Goal: Information Seeking & Learning: Learn about a topic

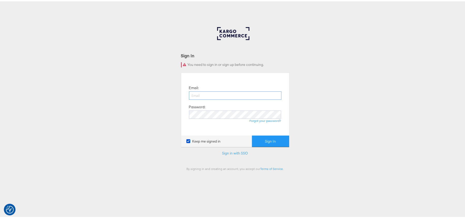
click at [232, 94] on input "email" at bounding box center [235, 94] width 92 height 8
type input "sudheer.bheemunipalli@kargo.com"
click at [252, 134] on button "Sign In" at bounding box center [270, 140] width 37 height 12
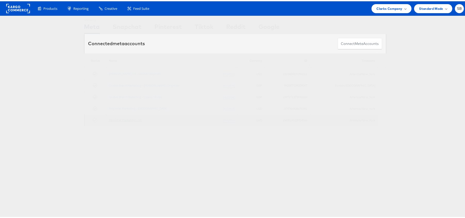
click at [133, 120] on link "Regional Marketing - US" at bounding box center [125, 119] width 33 height 4
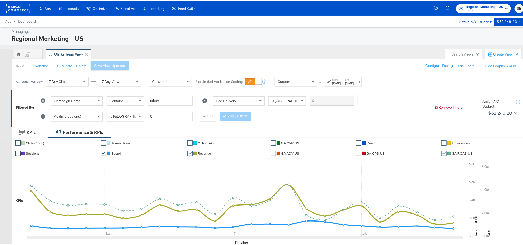
click at [341, 82] on div "Jul 27th 2025" at bounding box center [336, 82] width 9 height 4
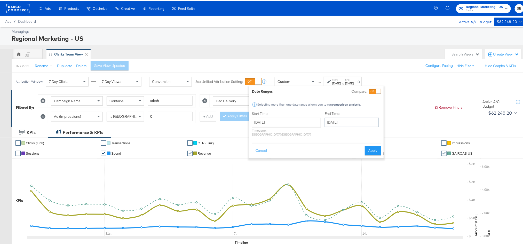
click at [329, 124] on input "August 19th 2025" at bounding box center [352, 120] width 54 height 9
click at [353, 170] on td "20" at bounding box center [357, 168] width 9 height 7
type input "August 20th 2025"
click at [372, 145] on button "Apply" at bounding box center [373, 149] width 16 height 9
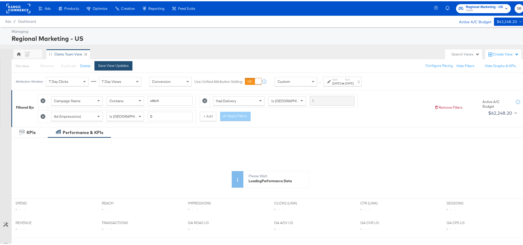
click at [116, 64] on div "Save View Updates" at bounding box center [113, 64] width 31 height 5
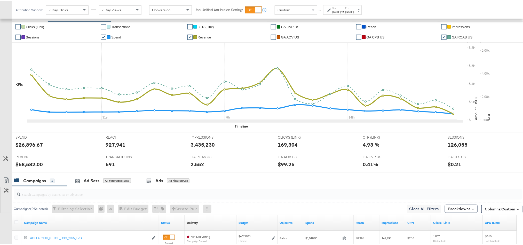
scroll to position [232, 0]
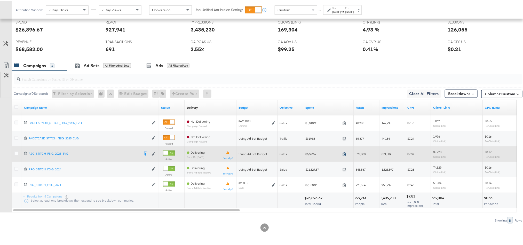
click at [344, 153] on icon at bounding box center [345, 153] width 4 height 4
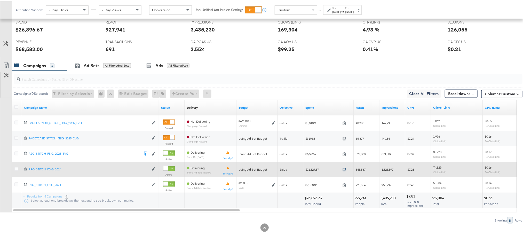
click at [345, 168] on icon at bounding box center [345, 168] width 4 height 4
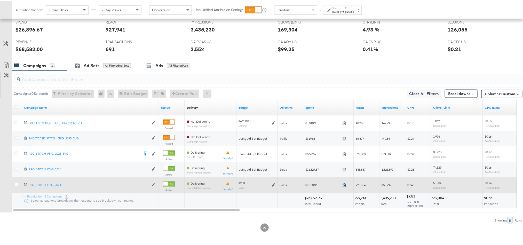
click at [345, 186] on icon at bounding box center [345, 184] width 4 height 4
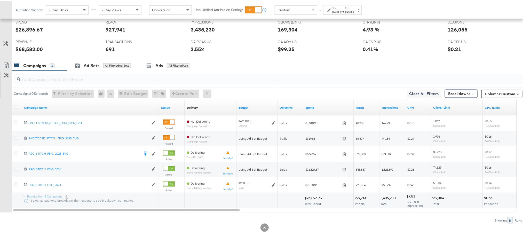
click at [29, 49] on div "$68,582.00" at bounding box center [28, 47] width 27 height 7
copy div "68,582.00"
click at [191, 48] on div "2.55x" at bounding box center [197, 47] width 13 height 7
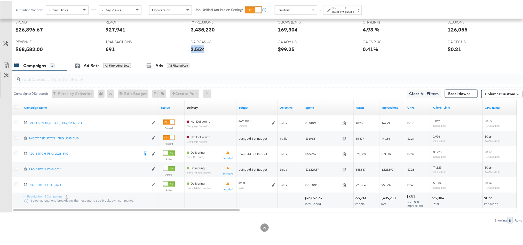
copy div "2.55x"
click at [454, 29] on div "126,055" at bounding box center [458, 28] width 20 height 7
copy div "126,055"
click at [337, 78] on input "search" at bounding box center [247, 76] width 455 height 10
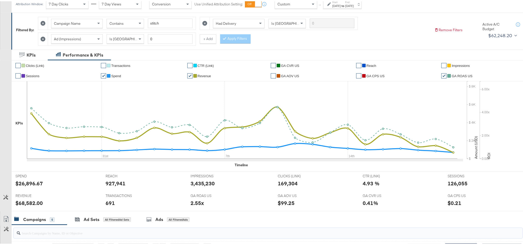
scroll to position [0, 0]
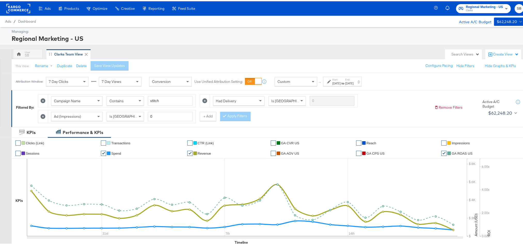
click at [345, 84] on strong "to" at bounding box center [343, 82] width 4 height 4
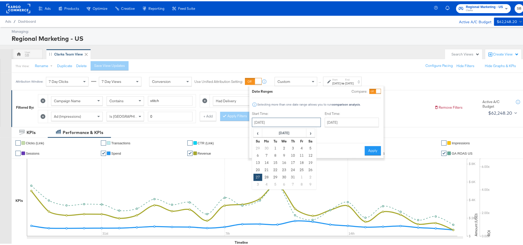
click at [293, 119] on input "July 27th 2025" at bounding box center [286, 120] width 69 height 9
click at [313, 133] on span "›" at bounding box center [311, 132] width 8 height 8
click at [273, 168] on td "19" at bounding box center [275, 168] width 9 height 7
type input "[DATE]"
click at [341, 124] on input "[DATE]" at bounding box center [353, 120] width 54 height 9
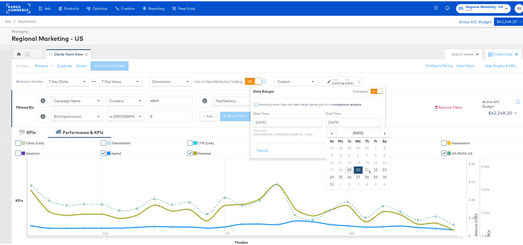
click at [345, 170] on td "19" at bounding box center [349, 168] width 9 height 7
type input "[DATE]"
click at [368, 148] on button "Apply" at bounding box center [374, 149] width 16 height 9
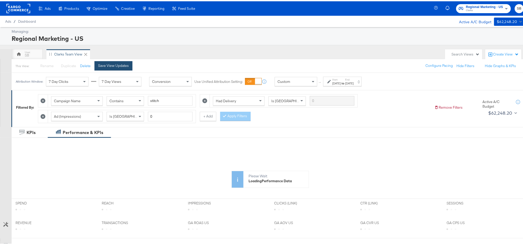
click at [114, 66] on div "Save View Updates" at bounding box center [113, 64] width 31 height 5
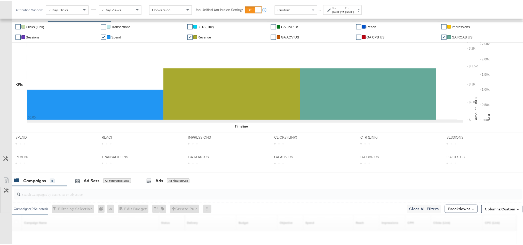
scroll to position [187, 0]
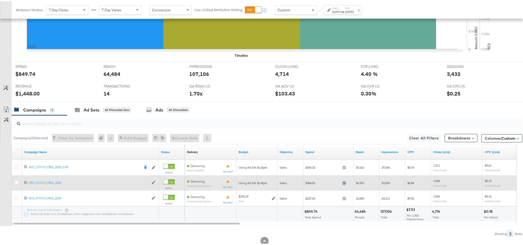
click at [344, 183] on icon at bounding box center [345, 182] width 4 height 4
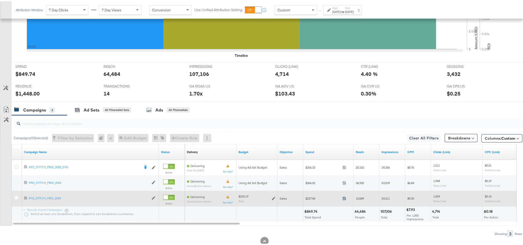
click at [343, 199] on icon at bounding box center [345, 197] width 4 height 4
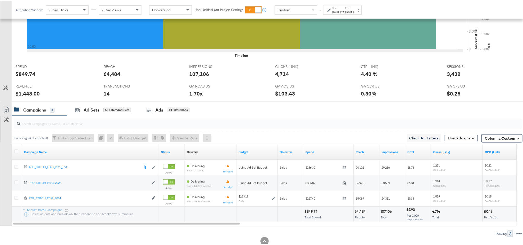
click at [312, 212] on div "$849.74" at bounding box center [311, 210] width 15 height 5
copy div "849.74"
click at [26, 95] on div "$1,448.00" at bounding box center [27, 92] width 24 height 7
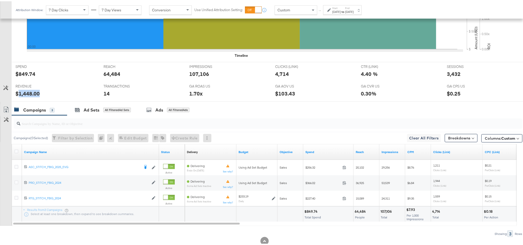
copy div "1,448.00"
click at [341, 9] on div "[DATE]" at bounding box center [336, 11] width 9 height 4
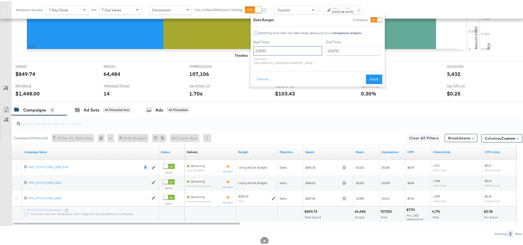
click at [284, 52] on input "[DATE]" at bounding box center [287, 49] width 69 height 9
click at [284, 99] on td "20" at bounding box center [285, 97] width 9 height 7
type input "[DATE]"
click at [377, 73] on button "Apply" at bounding box center [374, 77] width 16 height 9
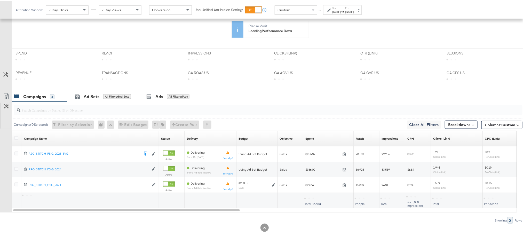
scroll to position [137, 0]
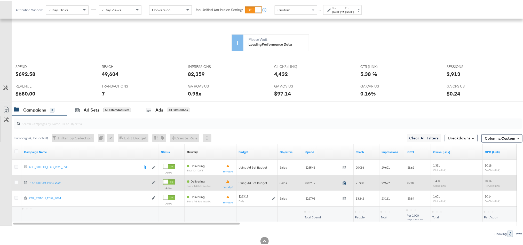
click at [345, 184] on icon at bounding box center [344, 182] width 3 height 4
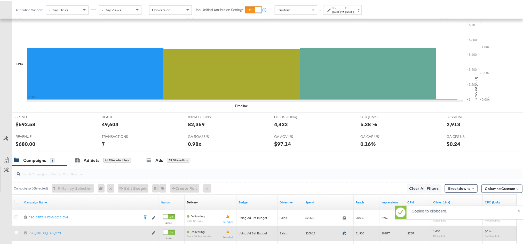
scroll to position [187, 0]
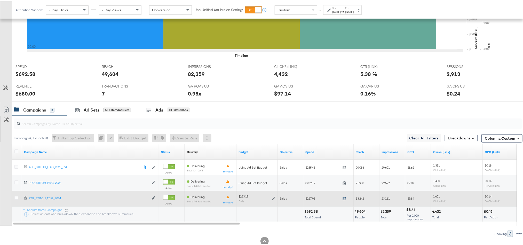
click at [345, 199] on icon at bounding box center [345, 197] width 4 height 4
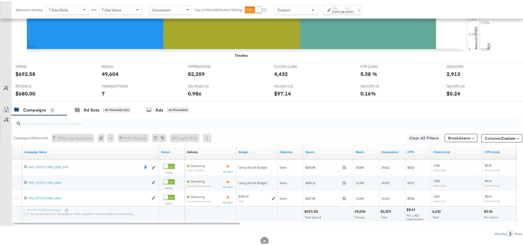
click at [315, 212] on div "$692.58" at bounding box center [311, 210] width 15 height 5
copy div "692.58"
click at [22, 93] on div "$680.00" at bounding box center [25, 92] width 20 height 7
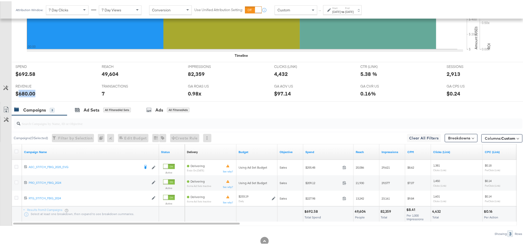
copy div "680.00"
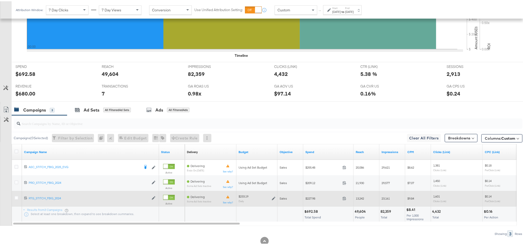
click at [273, 198] on icon at bounding box center [274, 197] width 4 height 4
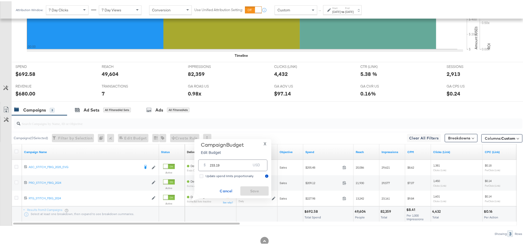
click at [239, 163] on input "233.19" at bounding box center [230, 161] width 41 height 11
paste input "$321.64"
type input "321.64"
click at [246, 192] on span "Save" at bounding box center [254, 190] width 24 height 6
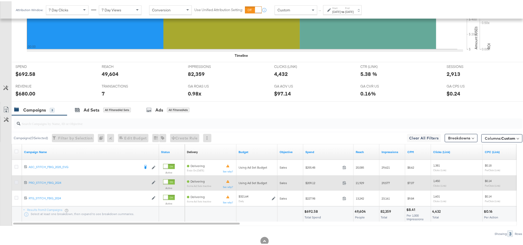
click at [17, 183] on icon at bounding box center [16, 181] width 4 height 4
click at [0, 0] on input "checkbox" at bounding box center [0, 0] width 0 height 0
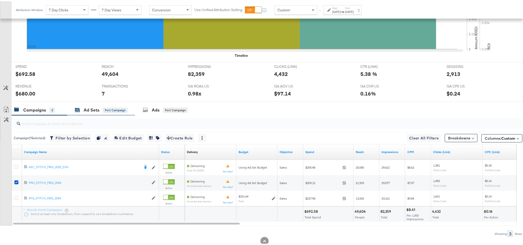
click at [98, 110] on div "Ad Sets" at bounding box center [92, 109] width 16 height 6
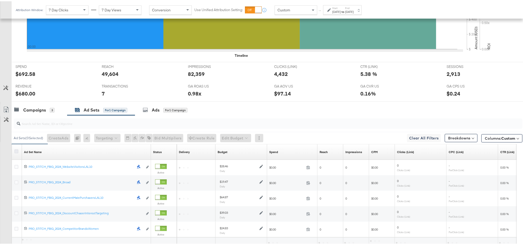
click at [15, 152] on icon at bounding box center [16, 150] width 4 height 4
click at [0, 0] on input "checkbox" at bounding box center [0, 0] width 0 height 0
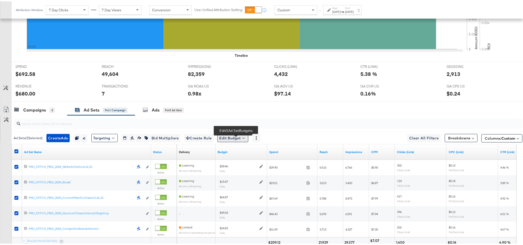
click at [227, 139] on button "Edit Budget" at bounding box center [232, 137] width 31 height 8
click at [235, 156] on li "Edit Ad Set Budget" at bounding box center [240, 151] width 46 height 10
click at [249, 152] on span "Edit Ad Set Budget" at bounding box center [234, 150] width 29 height 7
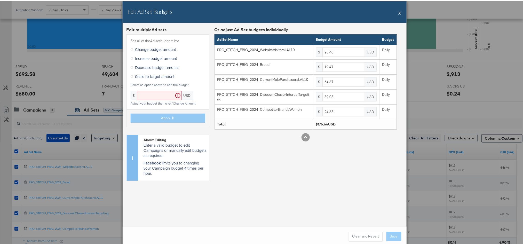
click at [166, 77] on span "Scale to target amount" at bounding box center [155, 75] width 40 height 5
click at [0, 0] on input "Scale to target amount" at bounding box center [0, 0] width 0 height 0
click at [161, 92] on input "text" at bounding box center [159, 95] width 44 height 10
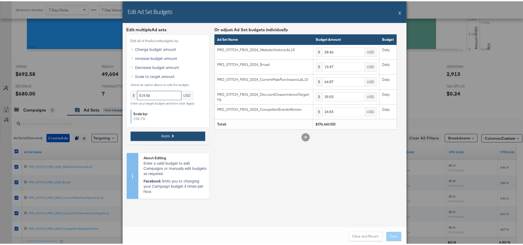
type input "519.56"
click at [173, 132] on button "Apply" at bounding box center [168, 134] width 75 height 9
type input "83.7"
type input "57.26"
type input "190.78"
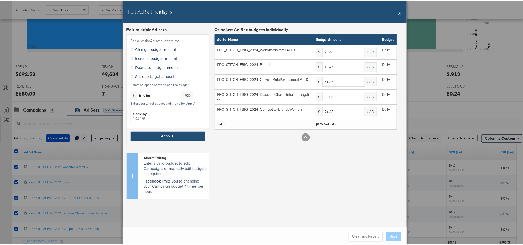
type input "114.78"
type input "73.02"
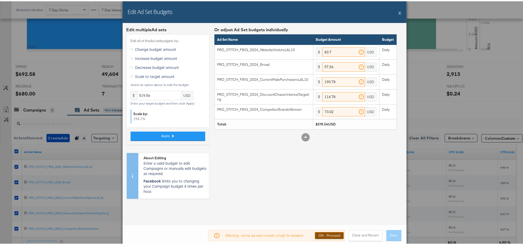
click at [326, 218] on button "OK - Proceed" at bounding box center [329, 234] width 29 height 7
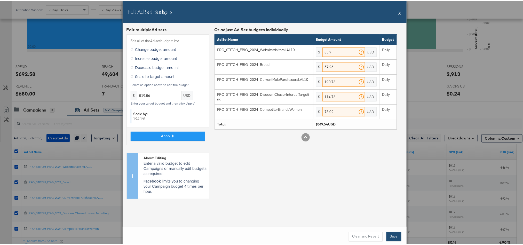
click at [394, 218] on button "Save" at bounding box center [394, 235] width 15 height 9
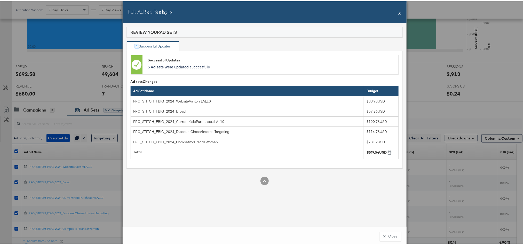
click at [399, 12] on button "X" at bounding box center [400, 11] width 3 height 10
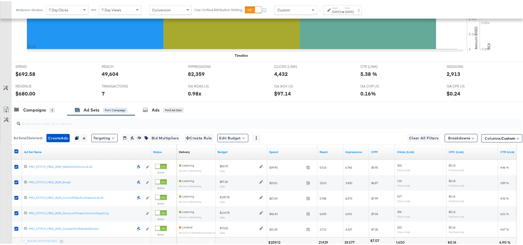
scroll to position [0, 0]
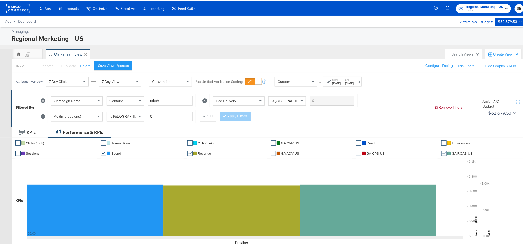
click at [341, 83] on div "[DATE]" at bounding box center [336, 82] width 9 height 4
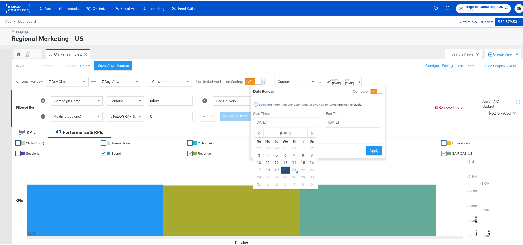
click at [276, 117] on input "August 20th 2025" at bounding box center [287, 120] width 69 height 9
click at [260, 129] on span "‹" at bounding box center [259, 132] width 8 height 8
click at [261, 177] on td "27" at bounding box center [259, 175] width 9 height 7
type input "July 27th 2025"
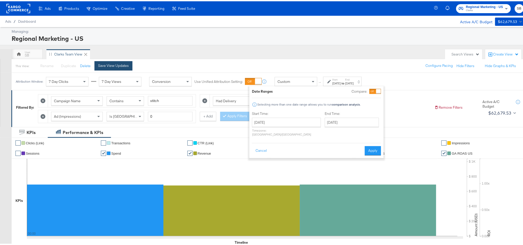
click at [112, 60] on div "Save View Updates" at bounding box center [116, 64] width 42 height 9
click at [371, 147] on button "Apply" at bounding box center [373, 149] width 16 height 9
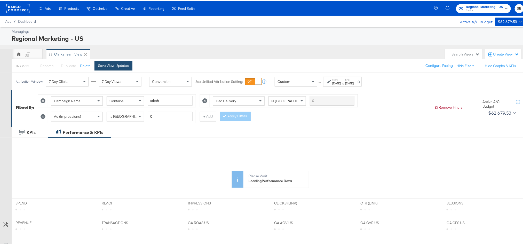
click at [119, 62] on div "Save View Updates" at bounding box center [113, 64] width 31 height 5
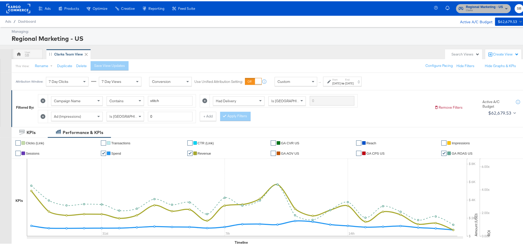
click at [470, 8] on span "Clarks" at bounding box center [484, 9] width 37 height 4
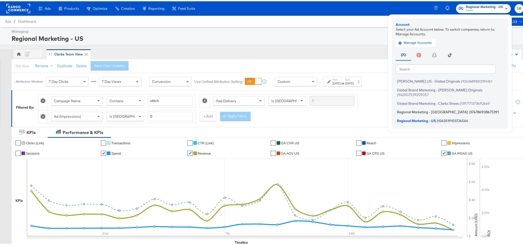
click at [410, 109] on span "Regional Marketing - CA" at bounding box center [432, 111] width 71 height 4
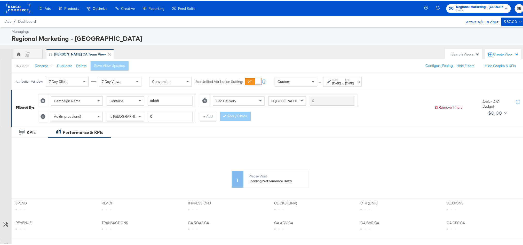
click at [340, 83] on div "Jul 27th 2025" at bounding box center [336, 82] width 9 height 4
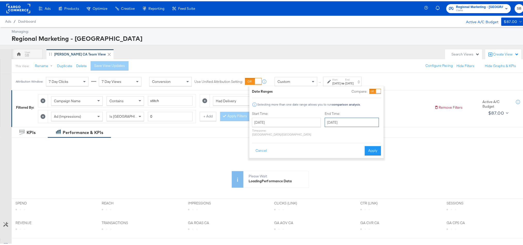
click at [337, 119] on input "August 19th 2025" at bounding box center [352, 120] width 54 height 9
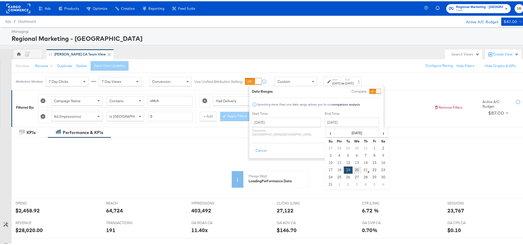
click at [353, 167] on td "20" at bounding box center [357, 168] width 9 height 7
type input "August 20th 2025"
click at [366, 145] on button "Apply" at bounding box center [373, 149] width 16 height 9
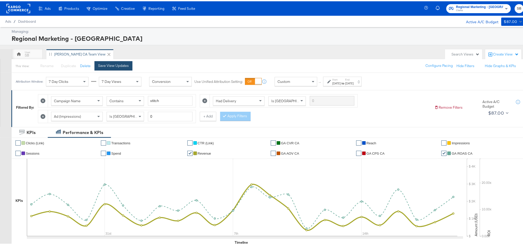
click at [111, 65] on div "Save View Updates" at bounding box center [113, 64] width 31 height 5
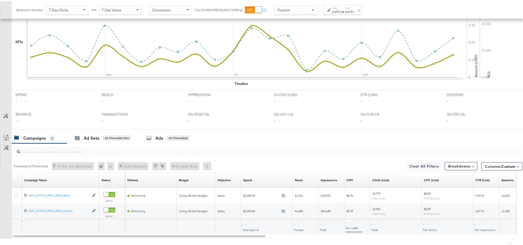
scroll to position [187, 0]
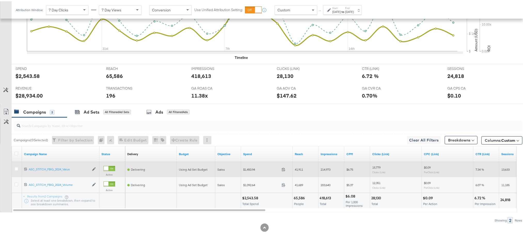
click at [285, 170] on span at bounding box center [285, 169] width 11 height 4
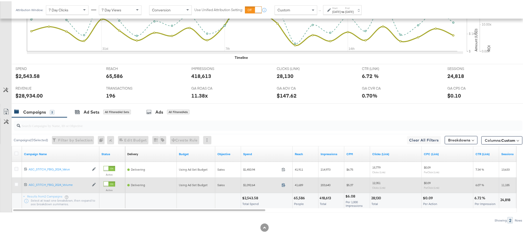
click at [283, 184] on icon at bounding box center [284, 184] width 4 height 4
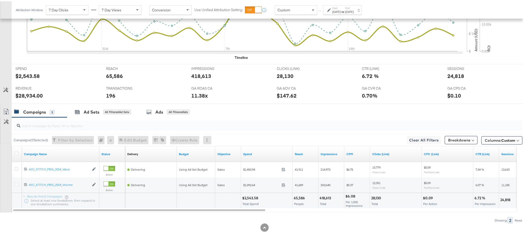
click at [30, 94] on div "$28,934.00" at bounding box center [28, 94] width 27 height 7
copy div "28,934.00"
click at [453, 75] on div "24,818" at bounding box center [455, 74] width 17 height 7
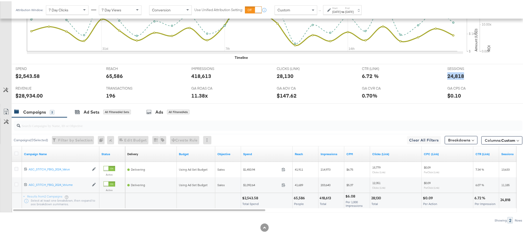
copy div "24,818"
click at [345, 11] on strong "to" at bounding box center [343, 11] width 4 height 4
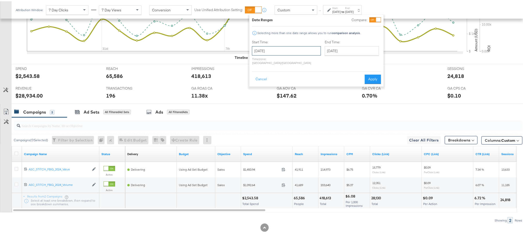
click at [285, 52] on input "July 27th 2025" at bounding box center [286, 49] width 69 height 9
click at [312, 65] on th "Sa" at bounding box center [310, 68] width 9 height 7
click at [312, 64] on span "›" at bounding box center [311, 60] width 8 height 8
click at [273, 96] on td "19" at bounding box center [275, 97] width 9 height 7
type input "[DATE]"
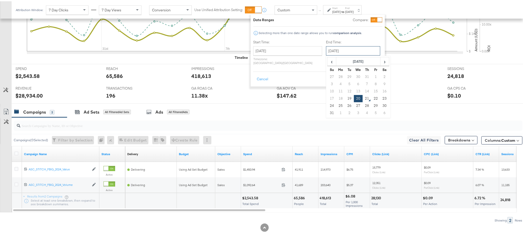
click at [343, 51] on input "[DATE]" at bounding box center [353, 49] width 54 height 9
click at [345, 97] on td "19" at bounding box center [349, 97] width 9 height 7
type input "[DATE]"
click at [370, 74] on button "Apply" at bounding box center [374, 77] width 16 height 9
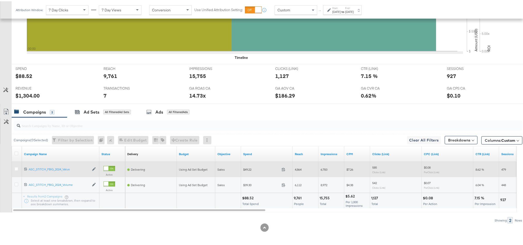
click at [286, 167] on span at bounding box center [285, 169] width 11 height 4
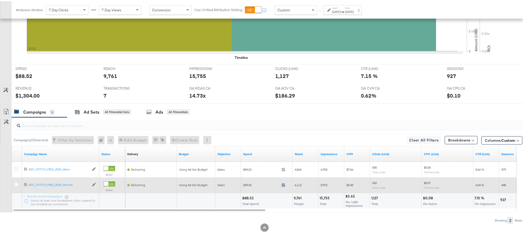
click at [284, 183] on icon at bounding box center [284, 184] width 4 height 4
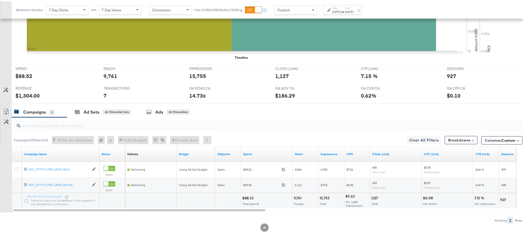
click at [250, 195] on div "$88.52" at bounding box center [248, 196] width 13 height 5
copy div "88.52"
click at [26, 93] on div "$1,304.00" at bounding box center [27, 94] width 24 height 7
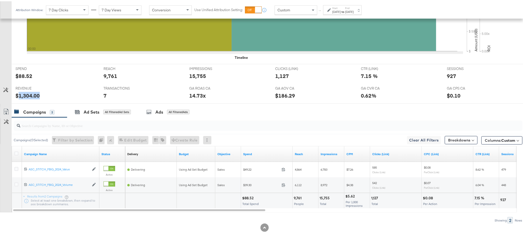
copy div "1,304.00"
click at [354, 12] on div "[DATE]" at bounding box center [349, 11] width 9 height 4
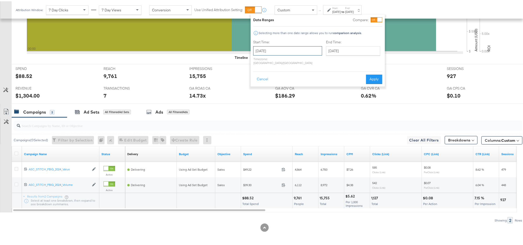
click at [273, 49] on input "[DATE]" at bounding box center [287, 49] width 69 height 9
click at [284, 98] on td "20" at bounding box center [285, 97] width 9 height 7
type input "[DATE]"
click at [372, 73] on button "Apply" at bounding box center [374, 77] width 16 height 9
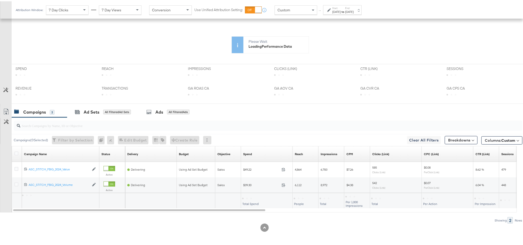
scroll to position [137, 0]
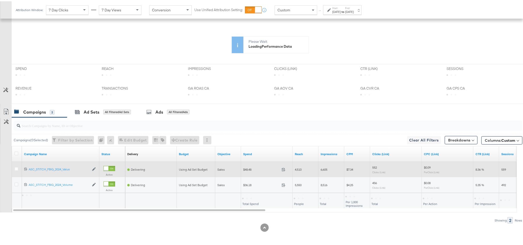
click at [283, 171] on span at bounding box center [285, 169] width 11 height 4
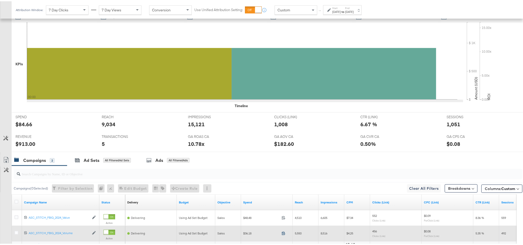
click at [283, 234] on icon at bounding box center [284, 232] width 4 height 4
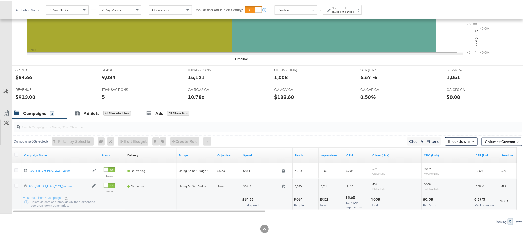
scroll to position [187, 0]
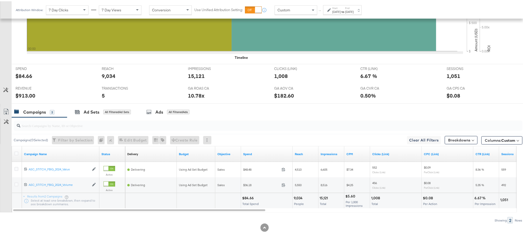
click at [246, 197] on div "$84.66" at bounding box center [248, 196] width 13 height 5
copy div "84.66"
click at [25, 95] on div "$913.00" at bounding box center [25, 94] width 20 height 7
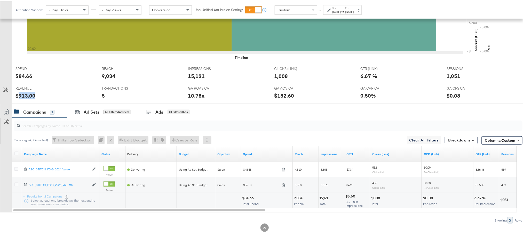
copy div "913.00"
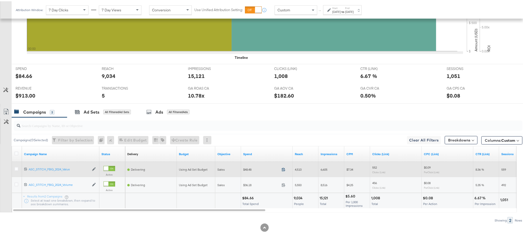
click at [284, 169] on icon at bounding box center [284, 168] width 4 height 4
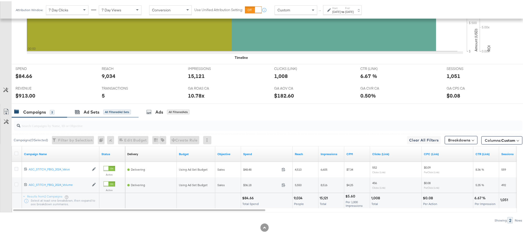
click at [82, 114] on div "Ad Sets All Filtered Ad Sets" at bounding box center [103, 110] width 72 height 11
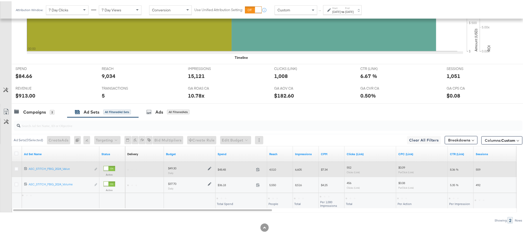
click at [208, 168] on icon at bounding box center [210, 168] width 4 height 4
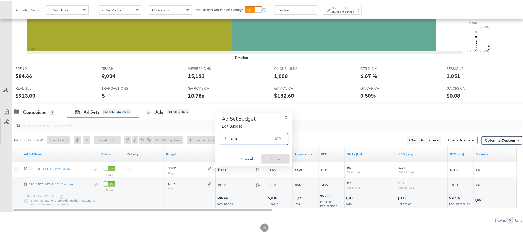
click at [238, 137] on input "49.3" at bounding box center [251, 135] width 41 height 11
paste input "8.48"
click at [239, 137] on input "48.48" at bounding box center [251, 135] width 41 height 11
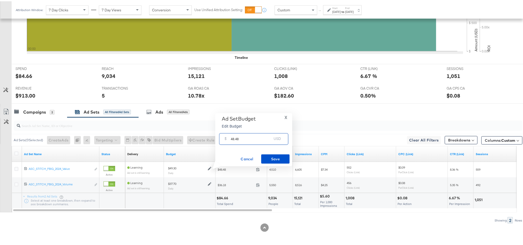
click at [235, 139] on input "48.48" at bounding box center [251, 135] width 41 height 11
paste input "$68.00"
type input "68.00"
click at [281, 157] on span "Save" at bounding box center [275, 158] width 24 height 6
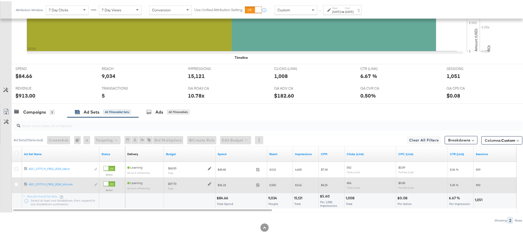
click at [211, 183] on icon at bounding box center [210, 183] width 4 height 4
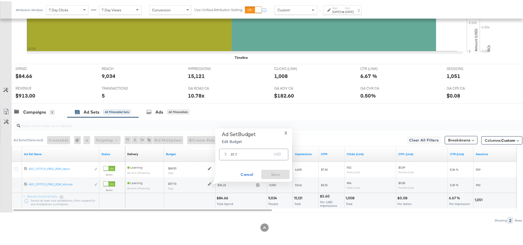
click at [238, 155] on input "37.7" at bounding box center [251, 151] width 41 height 11
paste input "$52.00"
type input "52.00"
click at [273, 178] on div "Ad Set Budget Edit Budget X $ 52.00 USD Cancel Save" at bounding box center [253, 153] width 77 height 53
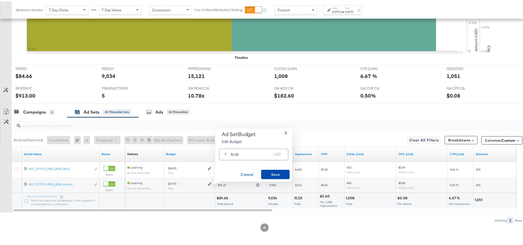
click at [273, 174] on span "Save" at bounding box center [275, 173] width 24 height 6
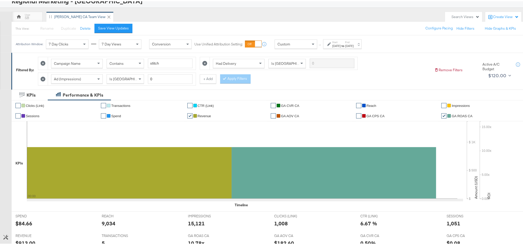
scroll to position [0, 0]
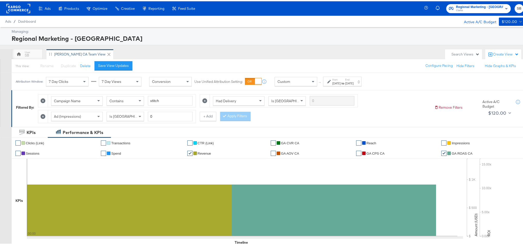
click at [12, 11] on rect at bounding box center [18, 7] width 24 height 9
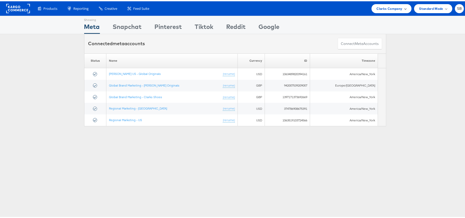
drag, startPoint x: 389, startPoint y: 3, endPoint x: 389, endPoint y: 6, distance: 3.1
click at [389, 3] on div "Clarks Company" at bounding box center [392, 7] width 40 height 9
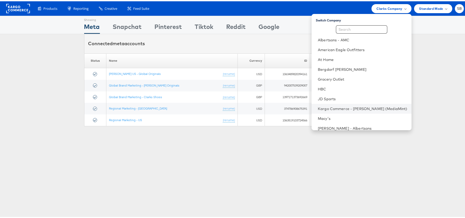
scroll to position [54, 0]
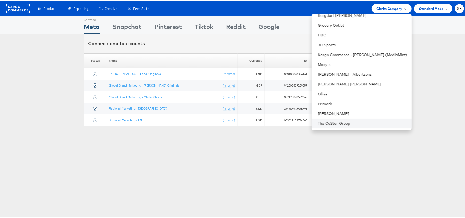
click at [357, 119] on li "The CoStar Group" at bounding box center [362, 122] width 100 height 10
click at [354, 123] on link "The CoStar Group" at bounding box center [363, 122] width 90 height 5
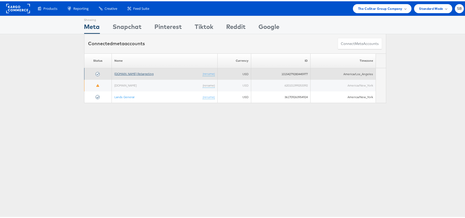
click at [120, 71] on link "[DOMAIN_NAME] Retargeting" at bounding box center [133, 72] width 39 height 4
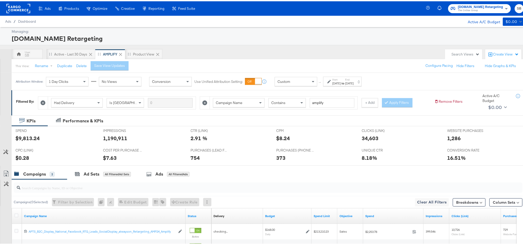
click at [345, 81] on strong "to" at bounding box center [343, 82] width 4 height 4
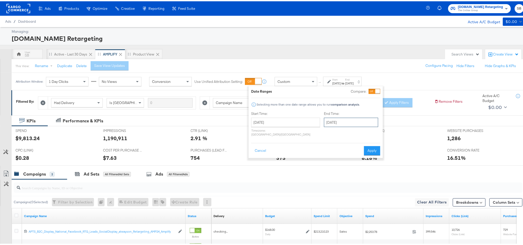
click at [324, 120] on input "August 17th 2025" at bounding box center [351, 120] width 54 height 9
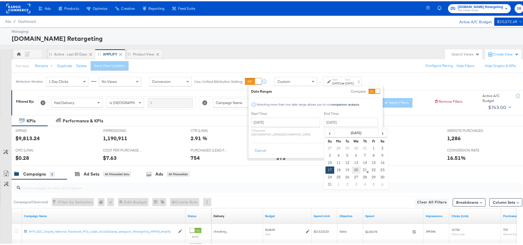
click at [352, 170] on td "20" at bounding box center [356, 168] width 9 height 7
type input "[DATE]"
click at [371, 145] on button "Apply" at bounding box center [372, 149] width 16 height 9
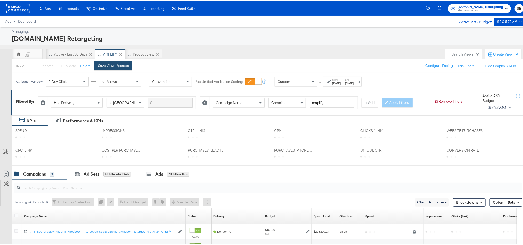
click at [100, 65] on div "Save View Updates" at bounding box center [113, 64] width 31 height 5
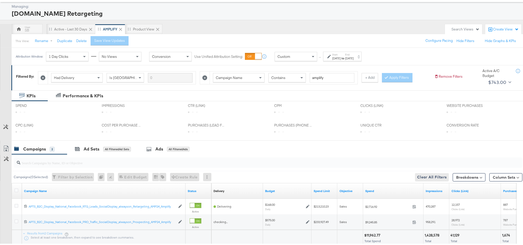
scroll to position [39, 0]
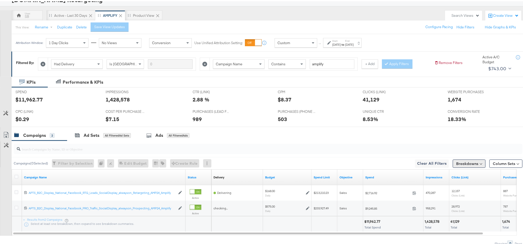
click at [461, 164] on button "Breakdowns" at bounding box center [469, 162] width 33 height 8
click at [449, 185] on div "Delivery" at bounding box center [457, 185] width 51 height 4
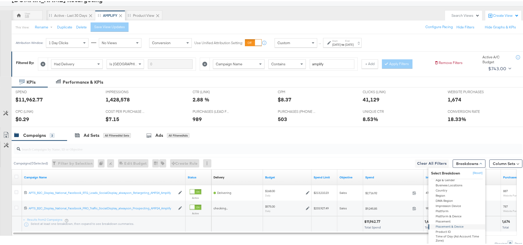
scroll to position [63, 0]
click at [449, 199] on div "Product ID" at bounding box center [457, 196] width 56 height 5
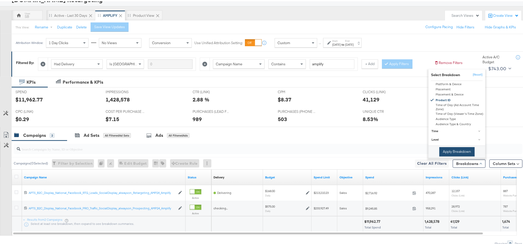
click at [456, 153] on button "Apply Breakdown" at bounding box center [456, 150] width 35 height 9
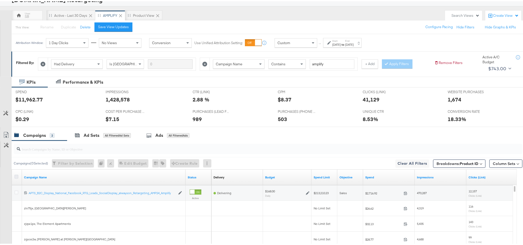
click at [17, 176] on icon at bounding box center [16, 176] width 4 height 4
click at [0, 0] on input "checkbox" at bounding box center [0, 0] width 0 height 0
click at [5, 135] on icon at bounding box center [6, 134] width 6 height 6
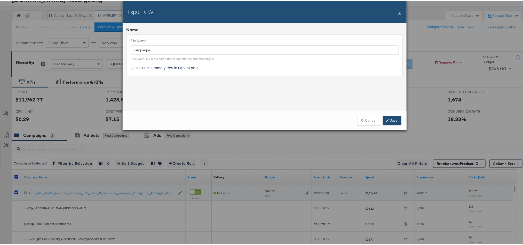
click at [393, 117] on link "Save" at bounding box center [392, 119] width 19 height 9
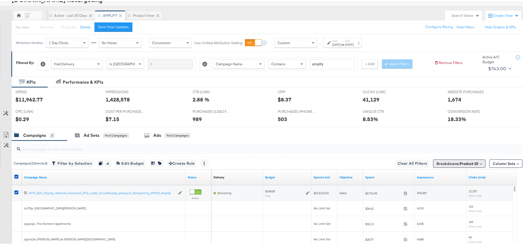
click at [459, 161] on span "Breakdowns: Product ID" at bounding box center [458, 162] width 42 height 5
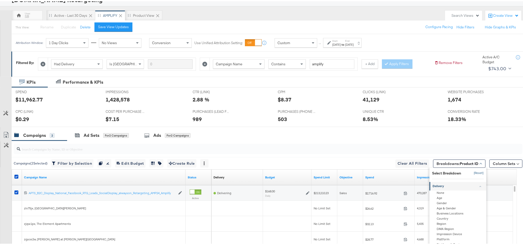
click at [471, 172] on button "[Reset]" at bounding box center [477, 172] width 13 height 8
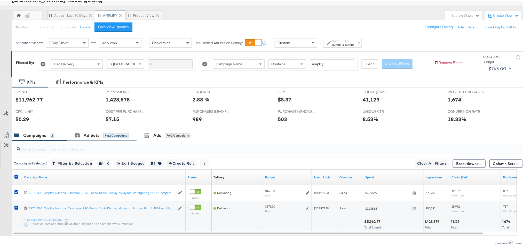
click at [78, 139] on div "Ad Sets for 2 Campaigns" at bounding box center [101, 134] width 69 height 11
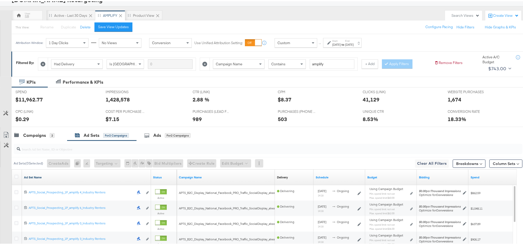
click at [35, 177] on link "Ad Set Name" at bounding box center [86, 176] width 125 height 4
click at [35, 177] on link "Ad Set Name ↓" at bounding box center [86, 176] width 125 height 4
click at [16, 175] on icon at bounding box center [16, 176] width 4 height 4
click at [0, 0] on input "checkbox" at bounding box center [0, 0] width 0 height 0
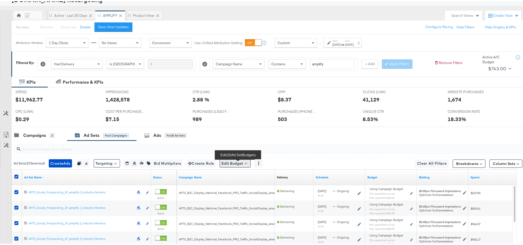
click at [239, 161] on button "Edit Budget" at bounding box center [235, 162] width 31 height 8
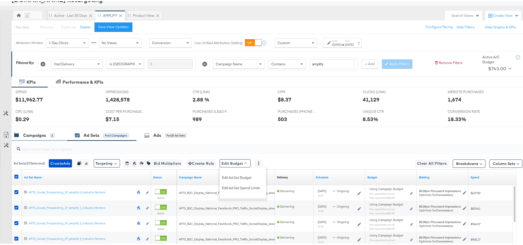
click at [30, 136] on div "Campaigns" at bounding box center [34, 134] width 23 height 6
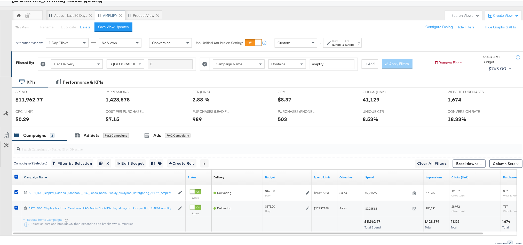
click at [39, 175] on link "Campaign Name" at bounding box center [104, 176] width 160 height 4
click at [39, 175] on link "Campaign Name ↓" at bounding box center [104, 176] width 160 height 4
click at [16, 176] on icon at bounding box center [16, 176] width 4 height 4
click at [0, 0] on input "checkbox" at bounding box center [0, 0] width 0 height 0
click at [16, 176] on icon at bounding box center [16, 176] width 4 height 4
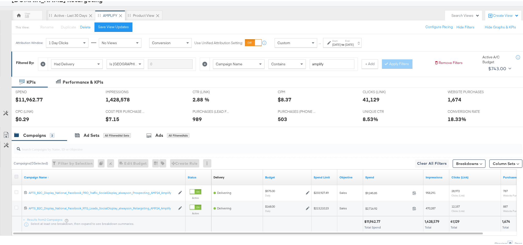
click at [0, 0] on input "checkbox" at bounding box center [0, 0] width 0 height 0
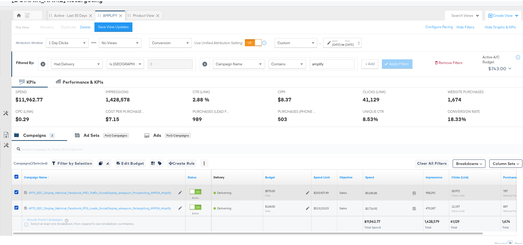
click at [307, 193] on icon at bounding box center [308, 192] width 4 height 4
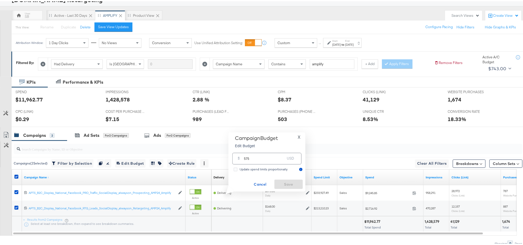
click at [256, 158] on input "575" at bounding box center [264, 155] width 41 height 11
type input "582"
click at [284, 183] on span "Save" at bounding box center [289, 183] width 24 height 6
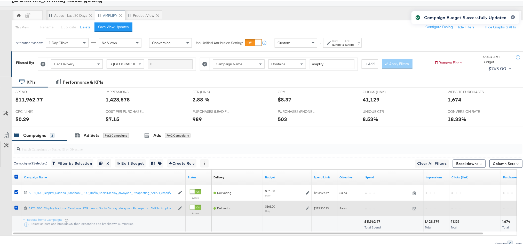
click at [308, 208] on icon at bounding box center [308, 207] width 4 height 4
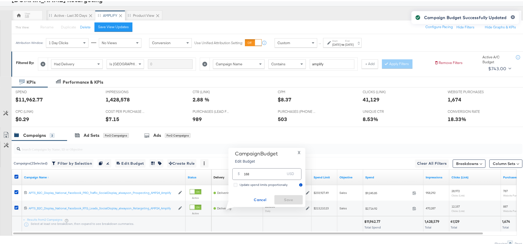
click at [265, 174] on input "168" at bounding box center [264, 170] width 41 height 11
type input "169"
click at [286, 196] on span "Save" at bounding box center [289, 198] width 24 height 6
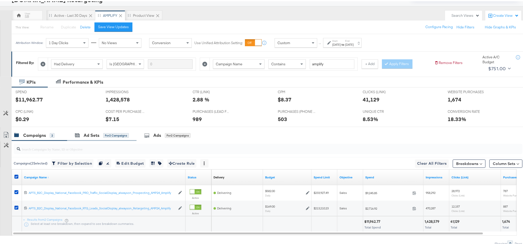
click at [75, 138] on div "Ad Sets for 2 Campaigns" at bounding box center [101, 134] width 69 height 11
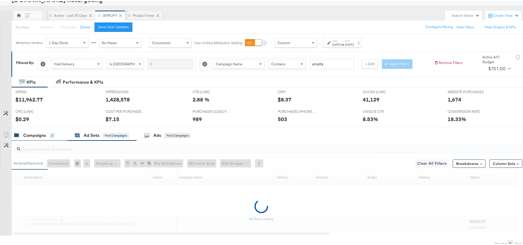
click at [35, 135] on div "Campaigns" at bounding box center [34, 134] width 23 height 6
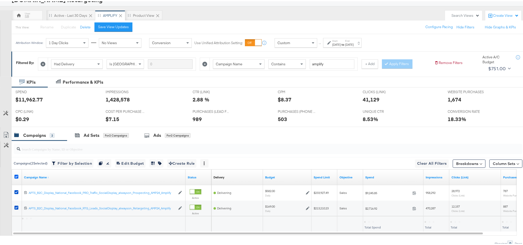
click at [15, 177] on icon at bounding box center [16, 176] width 4 height 4
click at [0, 0] on input "checkbox" at bounding box center [0, 0] width 0 height 0
click at [15, 177] on icon at bounding box center [16, 176] width 4 height 4
click at [0, 0] on input "checkbox" at bounding box center [0, 0] width 0 height 0
click at [86, 131] on div "Ad Sets for 2 Campaigns" at bounding box center [101, 134] width 69 height 11
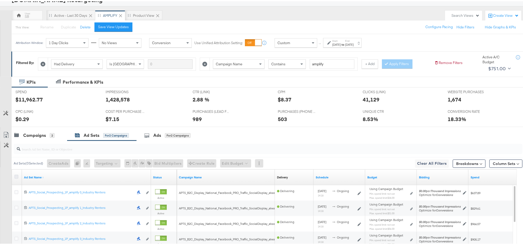
click at [16, 177] on icon at bounding box center [16, 176] width 4 height 4
click at [0, 0] on input "checkbox" at bounding box center [0, 0] width 0 height 0
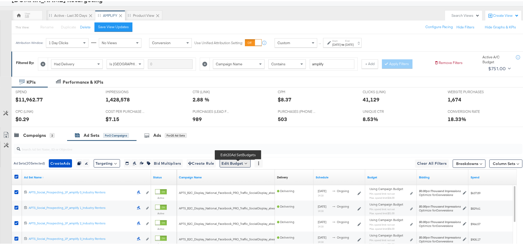
click at [238, 162] on button "Edit Budget" at bounding box center [235, 162] width 31 height 8
click at [250, 187] on span "Edit Ad Set Spend Limits" at bounding box center [241, 186] width 38 height 7
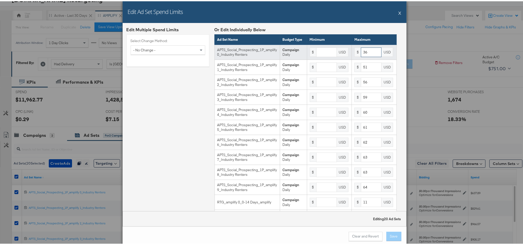
click at [361, 56] on input "36" at bounding box center [371, 51] width 21 height 10
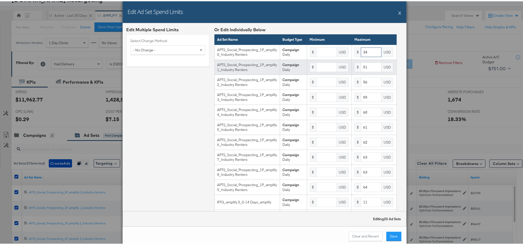
type input "34"
click at [361, 68] on input "51" at bounding box center [371, 66] width 21 height 10
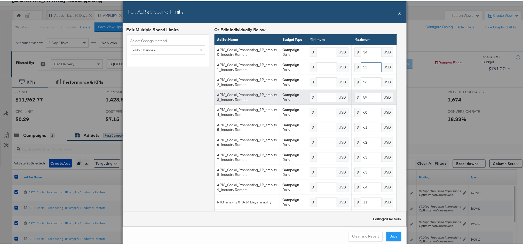
type input "53"
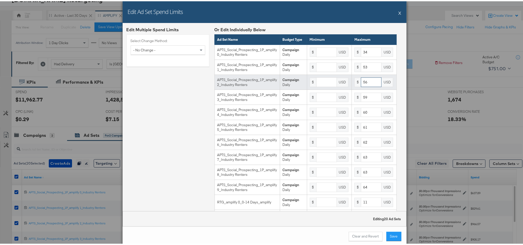
click at [364, 86] on input "56" at bounding box center [371, 81] width 21 height 10
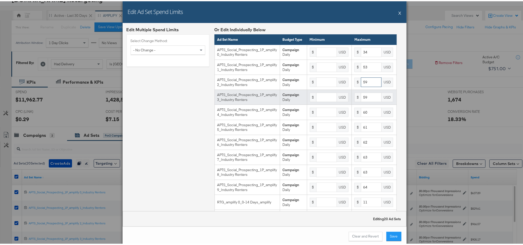
type input "59"
click at [363, 101] on input "59" at bounding box center [371, 96] width 21 height 10
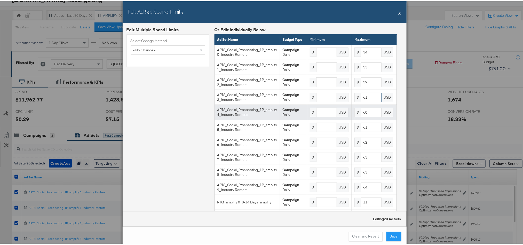
type input "61"
click at [361, 116] on input "60" at bounding box center [371, 111] width 21 height 10
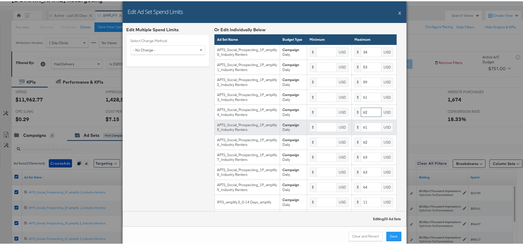
type input "62"
click at [363, 131] on input "61" at bounding box center [371, 126] width 21 height 10
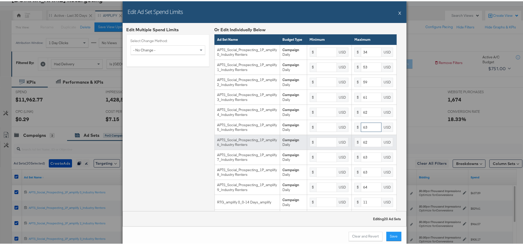
type input "63"
click at [363, 145] on input "62" at bounding box center [371, 141] width 21 height 10
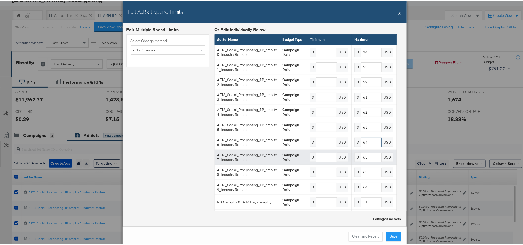
type input "64"
click at [363, 161] on input "63" at bounding box center [371, 156] width 21 height 10
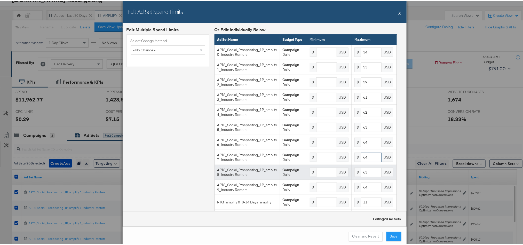
type input "64"
click at [364, 176] on input "63" at bounding box center [371, 171] width 21 height 10
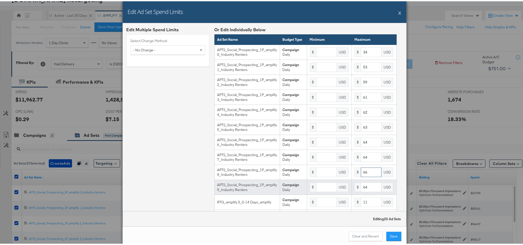
type input "66"
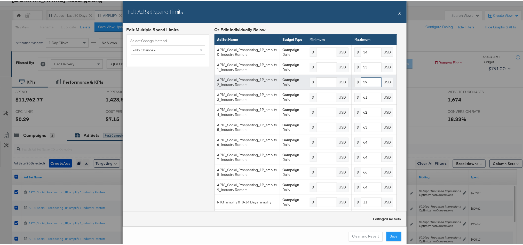
click at [361, 86] on input "59" at bounding box center [371, 81] width 21 height 10
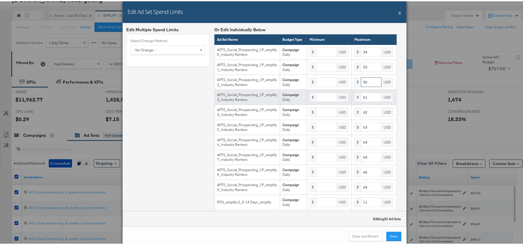
type input "56"
click at [361, 101] on input "61" at bounding box center [371, 96] width 21 height 10
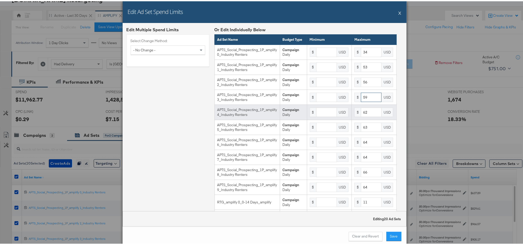
type input "59"
click at [362, 116] on input "62" at bounding box center [371, 111] width 21 height 10
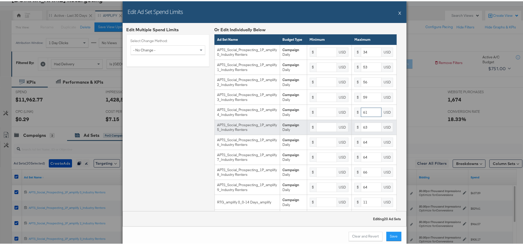
type input "61"
click at [361, 131] on input "63" at bounding box center [371, 126] width 21 height 10
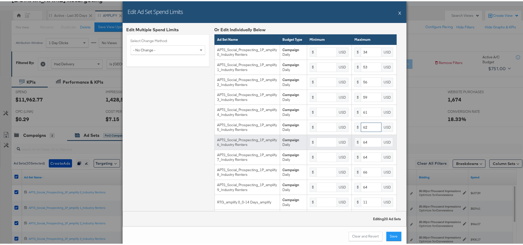
type input "62"
click at [361, 146] on input "64" at bounding box center [371, 141] width 21 height 10
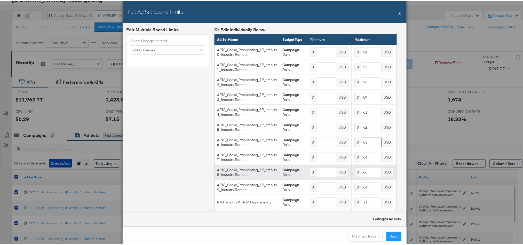
type input "63"
click at [361, 176] on input "66" at bounding box center [371, 171] width 21 height 10
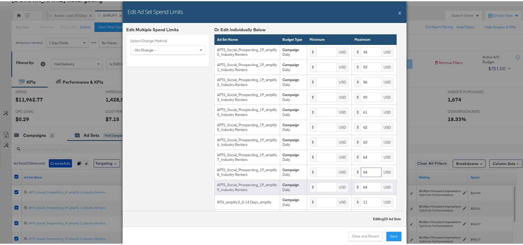
type input "64"
click at [361, 191] on input "64" at bounding box center [371, 186] width 21 height 10
type input "66"
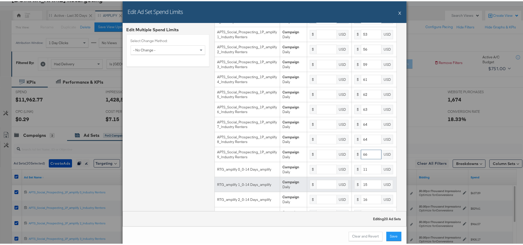
scroll to position [77, 0]
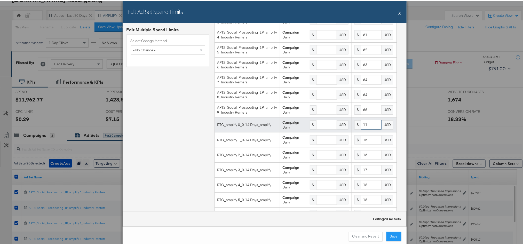
click at [361, 128] on input "11" at bounding box center [371, 124] width 21 height 10
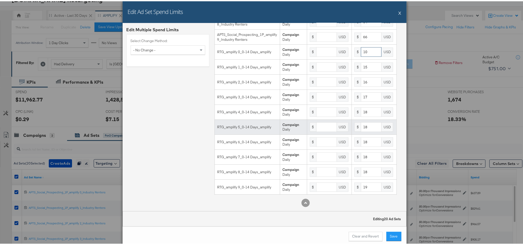
scroll to position [160, 0]
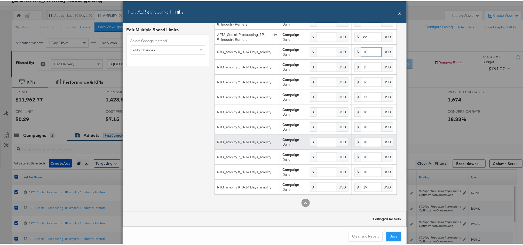
type input "10"
click at [363, 139] on input "18" at bounding box center [371, 141] width 21 height 10
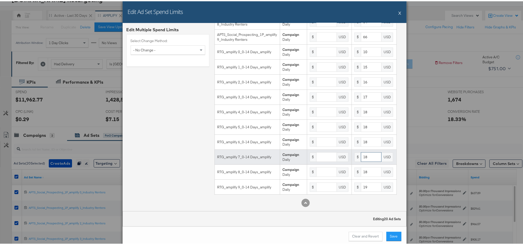
click at [362, 154] on input "18" at bounding box center [371, 156] width 21 height 10
type input "`1"
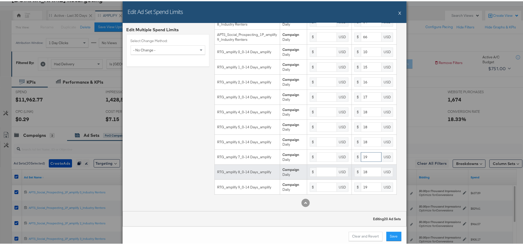
type input "19"
click at [361, 172] on input "18" at bounding box center [371, 171] width 21 height 10
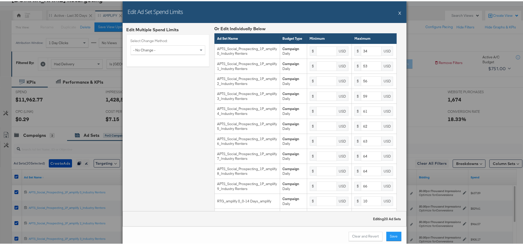
scroll to position [0, 0]
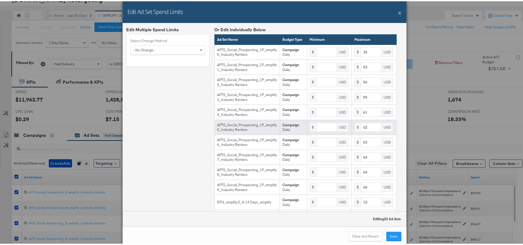
type input "19"
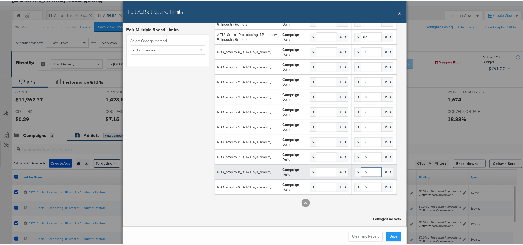
scroll to position [160, 0]
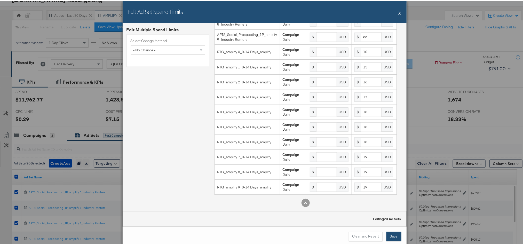
click at [387, 233] on button "Save" at bounding box center [394, 235] width 15 height 9
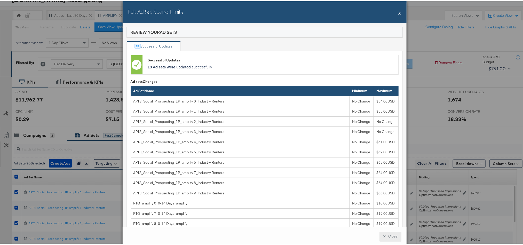
click at [383, 234] on button "Close" at bounding box center [391, 235] width 22 height 9
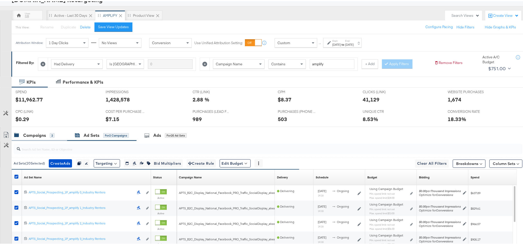
click at [30, 137] on div "Campaigns" at bounding box center [34, 134] width 23 height 6
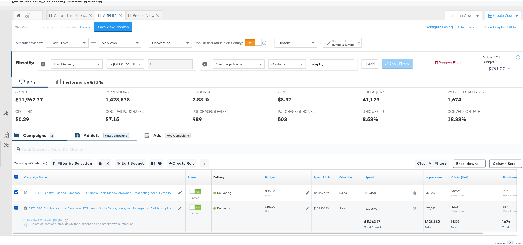
click at [99, 134] on div "Ad Sets" at bounding box center [92, 134] width 16 height 6
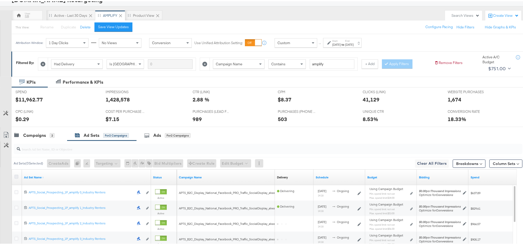
click at [16, 176] on icon at bounding box center [16, 176] width 4 height 4
click at [0, 0] on input "checkbox" at bounding box center [0, 0] width 0 height 0
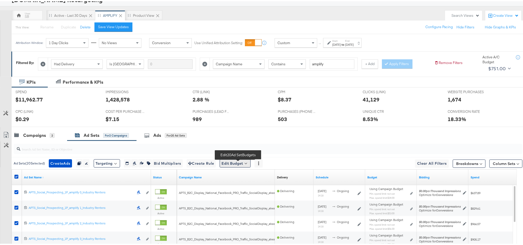
click at [230, 164] on button "Edit Budget" at bounding box center [235, 162] width 31 height 8
click at [231, 185] on span "Edit Ad Set Spend Limits" at bounding box center [241, 186] width 38 height 7
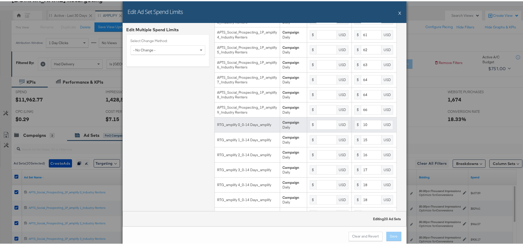
scroll to position [155, 0]
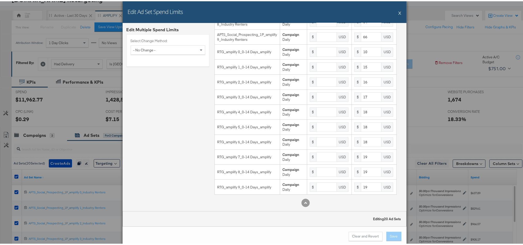
click at [399, 11] on button "X" at bounding box center [400, 11] width 3 height 10
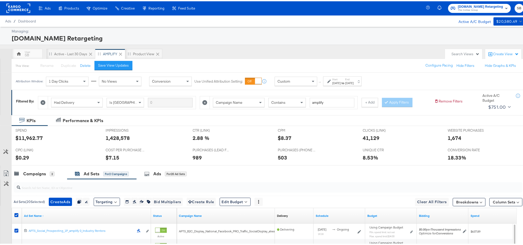
scroll to position [0, 0]
click at [13, 8] on rect at bounding box center [18, 7] width 24 height 9
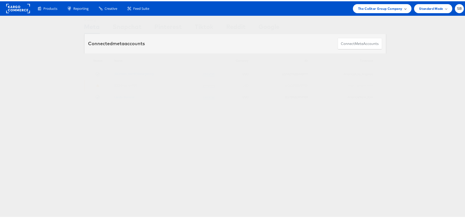
click at [391, 4] on div "The CoStar Group Company" at bounding box center [382, 7] width 58 height 9
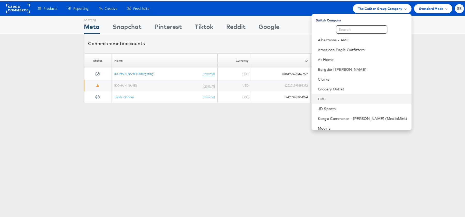
scroll to position [54, 0]
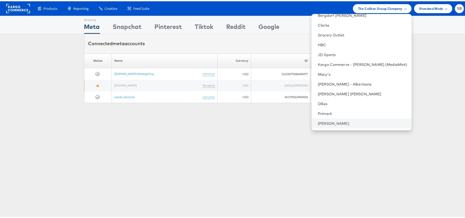
click at [342, 119] on li "[PERSON_NAME]" at bounding box center [362, 122] width 100 height 10
click at [328, 124] on link "[PERSON_NAME]" at bounding box center [363, 122] width 90 height 5
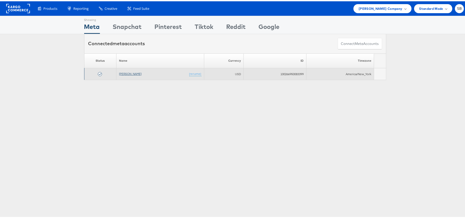
click at [119, 74] on link "Steve Madden" at bounding box center [130, 72] width 22 height 4
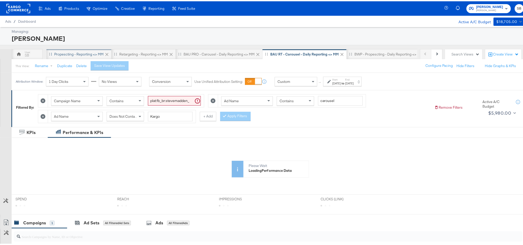
drag, startPoint x: 73, startPoint y: 53, endPoint x: 73, endPoint y: 50, distance: 3.6
click at [73, 50] on div "Propescting - Reporting <> MM" at bounding box center [78, 53] width 65 height 10
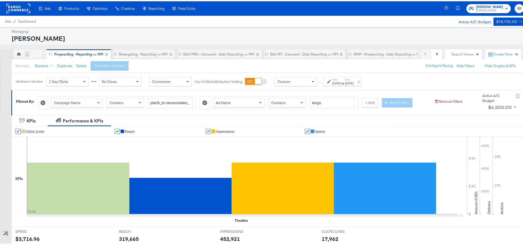
click at [354, 77] on label "End:" at bounding box center [349, 78] width 9 height 3
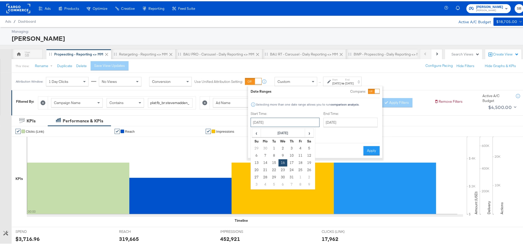
click at [282, 119] on input "[DATE]" at bounding box center [285, 120] width 69 height 9
click at [264, 163] on td "14" at bounding box center [265, 161] width 9 height 7
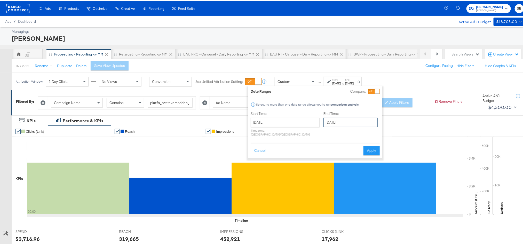
click at [324, 123] on input "[DATE]" at bounding box center [351, 120] width 54 height 9
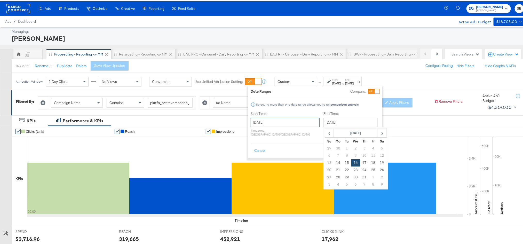
click at [298, 119] on input "[DATE]" at bounding box center [285, 120] width 69 height 9
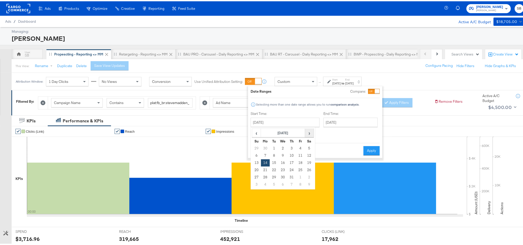
click at [308, 133] on span "›" at bounding box center [309, 132] width 8 height 8
click at [290, 161] on td "14" at bounding box center [291, 161] width 9 height 7
type input "[DATE]"
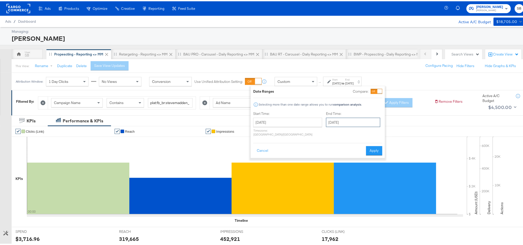
click at [327, 123] on input "[DATE]" at bounding box center [353, 120] width 54 height 9
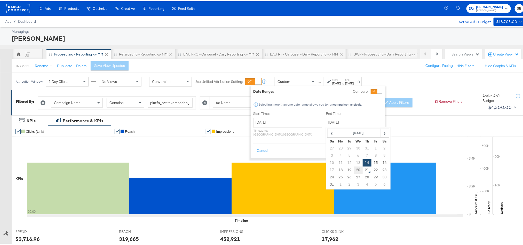
click at [354, 168] on td "20" at bounding box center [358, 168] width 9 height 7
type input "[DATE]"
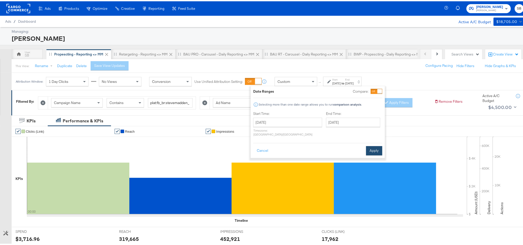
click at [373, 150] on button "Apply" at bounding box center [374, 149] width 16 height 9
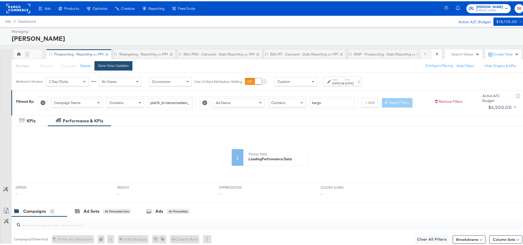
click at [104, 66] on div "Save View Updates" at bounding box center [113, 64] width 31 height 5
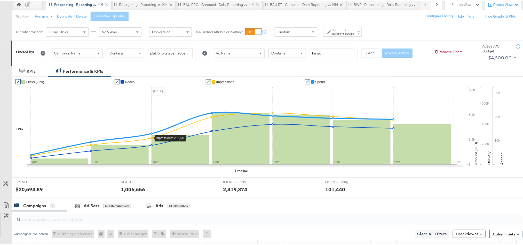
scroll to position [77, 0]
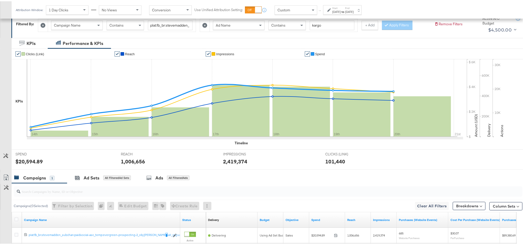
click at [28, 162] on div "$20,594.89" at bounding box center [28, 159] width 27 height 7
copy div "20,594.89"
click at [130, 161] on div "1,006,656" at bounding box center [133, 159] width 24 height 7
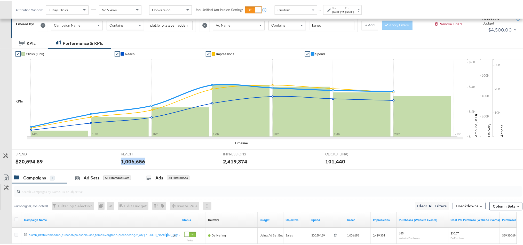
copy div "1,006,656"
click at [237, 161] on div "2,419,374" at bounding box center [235, 159] width 24 height 7
copy div "2,419,374"
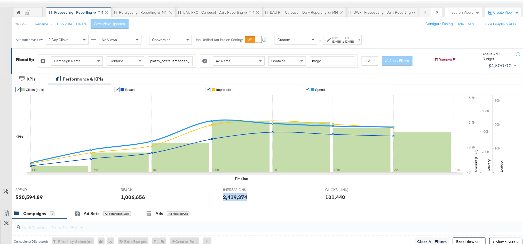
scroll to position [0, 0]
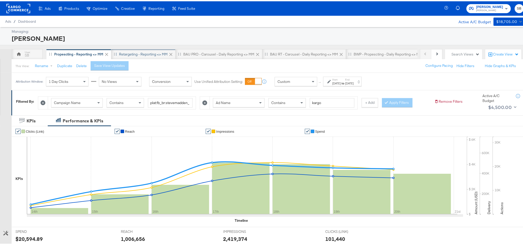
click at [125, 53] on div "Retargeting - Reporting <> MM" at bounding box center [143, 53] width 49 height 5
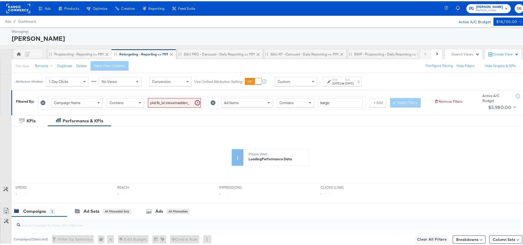
click at [336, 81] on div "[DATE]" at bounding box center [336, 82] width 9 height 4
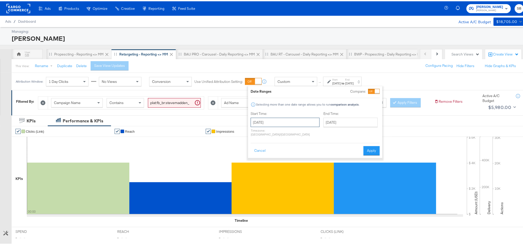
click at [285, 121] on input "[DATE]" at bounding box center [285, 120] width 69 height 9
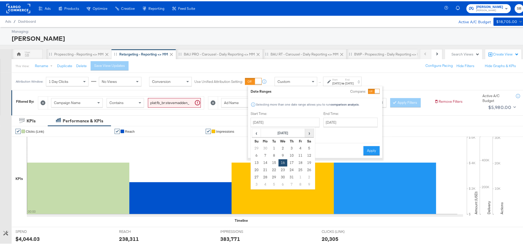
click at [307, 131] on span "›" at bounding box center [309, 132] width 8 height 8
click at [291, 162] on td "14" at bounding box center [291, 161] width 9 height 7
type input "[DATE]"
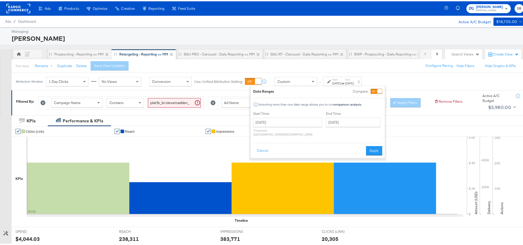
click at [330, 116] on div "End Time: [DATE] ‹ [DATE] › Su Mo Tu We Th Fr Sa 27 28 29 30 31 1 2 3 4 5 6 7 8…" at bounding box center [354, 123] width 56 height 27
drag, startPoint x: 328, startPoint y: 123, endPoint x: 326, endPoint y: 133, distance: 10.2
click at [328, 123] on input "[DATE]" at bounding box center [353, 120] width 54 height 9
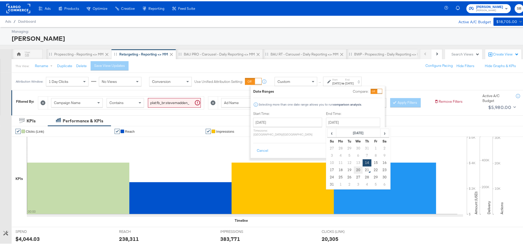
click at [354, 169] on td "20" at bounding box center [358, 168] width 9 height 7
type input "[DATE]"
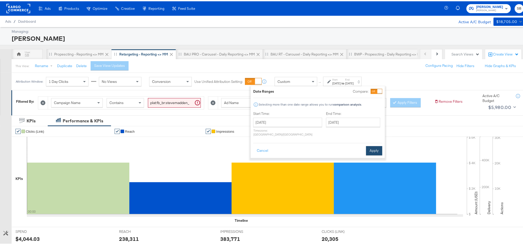
click at [367, 149] on button "Apply" at bounding box center [374, 149] width 16 height 9
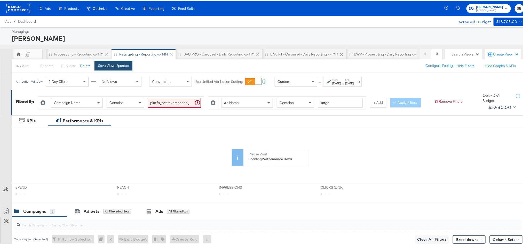
click at [110, 65] on div "Save View Updates" at bounding box center [113, 64] width 31 height 5
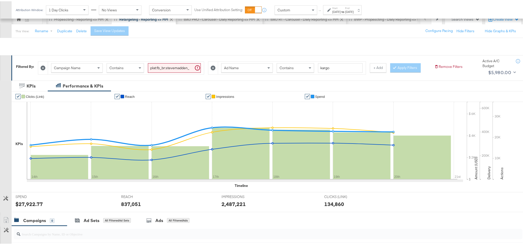
scroll to position [77, 0]
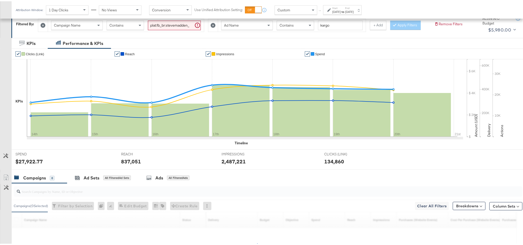
click at [23, 164] on div "$27,922.77" at bounding box center [28, 159] width 27 height 7
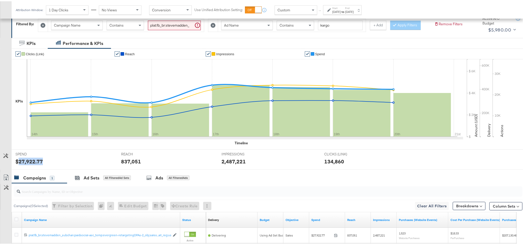
click at [23, 164] on div "$27,922.77" at bounding box center [28, 159] width 27 height 7
copy div "27,922.77"
click at [131, 164] on div "837,051" at bounding box center [131, 159] width 20 height 7
copy div "837,051"
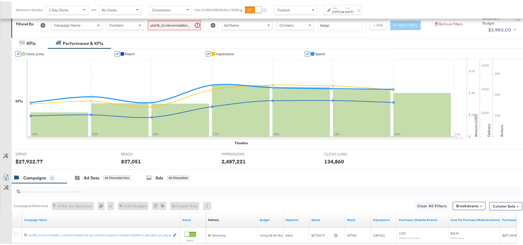
click at [232, 164] on div "2,487,221" at bounding box center [234, 159] width 24 height 7
copy div "2,487,221"
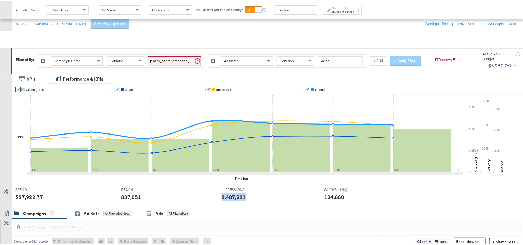
scroll to position [0, 0]
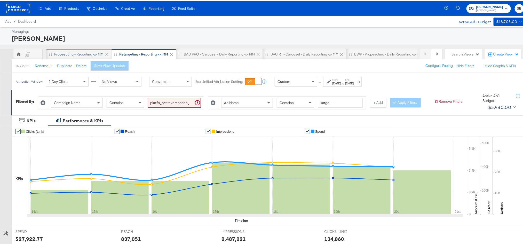
click at [87, 53] on div "Propescting - Reporting <> MM" at bounding box center [78, 53] width 49 height 5
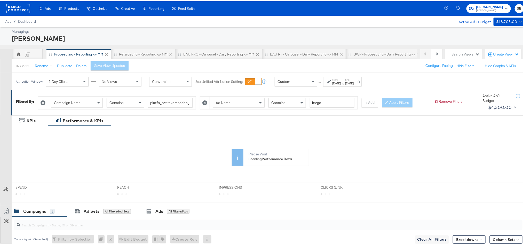
click at [341, 81] on div "[DATE]" at bounding box center [336, 82] width 9 height 4
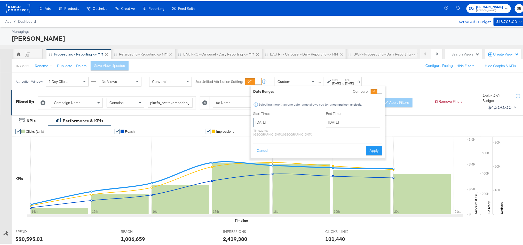
click at [294, 122] on input "[DATE]" at bounding box center [287, 120] width 69 height 9
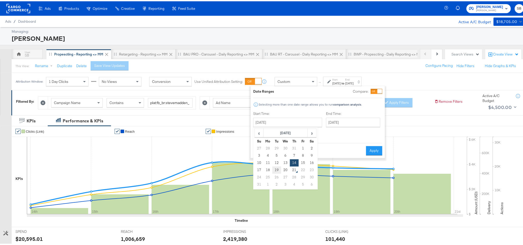
click at [278, 168] on td "19" at bounding box center [276, 168] width 9 height 7
type input "[DATE]"
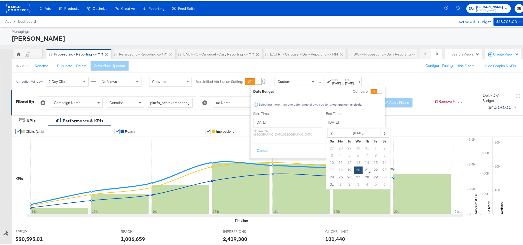
click at [326, 122] on input "[DATE]" at bounding box center [353, 120] width 54 height 9
click at [345, 169] on td "19" at bounding box center [349, 168] width 9 height 7
type input "[DATE]"
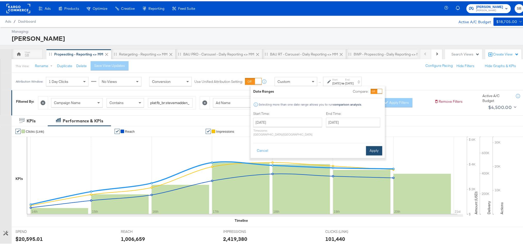
click at [374, 147] on button "Apply" at bounding box center [374, 149] width 16 height 9
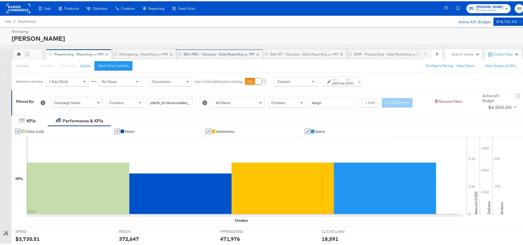
click at [210, 52] on div "BAU PRO - Carousel - Daily Reporting <> MM" at bounding box center [219, 53] width 71 height 5
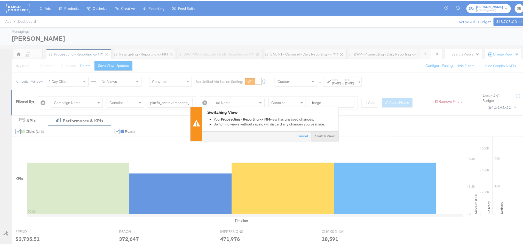
click at [322, 136] on button "Switch View" at bounding box center [325, 134] width 27 height 9
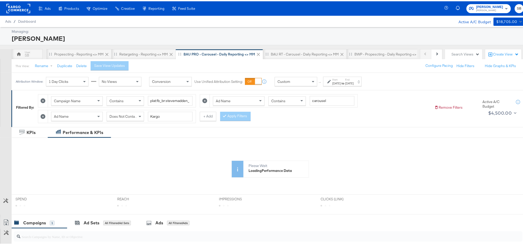
click at [341, 84] on div "[DATE]" at bounding box center [336, 82] width 9 height 4
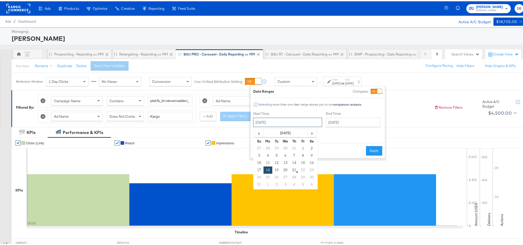
click at [288, 124] on input "[DATE]" at bounding box center [287, 120] width 69 height 9
click at [293, 161] on td "14" at bounding box center [294, 161] width 9 height 7
type input "[DATE]"
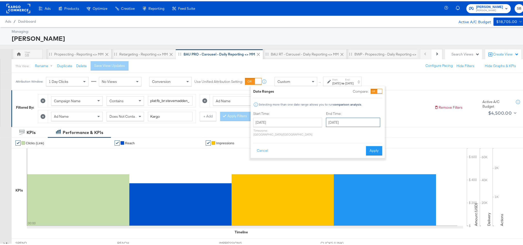
click at [326, 122] on input "[DATE]" at bounding box center [353, 120] width 54 height 9
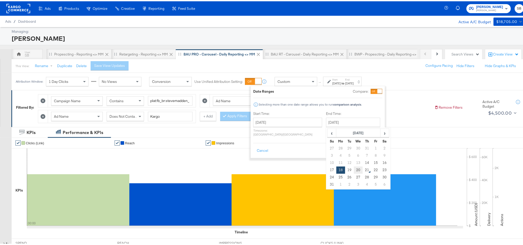
click at [354, 170] on td "20" at bounding box center [358, 168] width 9 height 7
type input "[DATE]"
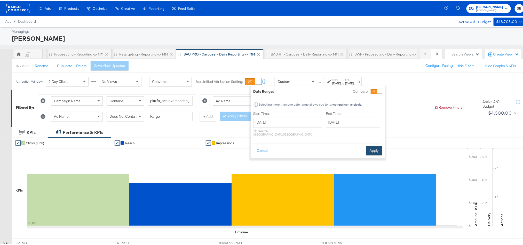
click at [378, 151] on button "Apply" at bounding box center [374, 149] width 16 height 9
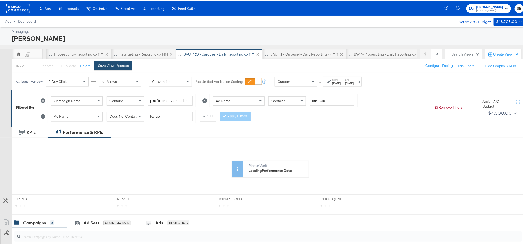
click at [125, 68] on button "Save View Updates" at bounding box center [114, 64] width 38 height 9
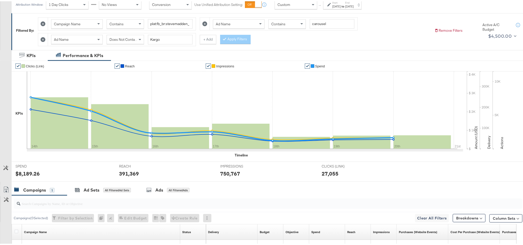
scroll to position [77, 0]
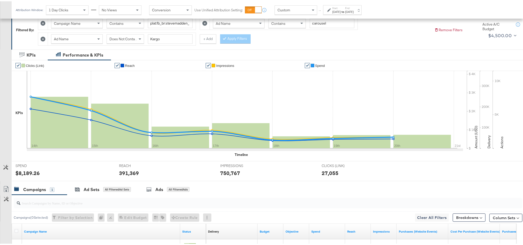
click at [28, 172] on div "$8,189.26" at bounding box center [27, 171] width 24 height 7
copy div "8,189.26"
click at [125, 173] on div "391,369" at bounding box center [129, 171] width 20 height 7
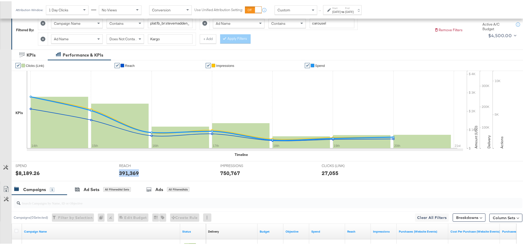
copy div "391,369"
click at [227, 176] on div "750,767" at bounding box center [230, 171] width 20 height 7
copy div "750,767"
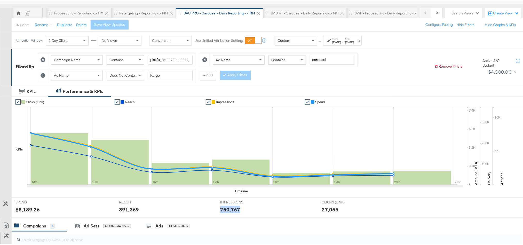
scroll to position [0, 0]
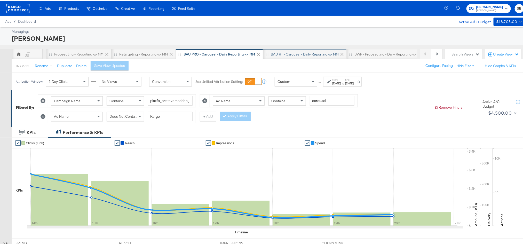
click at [305, 51] on div "BAU RT - Carousel - Daily Reporting <> MM" at bounding box center [305, 53] width 68 height 5
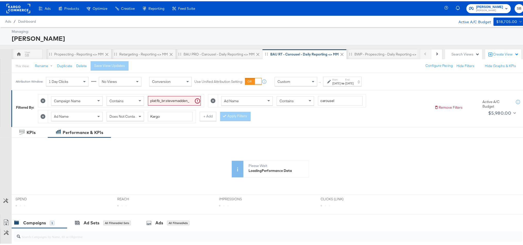
click at [348, 89] on div "Attribution Window: 1 Day Clicks No Views Conversion Use Unified Attribution Se…" at bounding box center [190, 80] width 357 height 17
click at [341, 84] on div "[DATE]" at bounding box center [336, 82] width 9 height 4
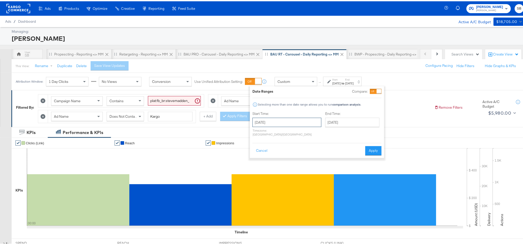
click at [301, 117] on input "[DATE]" at bounding box center [287, 120] width 69 height 9
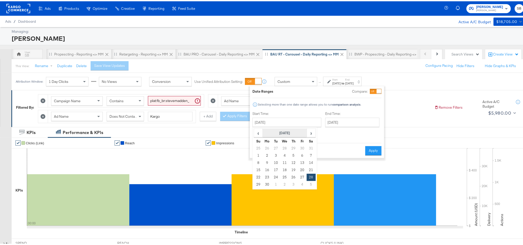
click at [306, 132] on th "[DATE]" at bounding box center [285, 132] width 44 height 9
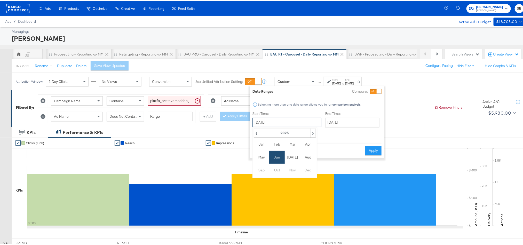
click at [285, 121] on input "[DATE]" at bounding box center [287, 120] width 69 height 9
click at [274, 153] on td "Jun" at bounding box center [276, 156] width 15 height 13
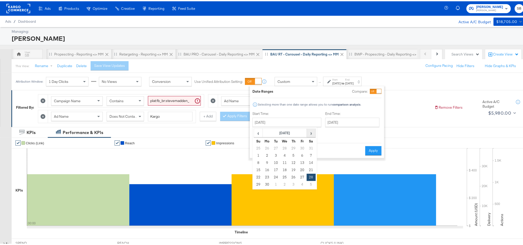
click at [311, 132] on span "›" at bounding box center [311, 132] width 8 height 8
click at [292, 161] on td "14" at bounding box center [293, 161] width 9 height 7
type input "[DATE]"
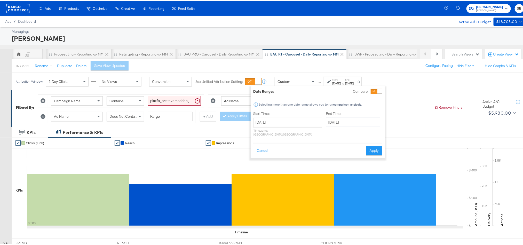
click at [326, 122] on input "[DATE]" at bounding box center [353, 120] width 54 height 9
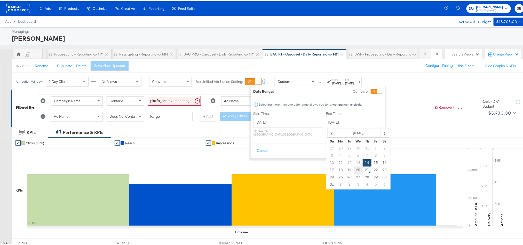
click at [354, 168] on td "20" at bounding box center [358, 168] width 9 height 7
type input "[DATE]"
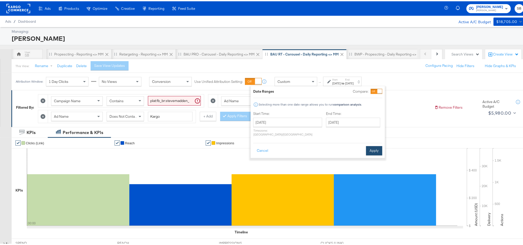
click at [370, 147] on button "Apply" at bounding box center [374, 149] width 16 height 9
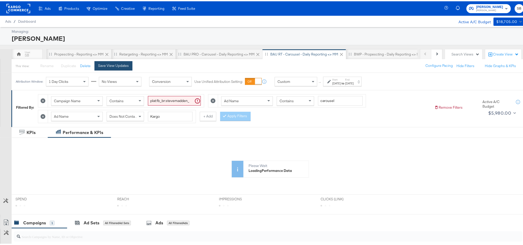
click at [112, 64] on div "Save View Updates" at bounding box center [113, 64] width 31 height 5
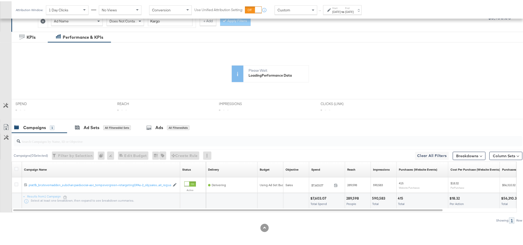
scroll to position [98, 0]
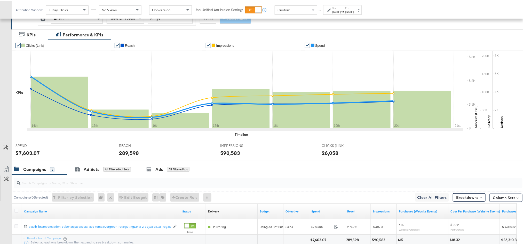
click at [21, 151] on div "$7,603.07" at bounding box center [27, 151] width 24 height 7
copy div "7,603.07"
click at [126, 154] on div "289,598" at bounding box center [129, 151] width 20 height 7
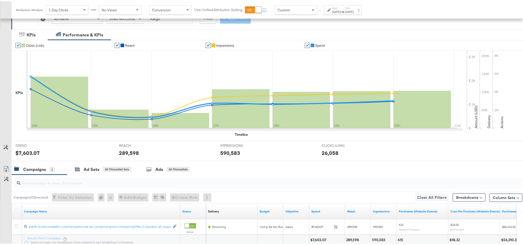
click at [231, 153] on div "590,583" at bounding box center [230, 151] width 20 height 7
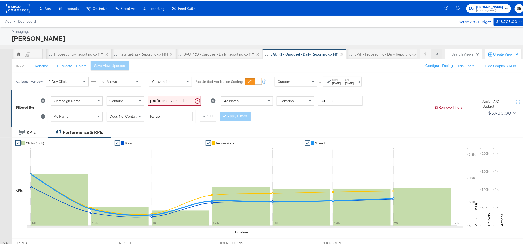
click at [433, 53] on button "Next" at bounding box center [436, 53] width 11 height 10
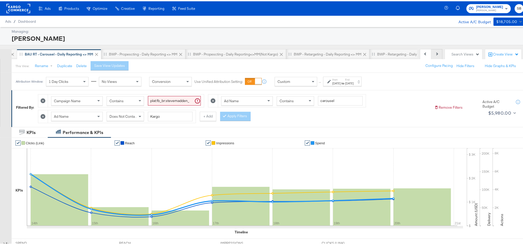
click at [433, 53] on button "Next" at bounding box center [436, 53] width 11 height 10
click at [107, 51] on div "BWP - Propescting - Daily Reporting <> MM" at bounding box center [92, 53] width 68 height 5
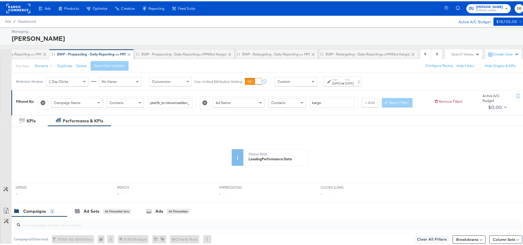
click at [341, 81] on div "Aug 18th 2025" at bounding box center [336, 82] width 9 height 4
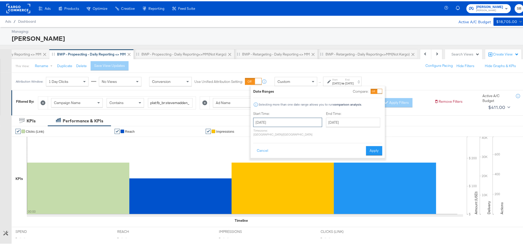
click at [281, 120] on input "August 18th 2025" at bounding box center [287, 120] width 69 height 9
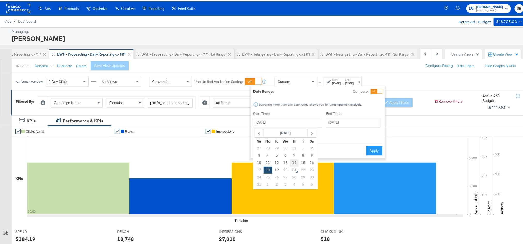
click at [295, 161] on td "14" at bounding box center [294, 161] width 9 height 7
type input "August 14th 2025"
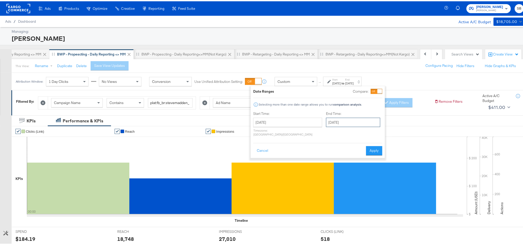
click at [326, 119] on input "August 18th 2025" at bounding box center [353, 120] width 54 height 9
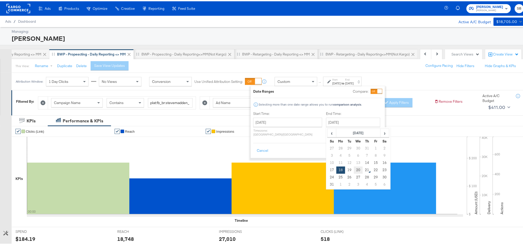
click at [354, 170] on td "20" at bounding box center [358, 168] width 9 height 7
type input "August 20th 2025"
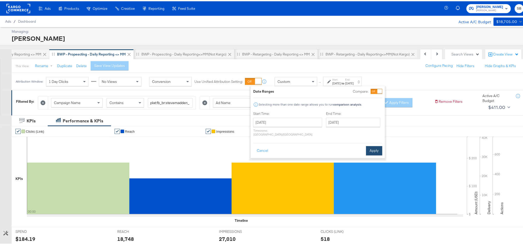
click at [369, 147] on button "Apply" at bounding box center [374, 149] width 16 height 9
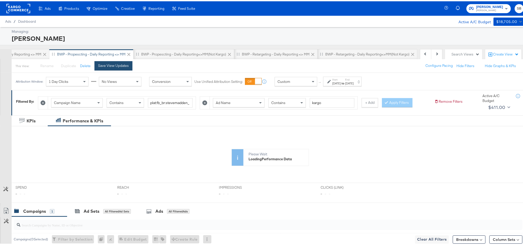
click at [112, 67] on div "Save View Updates" at bounding box center [113, 64] width 31 height 5
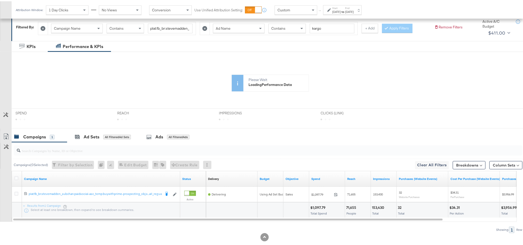
scroll to position [77, 0]
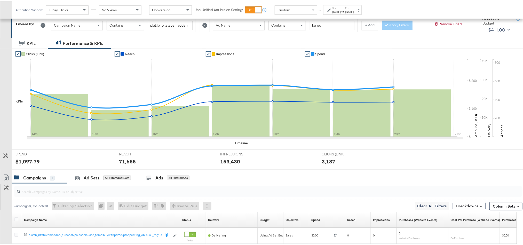
click at [29, 161] on div "$1,097.79" at bounding box center [27, 159] width 24 height 7
click at [129, 163] on div "71,655" at bounding box center [127, 159] width 17 height 7
click at [233, 162] on div "153,430" at bounding box center [230, 159] width 20 height 7
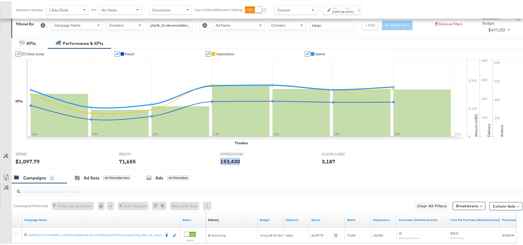
click at [233, 162] on div "153,430" at bounding box center [230, 159] width 20 height 7
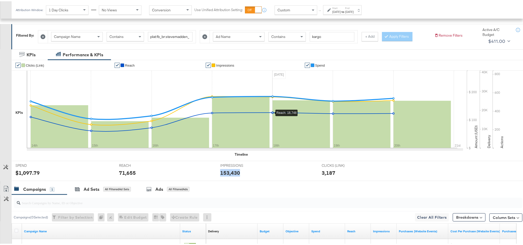
scroll to position [0, 0]
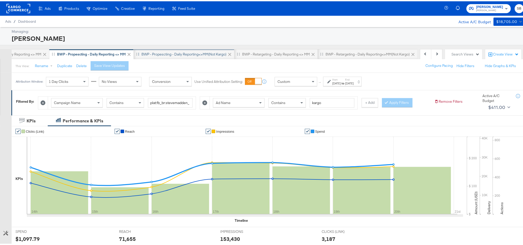
click at [150, 52] on div "BWP - Propescting - Daily Reporting<>MM(not kargo)" at bounding box center [184, 53] width 85 height 5
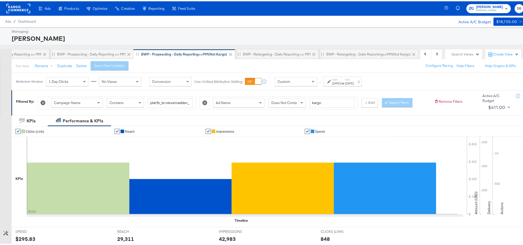
click at [341, 82] on div "Aug 4th 2025" at bounding box center [336, 82] width 9 height 4
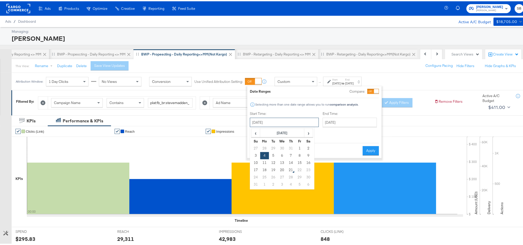
click at [291, 124] on input "August 4th 2025" at bounding box center [284, 120] width 69 height 9
click at [289, 162] on td "14" at bounding box center [291, 161] width 9 height 7
type input "August 14th 2025"
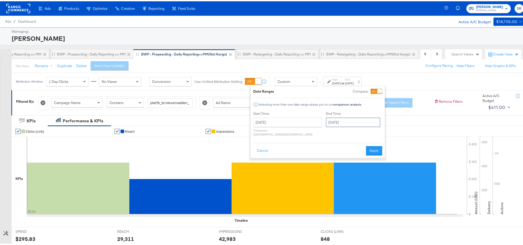
click at [326, 122] on input "August 14th 2025" at bounding box center [353, 120] width 54 height 9
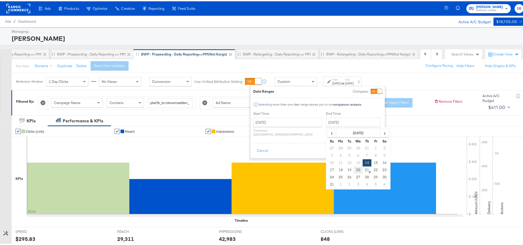
click at [354, 169] on td "20" at bounding box center [358, 168] width 9 height 7
type input "August 20th 2025"
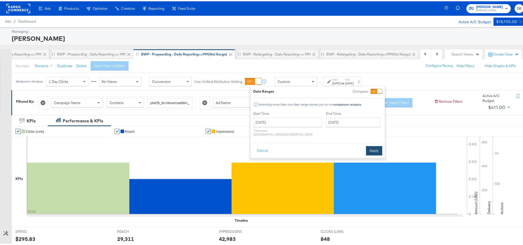
click at [373, 149] on button "Apply" at bounding box center [374, 149] width 16 height 9
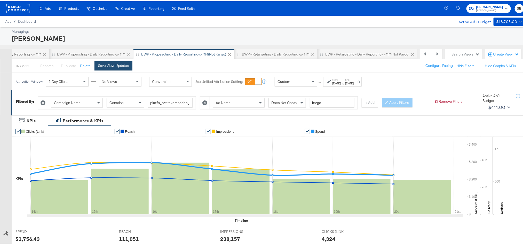
click at [103, 68] on button "Save View Updates" at bounding box center [114, 64] width 38 height 9
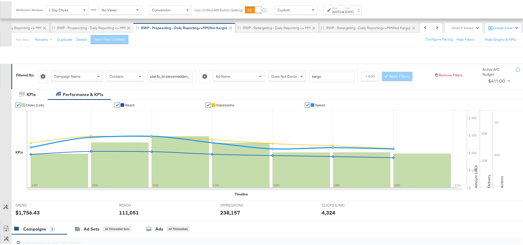
scroll to position [116, 0]
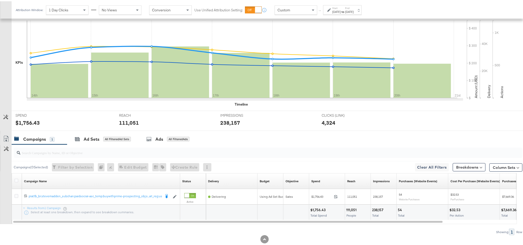
click at [30, 125] on div "$1,756.43" at bounding box center [27, 121] width 24 height 7
click at [129, 121] on div "111,051" at bounding box center [129, 121] width 20 height 7
click at [220, 121] on div "238,157" at bounding box center [230, 121] width 20 height 7
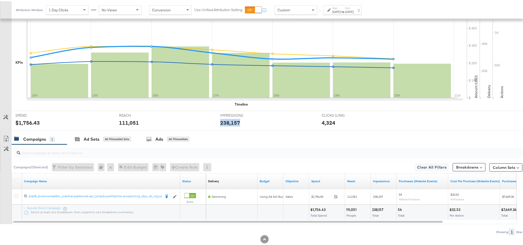
click at [220, 121] on div "238,157" at bounding box center [230, 121] width 20 height 7
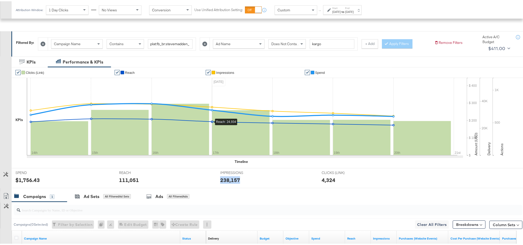
scroll to position [0, 0]
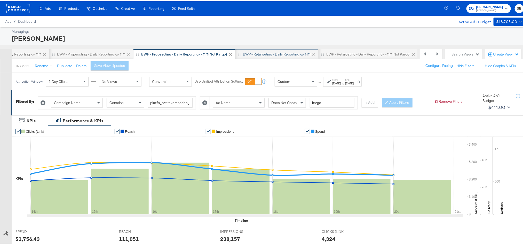
click at [256, 53] on div "BWP - Retargeting - Daily Reporting <> MM" at bounding box center [277, 53] width 68 height 5
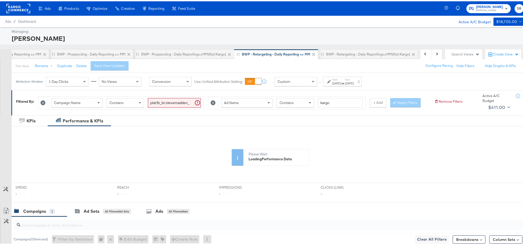
click at [341, 81] on div "Aug 4th 2025" at bounding box center [336, 82] width 9 height 4
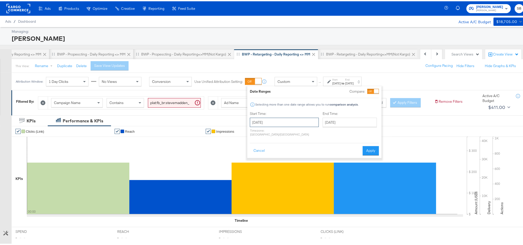
click at [285, 120] on input "August 4th 2025" at bounding box center [284, 120] width 69 height 9
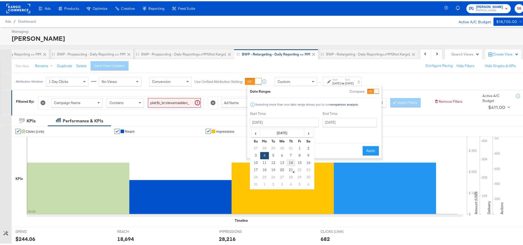
click at [289, 160] on td "14" at bounding box center [291, 161] width 9 height 7
type input "August 14th 2025"
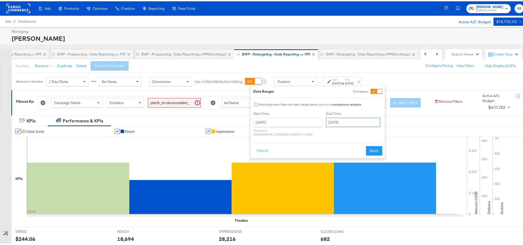
click at [326, 121] on input "August 14th 2025" at bounding box center [353, 120] width 54 height 9
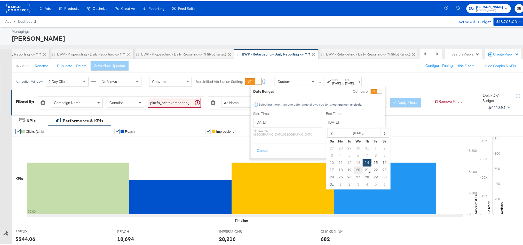
click at [354, 167] on td "20" at bounding box center [358, 168] width 9 height 7
type input "August 20th 2025"
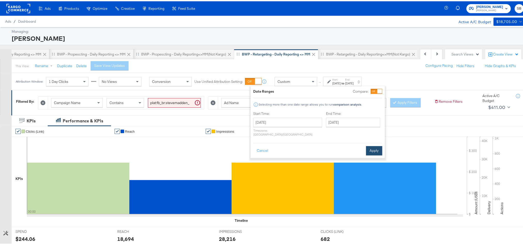
click at [370, 146] on button "Apply" at bounding box center [374, 149] width 16 height 9
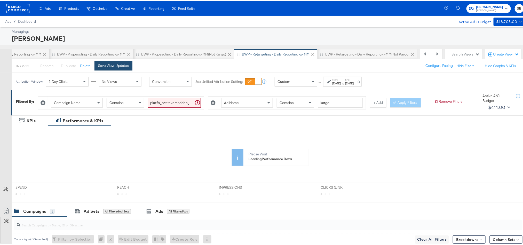
click at [125, 68] on button "Save View Updates" at bounding box center [114, 64] width 38 height 9
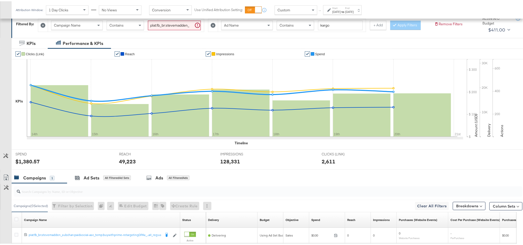
click at [23, 164] on div "$1,380.57" at bounding box center [27, 159] width 24 height 7
click at [122, 164] on div "49,223" at bounding box center [127, 159] width 17 height 7
click at [221, 164] on div "128,331" at bounding box center [230, 159] width 20 height 7
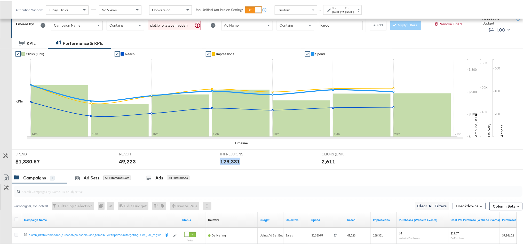
click at [221, 164] on div "128,331" at bounding box center [230, 159] width 20 height 7
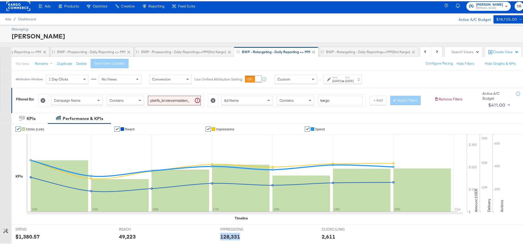
scroll to position [0, 0]
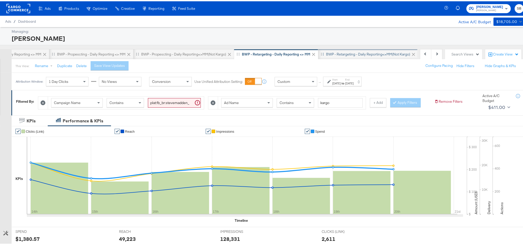
click at [343, 55] on div "BWP - Retargeting - Daily Reporting<>MM(not kargo)" at bounding box center [368, 53] width 84 height 5
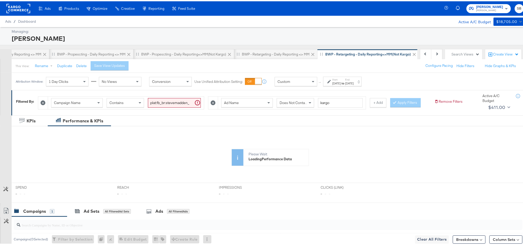
click at [341, 82] on div "Jun 5th 2025" at bounding box center [336, 82] width 9 height 4
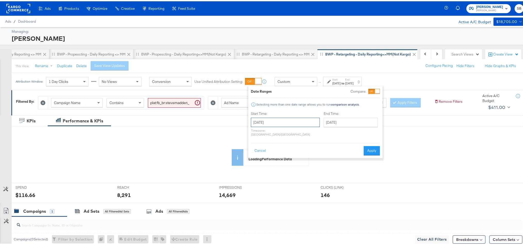
click at [293, 119] on input "June 5th 2025" at bounding box center [285, 120] width 69 height 9
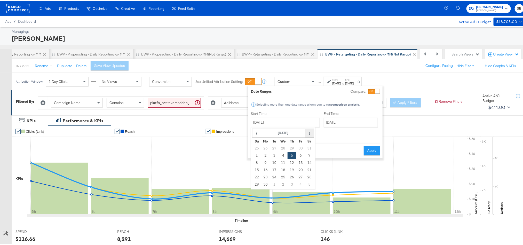
click at [307, 131] on span "›" at bounding box center [310, 132] width 8 height 8
click at [294, 160] on td "14" at bounding box center [292, 161] width 9 height 7
type input "August 14th 2025"
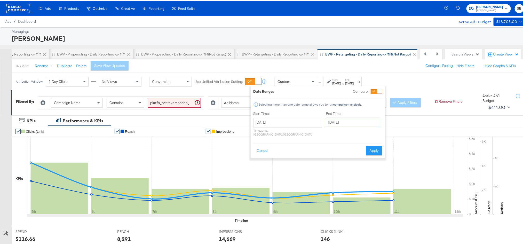
click at [326, 120] on input "August 14th 2025" at bounding box center [353, 120] width 54 height 9
click at [354, 168] on td "20" at bounding box center [358, 168] width 9 height 7
type input "August 20th 2025"
click at [371, 148] on button "Apply" at bounding box center [374, 149] width 16 height 9
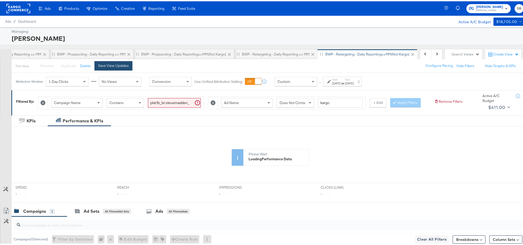
click at [108, 67] on div "Save View Updates" at bounding box center [113, 64] width 31 height 5
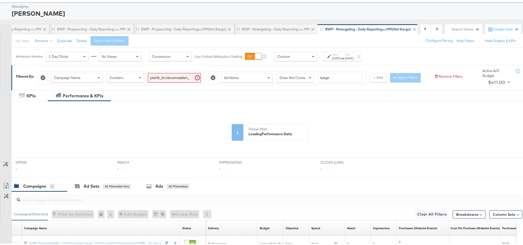
scroll to position [39, 0]
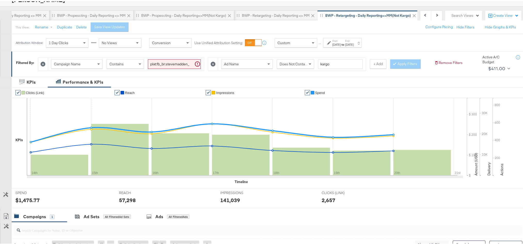
click at [19, 203] on div "$1,475.77" at bounding box center [27, 198] width 24 height 7
click at [128, 203] on div "57,298" at bounding box center [127, 198] width 17 height 7
click at [226, 203] on div "141,039" at bounding box center [230, 198] width 20 height 7
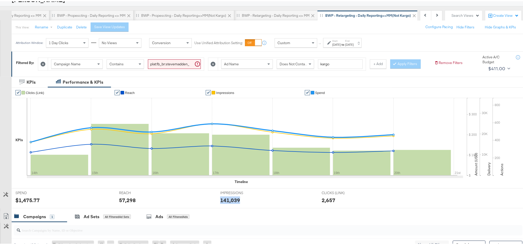
click at [226, 203] on div "141,039" at bounding box center [230, 198] width 20 height 7
click at [431, 13] on button "Next" at bounding box center [436, 14] width 11 height 10
click at [386, 15] on div "New View" at bounding box center [384, 14] width 16 height 5
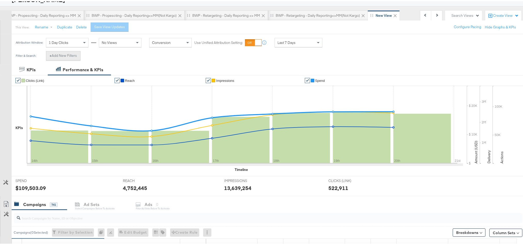
click at [66, 56] on button "+ Add New Filters" at bounding box center [63, 54] width 35 height 9
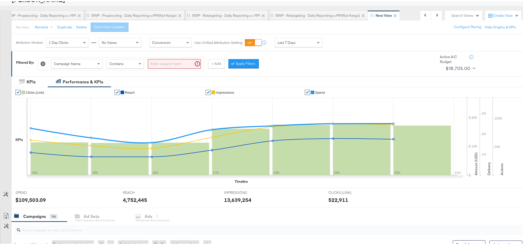
click at [161, 61] on input "search" at bounding box center [174, 63] width 53 height 10
paste input "plat:fb_br:stevemadden_subchan:paidsocial-asc_temp:buywithprime-prospecting_obj…"
type input "plat:fb_br:stevemadden_subchan:paidsocial-asc_temp:buywithprime-prospecting_obj…"
click at [233, 65] on button "Apply Filters" at bounding box center [235, 62] width 30 height 9
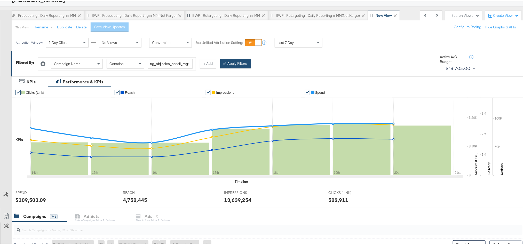
scroll to position [0, 0]
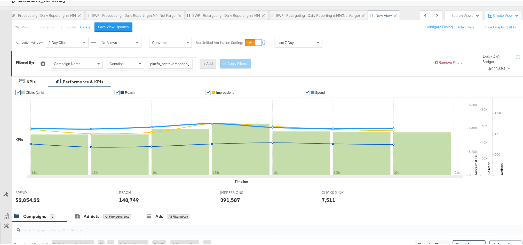
click at [211, 64] on button "+ Add" at bounding box center [208, 62] width 17 height 9
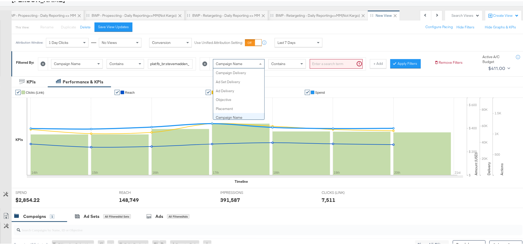
click at [240, 64] on div "Campaign Name" at bounding box center [238, 62] width 51 height 9
click at [207, 61] on icon at bounding box center [204, 62] width 5 height 5
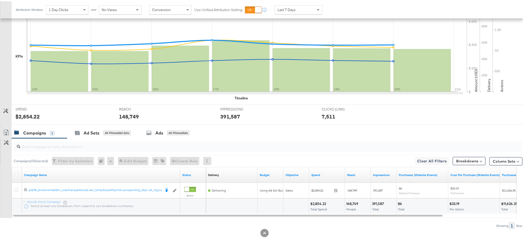
scroll to position [129, 0]
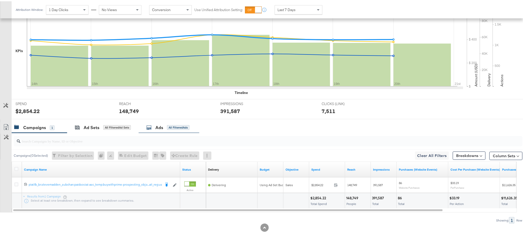
click at [161, 123] on div "Ads" at bounding box center [159, 126] width 8 height 6
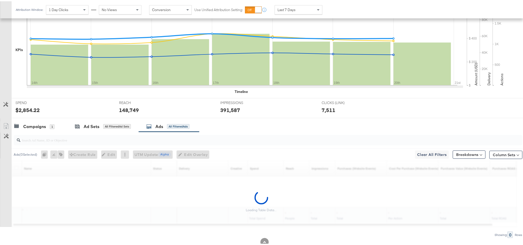
click at [74, 142] on input "search" at bounding box center [247, 137] width 455 height 10
paste input "cta:shopnow_prodft:buywithprime2025_copy:primedelivers-may6-KARGO-BWP_lp:plp_ad…"
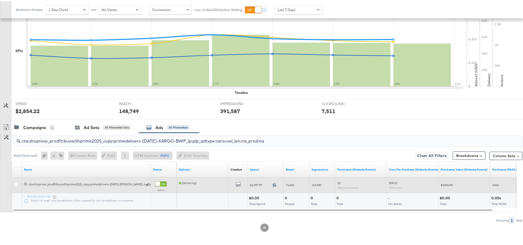
click at [274, 184] on icon at bounding box center [275, 184] width 4 height 4
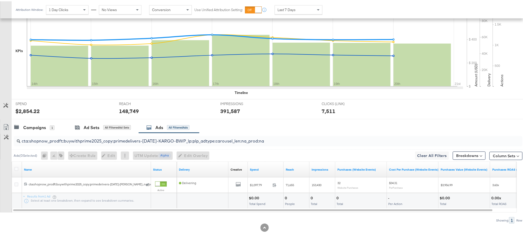
click at [127, 109] on div "148,749" at bounding box center [129, 109] width 20 height 7
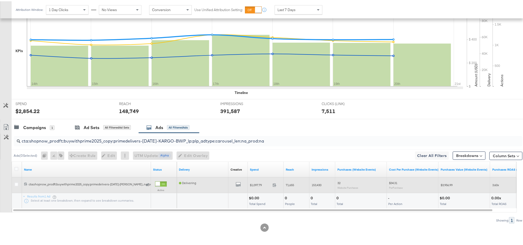
click at [291, 184] on span "71,655" at bounding box center [290, 184] width 8 height 4
click at [318, 184] on span "153,430" at bounding box center [317, 184] width 10 height 4
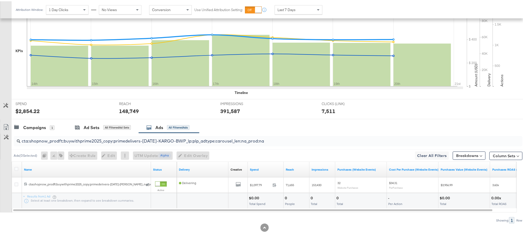
click at [269, 141] on input "cta:shopnow_prodft:buywithprime2025_copy:primedelivers-may6-KARGO-BWP_lp:plp_ad…" at bounding box center [247, 138] width 455 height 10
paste input "toprated"
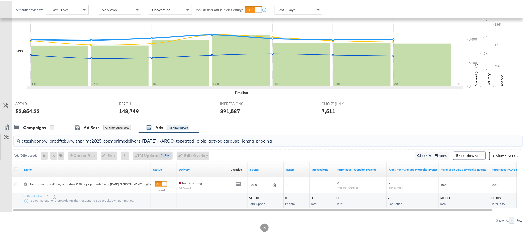
click at [232, 142] on input "cta:shopnow_prodft:buywithprime2025_copy:primedelivers-may6-KARGO-toprated_lp:p…" at bounding box center [247, 138] width 455 height 10
click at [232, 141] on input "cta:shopnow_prodft:buywithprime2025_copy:primedelivers-may6-KARGO-toprated_lp:p…" at bounding box center [247, 138] width 455 height 10
paste input "allwomens"
click at [194, 139] on input "cta:shopnow_prodft:buywithprime2025_copy:primedelivers-may6-KARGO-allwomens_lp:…" at bounding box center [247, 138] width 455 height 10
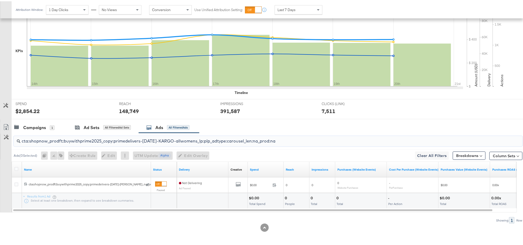
click at [194, 139] on input "cta:shopnow_prodft:buywithprime2025_copy:primedelivers-may6-KARGO-allwomens_lp:…" at bounding box center [247, 138] width 455 height 10
paste input "primeday2025_copy:primedaydeals-jul2-KARGO"
type input "cta:shopnow_prodft:primeday2025_copy:primedaydeals-jul2-KARGO_lp:plp_adtype:car…"
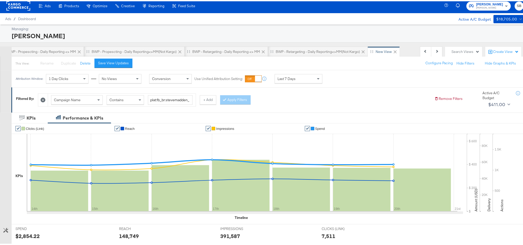
scroll to position [0, 0]
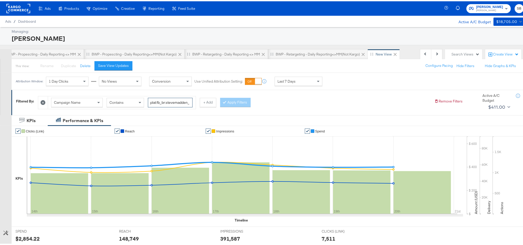
click at [168, 101] on input "plat:fb_br:stevemadden_subchan:paidsocial-asc_temp:buywithprime-prospecting_obj…" at bounding box center [170, 102] width 45 height 10
paste input "retargetingDPAs"
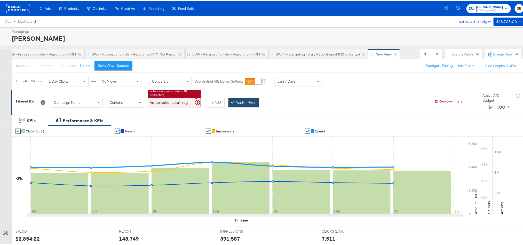
type input "plat:fb_br:stevemadden_subchan:paidsocial-asc_temp:buywithprime-retargetingDPAs…"
click at [240, 101] on button "Apply Filters" at bounding box center [244, 101] width 30 height 9
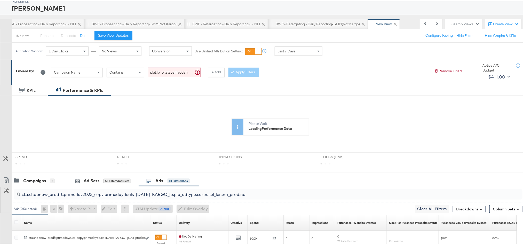
scroll to position [77, 0]
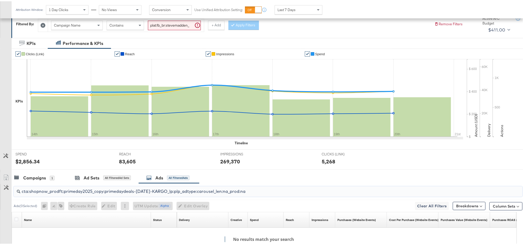
click at [239, 192] on input "cta:shopnow_prodft:primeday2025_copy:primedaydeals-jul2-KARGO_lp:plp_adtype:car…" at bounding box center [247, 188] width 455 height 10
paste input "buywithprime2025_copy:primedelivers-may6-KARGO-BWP"
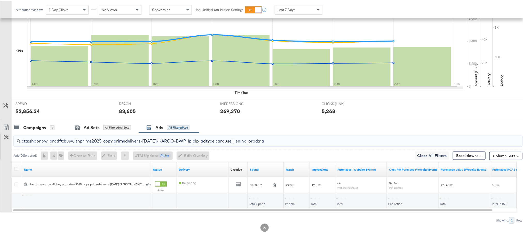
scroll to position [129, 0]
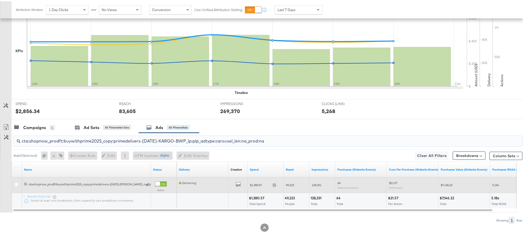
click at [272, 184] on span at bounding box center [276, 185] width 11 height 4
click at [292, 184] on span "49,223" at bounding box center [290, 184] width 8 height 4
click at [315, 183] on span "128,331" at bounding box center [317, 184] width 10 height 4
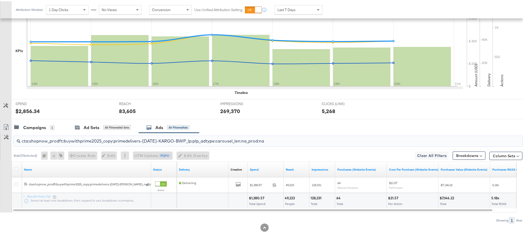
click at [212, 139] on input "cta:shopnow_prodft:buywithprime2025_copy:primedelivers-may6-KARGO-BWP_lp:plp_ad…" at bounding box center [247, 138] width 455 height 10
paste input "toprated"
click at [132, 143] on input "cta:shopnow_prodft:buywithprime2025_copy:primedelivers-may6-KARGO-toprated_lp:p…" at bounding box center [247, 138] width 455 height 10
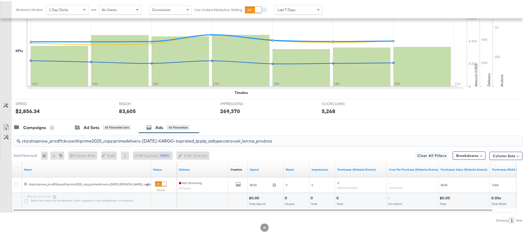
click at [132, 143] on input "cta:shopnow_prodft:buywithprime2025_copy:primedelivers-may6-KARGO-toprated_lp:p…" at bounding box center [247, 138] width 455 height 10
paste input "allwomens"
click at [174, 138] on input "cta:shopnow_prodft:buywithprime2025_copy:primedelivers-may6-KARGO-allwomens_lp:…" at bounding box center [247, 138] width 455 height 10
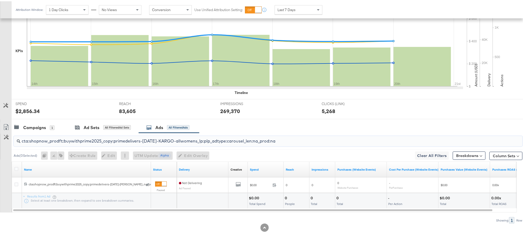
click at [174, 138] on input "cta:shopnow_prodft:buywithprime2025_copy:primedelivers-may6-KARGO-allwomens_lp:…" at bounding box center [247, 138] width 455 height 10
paste input "primeday2025_copy:getitbeforeitsover-jul2-KARGO"
type input "cta:shopnow_prodft:primeday2025_copy:getitbeforeitsover-jul2-KARGO_lp:plp_adtyp…"
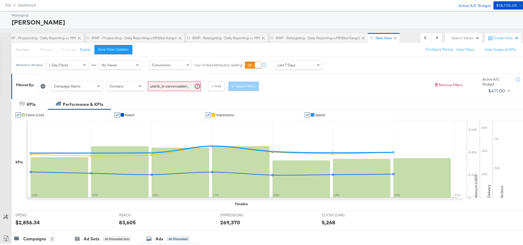
scroll to position [13, 0]
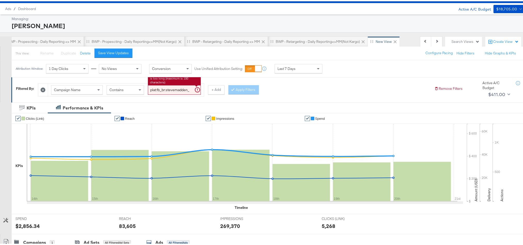
click at [178, 88] on input "plat:fb_br:stevemadden_subchan:paidsocial-asc_temp:buywithprime-retargetingDPAs…" at bounding box center [174, 89] width 53 height 10
paste input "evergreen-prospecting-2"
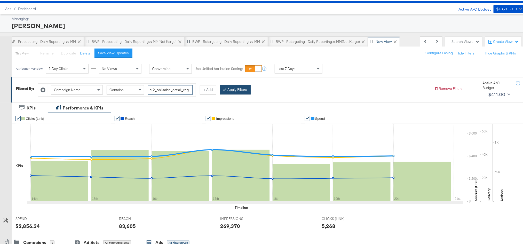
type input "plat:fb_br:stevemadden_subchan:paidsocial-asc_temp:evergreen-prospecting-2_obj:…"
click at [237, 91] on button "Apply Filters" at bounding box center [235, 88] width 30 height 9
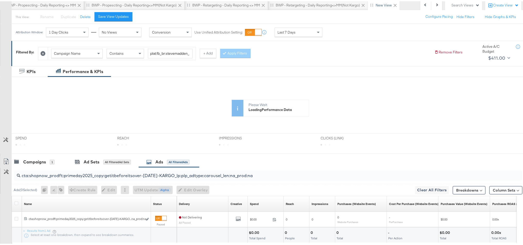
scroll to position [85, 0]
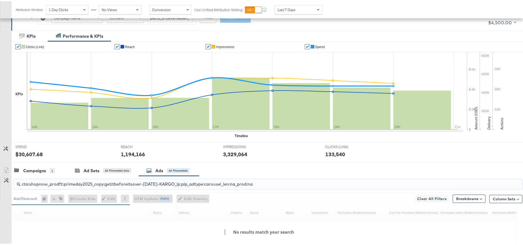
click at [154, 182] on input "cta:shopnow_prodft:primeday2025_copy:getitbeforeitsover-jul2-KARGO_lp:plp_adtyp…" at bounding box center [247, 181] width 455 height 10
paste input "mostwanted_copy:thestylesyoudidnt-[DATE]-KARGO-singleimage"
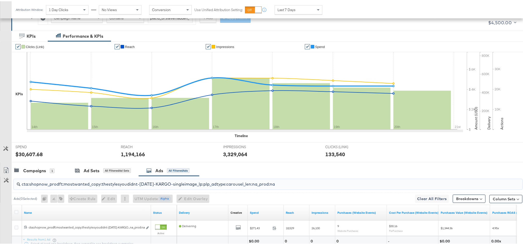
click at [181, 186] on input "cta:shopnow_prodft:mostwanted_copy:thestylesyoudidnt-[DATE]-KARGO-singleimage_l…" at bounding box center [247, 181] width 455 height 10
paste input "[DATE]"
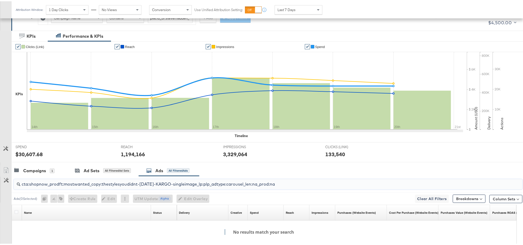
click at [195, 183] on input "cta:shopnow_prodft:mostwanted_copy:thestylesyoudidnt-[DATE]-KARGO-singleimage_l…" at bounding box center [247, 181] width 455 height 10
paste input "[DATE]"
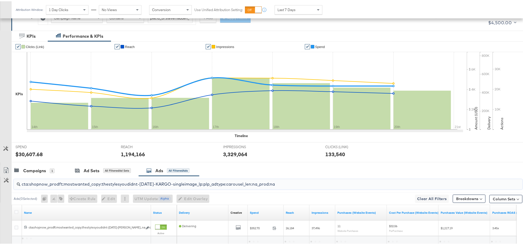
type input "cta:shopnow_prodft:mostwanted_copy:thestylesyoudidnt-[DATE]-KARGO-singleimage_l…"
click at [308, 7] on div "Last 7 Days" at bounding box center [298, 8] width 47 height 9
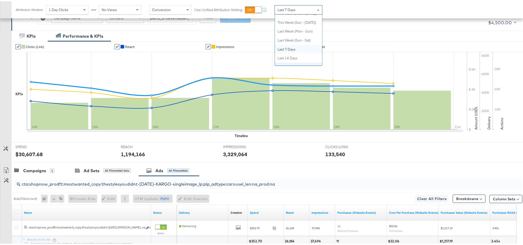
scroll to position [0, 0]
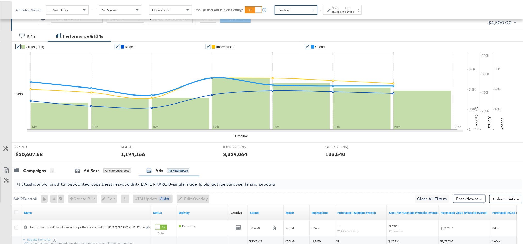
click at [354, 6] on div "Start: Aug 21st 2025 to End: Aug 21st 2025" at bounding box center [342, 8] width 21 height 7
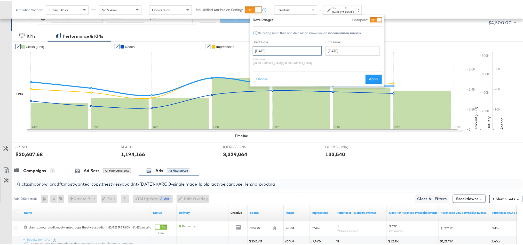
click at [297, 50] on input "August 21st 2025" at bounding box center [287, 49] width 69 height 9
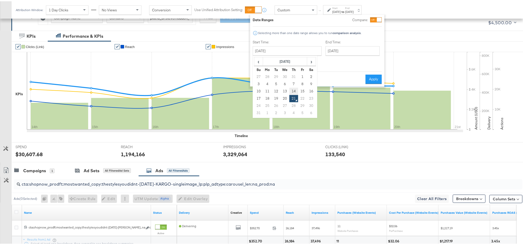
click at [293, 89] on td "14" at bounding box center [293, 90] width 9 height 7
type input "August 14th 2025"
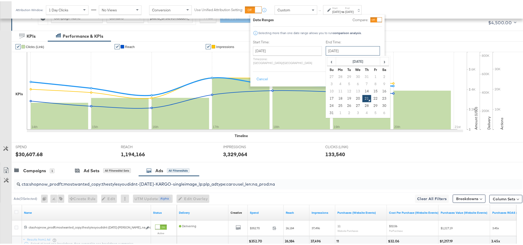
click at [326, 49] on input "August 21st 2025" at bounding box center [353, 49] width 54 height 9
click at [354, 99] on td "20" at bounding box center [358, 97] width 9 height 7
type input "August 20th 2025"
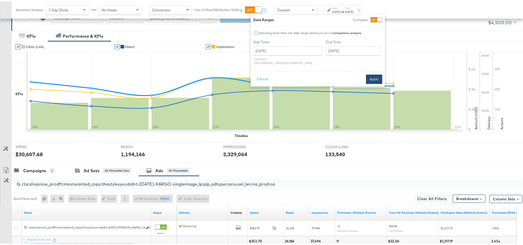
click at [373, 74] on button "Apply" at bounding box center [374, 77] width 16 height 9
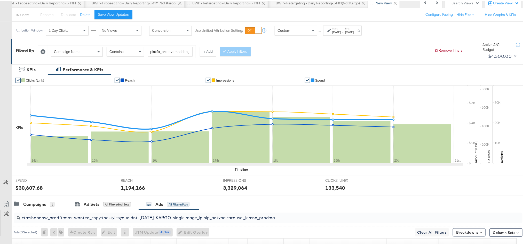
scroll to position [7, 0]
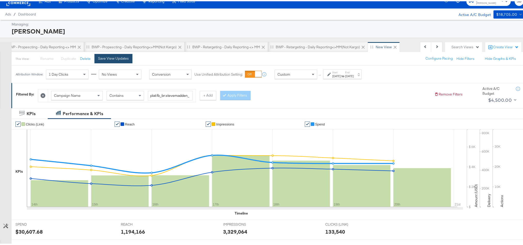
click at [119, 59] on div "Save View Updates" at bounding box center [113, 57] width 31 height 5
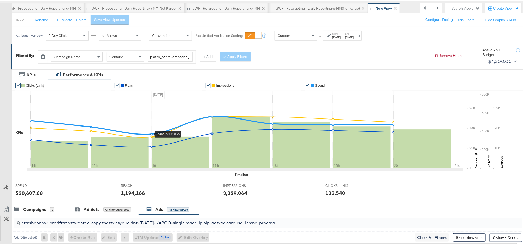
scroll to position [0, 304]
click at [149, 223] on input "cta:shopnow_prodft:mostwanted_copy:thestylesyoudidnt-[DATE]-KARGO-singleimage_l…" at bounding box center [247, 220] width 455 height 10
paste input "[DATE]"
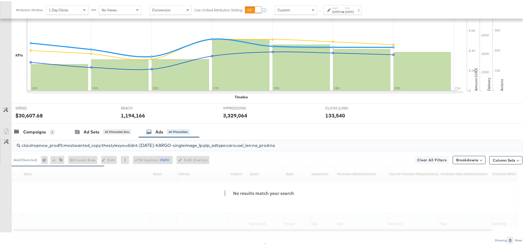
scroll to position [129, 0]
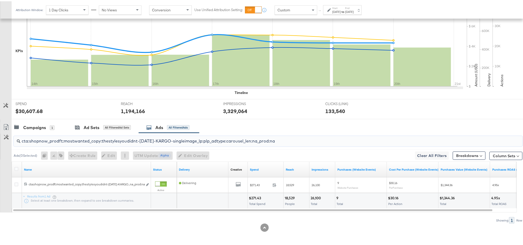
type input "cta:shopnow_prodft:mostwanted_copy:thestylesyoudidnt-[DATE]-KARGO-singleimage_l…"
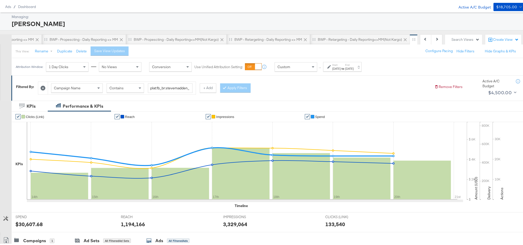
scroll to position [13, 0]
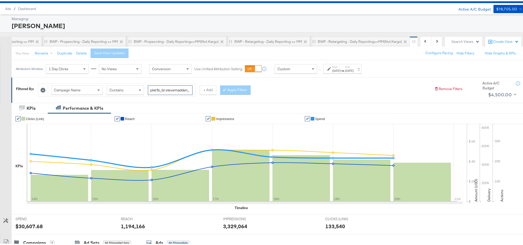
click at [164, 90] on input "plat:fb_br:stevemadden_subchan:paidsocial-asc_temp:evergreen-prospecting-2_obj:…" at bounding box center [170, 89] width 45 height 10
paste input "buywithprime-prospecting"
type input "plat:fb_br:stevemadden_subchan:paidsocial-asc_temp:buywithprime-prospecting_obj…"
click at [234, 90] on button "Apply Filters" at bounding box center [235, 88] width 30 height 9
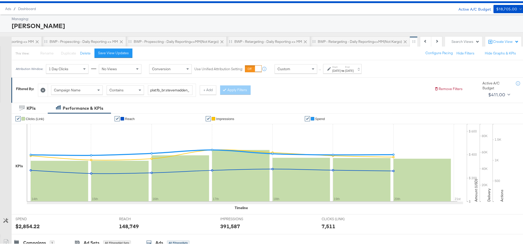
scroll to position [90, 0]
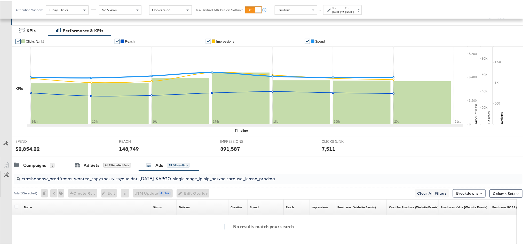
click at [139, 180] on input "cta:shopnow_prodft:mostwanted_copy:thestylesyoudidnt-[DATE]-KARGO-singleimage_l…" at bounding box center [247, 175] width 455 height 10
paste input "buywithprime2025_copy:primedelivers-may6-KARGO-BWP"
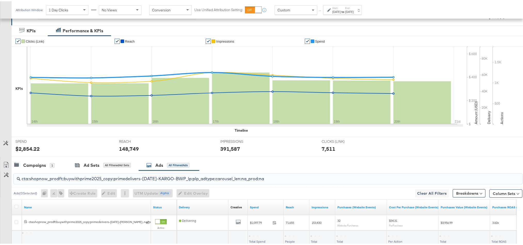
type input "cta:shopnow_prodft:buywithprime2025_copy:primedelivers-may6-KARGO-BWP_lp:plp_ad…"
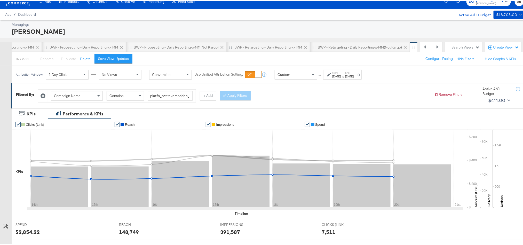
scroll to position [0, 0]
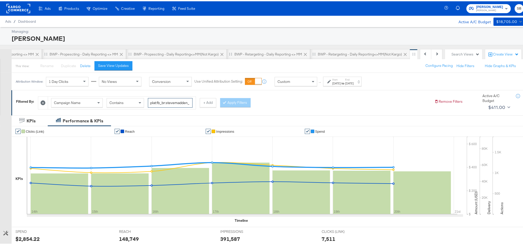
click at [160, 101] on input "plat:fb_br:stevemadden_subchan:paidsocial-asc_temp:buywithprime-prospecting_obj…" at bounding box center [170, 102] width 45 height 10
paste input "retargetingDPAs"
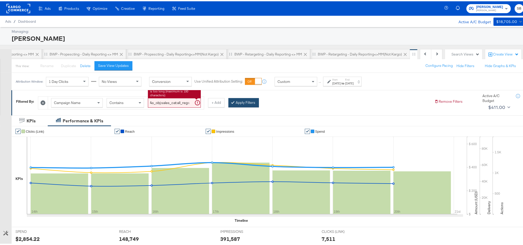
click at [244, 103] on button "Apply Filters" at bounding box center [244, 101] width 30 height 9
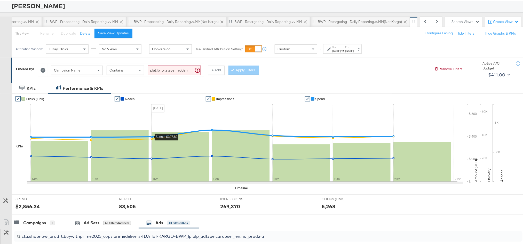
scroll to position [77, 0]
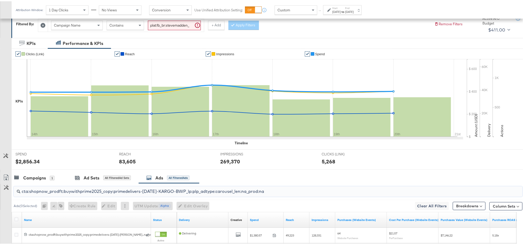
click at [151, 191] on input "cta:shopnow_prodft:buywithprime2025_copy:primedelivers-may6-KARGO-BWP_lp:plp_ad…" at bounding box center [247, 188] width 455 height 10
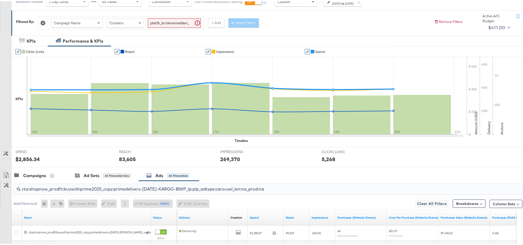
scroll to position [13, 0]
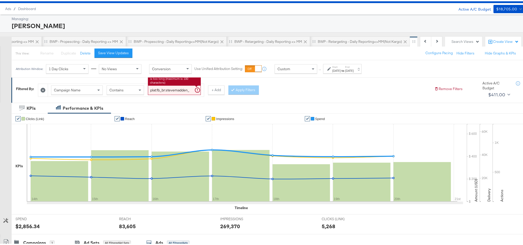
click at [157, 88] on input "plat:fb_br:stevemadden_subchan:paidsocial-asc_temp:buywithprime-retargetingDPAs…" at bounding box center [174, 89] width 53 height 10
paste input "evergreen-prospecting-2"
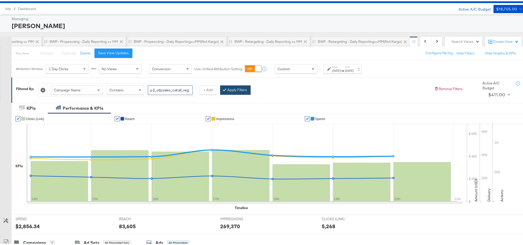
type input "plat:fb_br:stevemadden_subchan:paidsocial-asc_temp:evergreen-prospecting-2_obj:…"
click at [235, 88] on button "Apply Filters" at bounding box center [235, 88] width 30 height 9
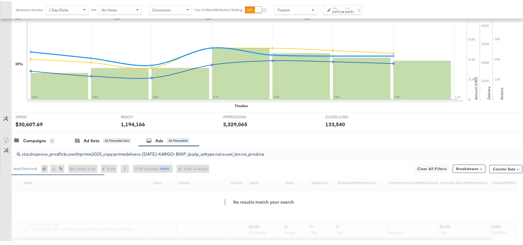
scroll to position [144, 0]
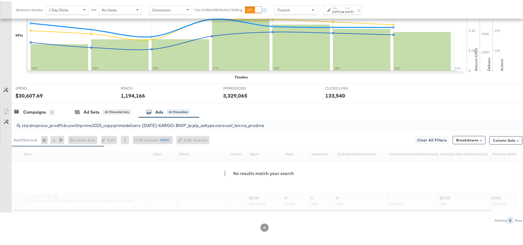
click at [229, 127] on input "cta:shopnow_prodft:buywithprime2025_copy:primedelivers-may6-KARGO-BWP_lp:plp_ad…" at bounding box center [247, 122] width 455 height 10
paste input "mostwanted_copy:thestylesyoudidnt-[DATE]-KARGO-singleimage"
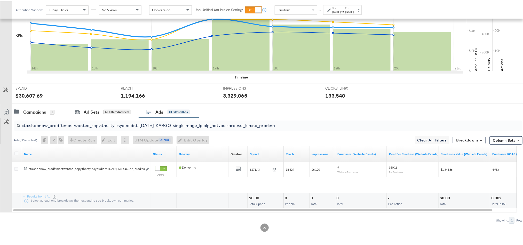
scroll to position [129, 0]
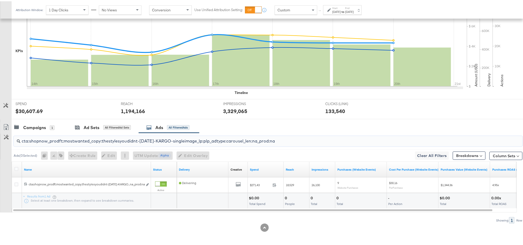
click at [187, 140] on input "cta:shopnow_prodft:mostwanted_copy:thestylesyoudidnt-[DATE]-KARGO-singleimage_l…" at bounding box center [247, 138] width 455 height 10
paste input "newarrivals_copy:thestylesyoudidnt-jan23-KARGO-multi"
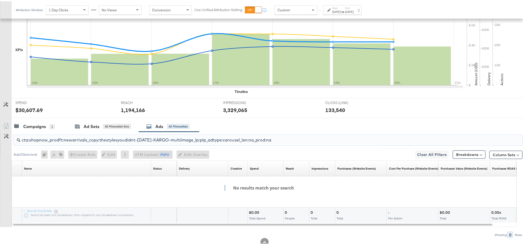
scroll to position [144, 0]
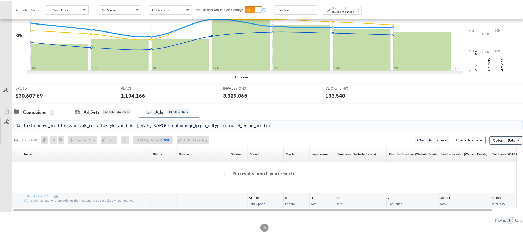
click at [206, 127] on input "cta:shopnow_prodft:newarrivals_copy:thestylesyoudidnt-jan23-KARGO-multiimage_lp…" at bounding box center [247, 122] width 455 height 10
paste input "womensshoes_copy:cominginhot-[DATE]-KARGO"
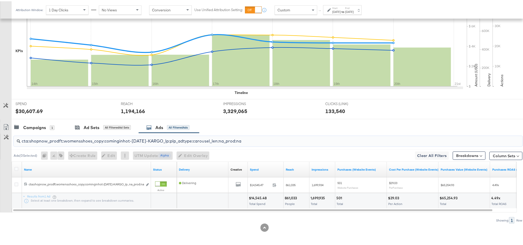
click at [229, 139] on input "cta:shopnow_prodft:womensshoes_copy:cominginhot-[DATE]-KARGO_lp:plp_adtype:caro…" at bounding box center [247, 138] width 455 height 10
paste input "starrating_copy:meetthestars-feb19-KARGO-multiimage"
click at [129, 143] on div "cta:shopnow_prodft:starrating_copy:meetthestars-[DATE]-KARGO-multiimage_lp:plp_…" at bounding box center [268, 140] width 509 height 10
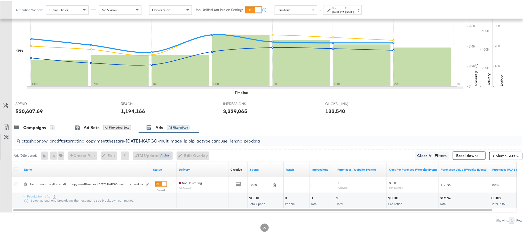
click at [129, 143] on div "cta:shopnow_prodft:starrating_copy:meetthestars-[DATE]-KARGO-multiimage_lp:plp_…" at bounding box center [268, 140] width 509 height 10
click at [130, 143] on input "cta:shopnow_prodft:starrating_copy:meetthestars-[DATE]-KARGO-multiimage_lp:plp_…" at bounding box center [247, 138] width 455 height 10
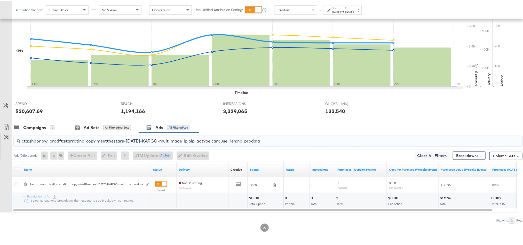
paste input "womensshoes_copy:shopthepairstvoverlay-feb28-KARGO"
click at [147, 143] on input "cta:shopnow_prodft:womensshoes_copy:shopthepairstvoverlay-feb28-KARGO_lp:plp_ad…" at bounding box center [247, 138] width 455 height 10
paste input "PLV-apr3"
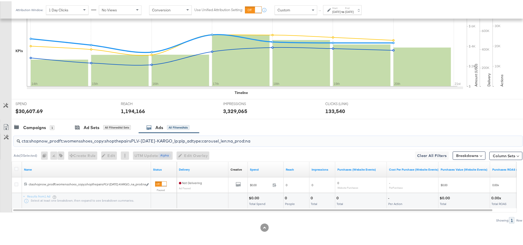
click at [123, 137] on input "cta:shopnow_prodft:womensshoes_copy:shopthepairsPLV-[DATE]-KARGO_lp:plp_adtype:…" at bounding box center [247, 138] width 455 height 10
paste input "mostwanted_copy:thestylesyoudidnt-[DATE]-KARGO-4:5singleimage"
type input "cta:shopnow_prodft:mostwanted_copy:thestylesyoudidnt-[DATE]-KARGO-4:5singleimag…"
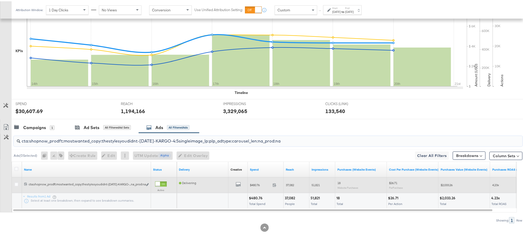
scroll to position [0, 304]
click at [274, 185] on icon at bounding box center [275, 184] width 4 height 4
click at [289, 183] on span "37,082" at bounding box center [290, 184] width 8 height 4
copy span "37,082"
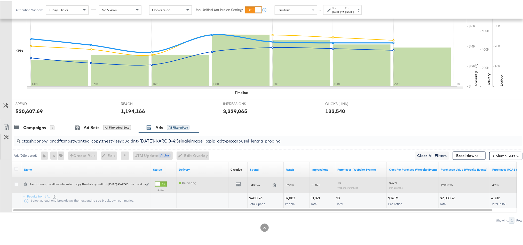
click at [318, 185] on span "51,821" at bounding box center [316, 184] width 8 height 4
copy span "51,821"
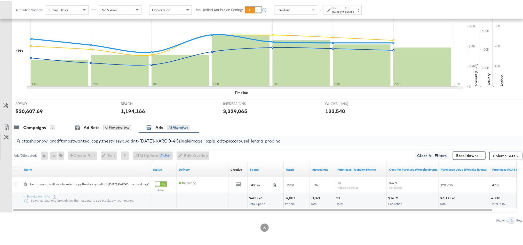
click at [115, 142] on input "cta:shopnow_prodft:mostwanted_copy:thestylesyoudidnt-[DATE]-KARGO-4:5singleimag…" at bounding box center [247, 138] width 455 height 10
paste input "newarrivals_copy:thestylesyoudidnt-[DATE]-KARGO-4:5multi"
click at [166, 142] on input "cta:shopnow_prodft:newarrivals_copy:thestylesyoudidnt-[DATE]-KARGO-4:5multiimag…" at bounding box center [247, 138] width 455 height 10
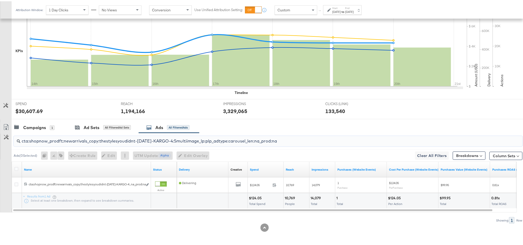
click at [166, 142] on input "cta:shopnow_prodft:newarrivals_copy:thestylesyoudidnt-[DATE]-KARGO-4:5multiimag…" at bounding box center [247, 138] width 455 height 10
paste input "summersale2025_saveoneverypair—[DATE]-KARGO"
click at [197, 142] on input "cta:shopnow_prodft:summersale2025_saveoneverypair—[DATE]-KARGO_lp:plp_adtype:ca…" at bounding box center [247, 138] width 455 height 10
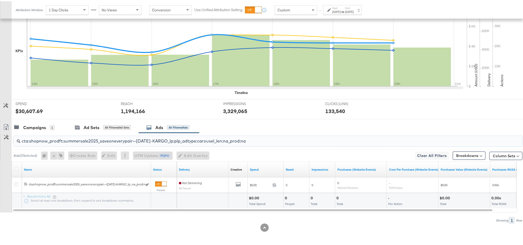
click at [197, 142] on input "cta:shopnow_prodft:summersale2025_saveoneverypair—[DATE]-KARGO_lp:plp_adtype:ca…" at bounding box center [247, 138] width 455 height 10
paste input "extra30poff2025_allyourfaves—[DATE]"
click at [124, 142] on input "cta:shopnow_prodft:extra30poff2025_allyourfaves—[DATE]-KARGO_lp:plp_adtype:caro…" at bounding box center [247, 138] width 455 height 10
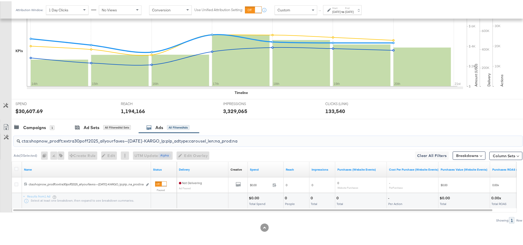
paste input "dynamic-"
click at [132, 142] on input "cta:shopnow_prodft:extra30poff2025_allyourfaves—[DATE]-dynamic-KARGO_lp:plp_adt…" at bounding box center [247, 138] width 455 height 10
paste input "mostwanted_copy:thestylesyoudidnt-[DATE]-KARGO-singleimage"
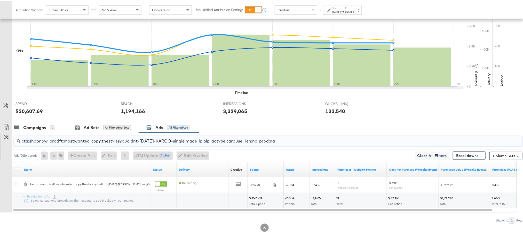
click at [127, 142] on input "cta:shopnow_prodft:mostwanted_copy:thestylesyoudidnt-[DATE]-KARGO-singleimage_l…" at bounding box center [247, 138] width 455 height 10
paste input "[DATE]"
type input "cta:shopnow_prodft:mostwanted_copy:thestylesyoudidnt-[DATE]-KARGO-singleimage_l…"
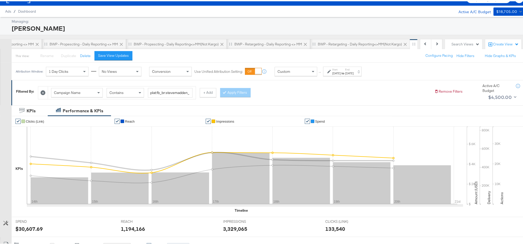
scroll to position [0, 0]
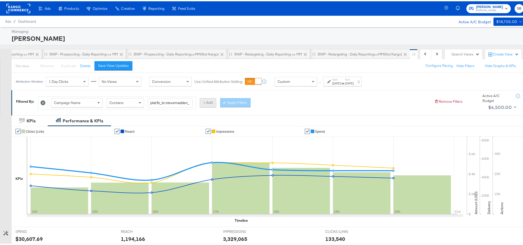
click at [209, 105] on button "+ Add" at bounding box center [208, 101] width 17 height 9
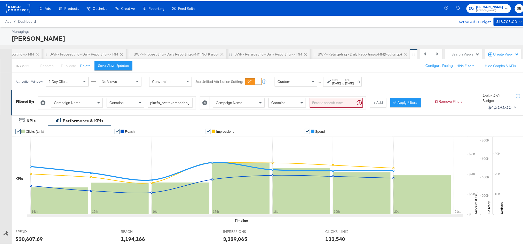
click at [237, 103] on div "Campaign Name" at bounding box center [238, 101] width 51 height 9
click at [343, 99] on input "search" at bounding box center [336, 102] width 53 height 10
paste input "cta:shopnow_prodft:mostwanted_copy:thestylesyoudidnt-[DATE]-KARGO-singleimage_l…"
type input "cta:shopnow_prodft:mostwanted_copy:thestylesyoudidnt-[DATE]-KARGO-singleimage_l…"
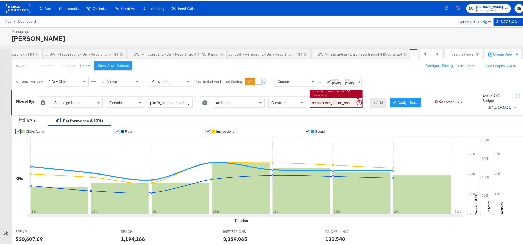
scroll to position [0, 0]
click at [381, 102] on button "+ Add" at bounding box center [378, 101] width 17 height 9
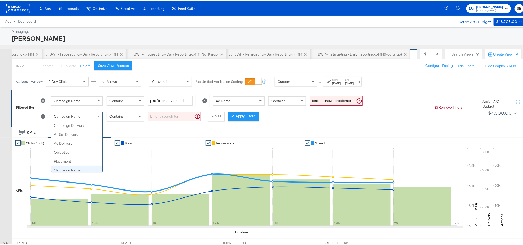
click at [92, 118] on div "Campaign Name" at bounding box center [76, 115] width 51 height 9
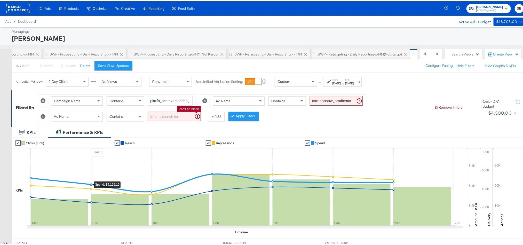
click at [164, 114] on input "search" at bounding box center [174, 116] width 53 height 10
paste input "cta:shopnow_prodft:mostwanted_copy:thestylesyoudidnt-[DATE]-KARGO-singleimage_l…"
type input "cta:shopnow_prodft:mostwanted_copy:thestylesyoudidnt-[DATE]-KARGO-singleimage_l…"
click at [216, 116] on button "+ Add" at bounding box center [216, 115] width 17 height 9
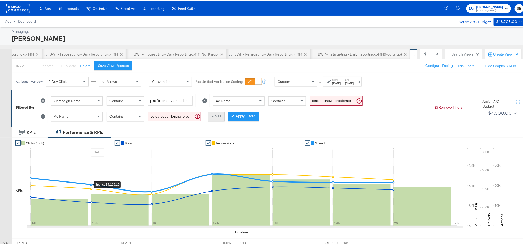
scroll to position [0, 0]
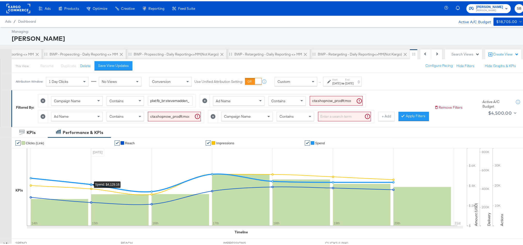
click at [270, 116] on span at bounding box center [269, 116] width 3 height 2
click at [332, 118] on input "search" at bounding box center [344, 116] width 53 height 10
paste input "cta:shopnow_prodft:mostwanted_copy:thestylesyoudidnt-[DATE]-KARGO-singleimage_l…"
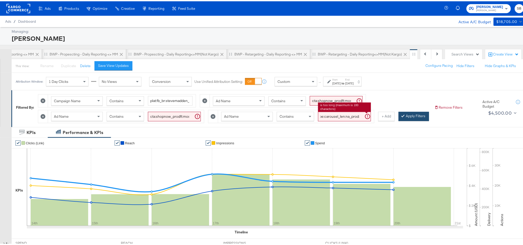
type input "cta:shopnow_prodft:mostwanted_copy:thestylesyoudidnt-[DATE]-KARGO-singleimage_l…"
click at [399, 120] on button "Apply Filters" at bounding box center [414, 115] width 30 height 9
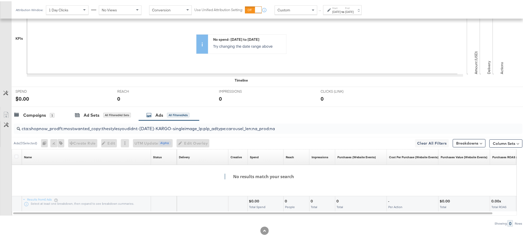
scroll to position [155, 0]
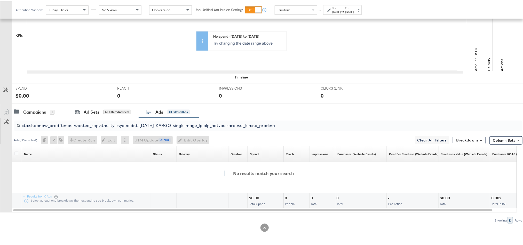
click at [274, 127] on input "cta:shopnow_prodft:mostwanted_copy:thestylesyoudidnt-[DATE]-KARGO-singleimage_l…" at bounding box center [247, 122] width 455 height 10
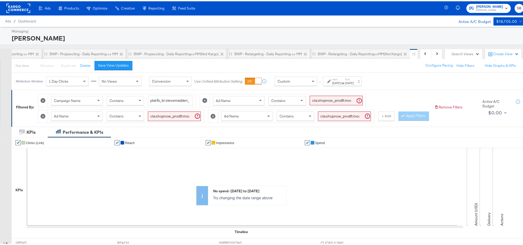
scroll to position [0, 0]
click at [43, 117] on icon at bounding box center [43, 115] width 5 height 5
type input "cta:shopnow_prodft:mostwanted_copy:thestylesyoudidnt-[DATE]-KARGO-singleimage_l…"
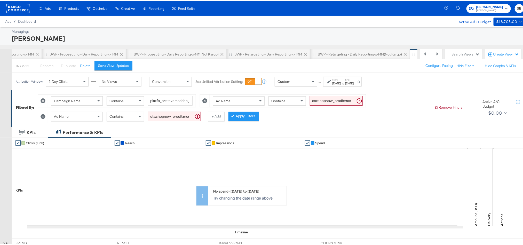
click at [43, 116] on icon at bounding box center [43, 115] width 5 height 5
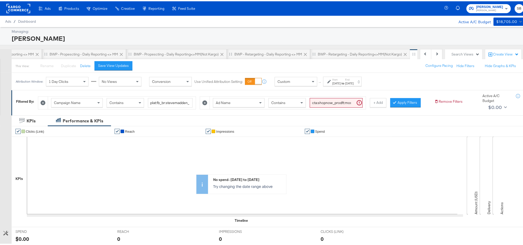
click at [207, 100] on icon at bounding box center [204, 101] width 5 height 5
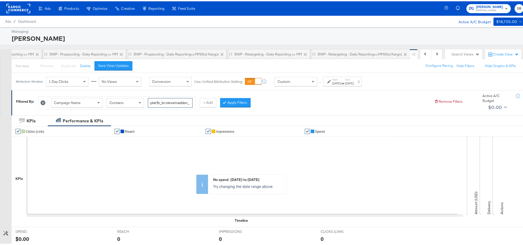
click at [176, 101] on input "plat:fb_br:stevemadden_subchan:paidsocial-asc_temp:evergreen-prospecting-2_obj:…" at bounding box center [170, 102] width 45 height 10
paste input "retargetingDPAs"
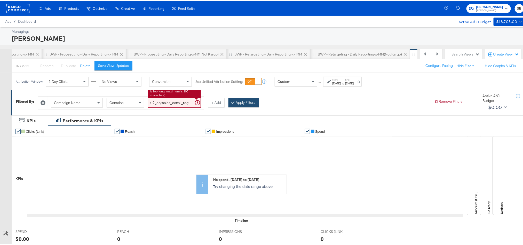
type input "plat:fb_br:stevemadden_subchan:paidsocial-asc_temp:evergreen-retargetingDPAs-2_…"
click at [234, 103] on icon at bounding box center [233, 100] width 2 height 3
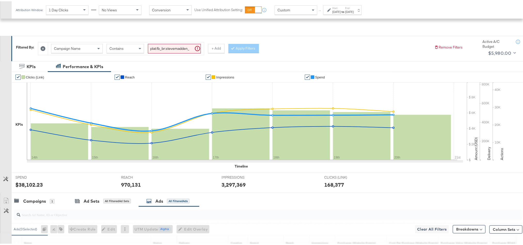
scroll to position [116, 0]
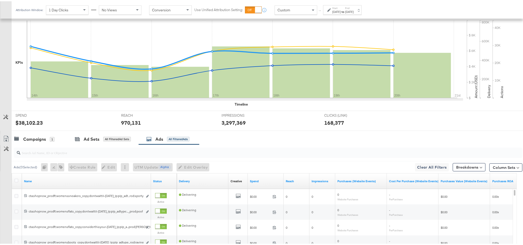
click at [173, 150] on input "search" at bounding box center [247, 149] width 455 height 10
paste input "cta:shopnow_prodft:mostwanted_copy:thestylesyoudidnt-[DATE]-KARGO-multiimage_lp…"
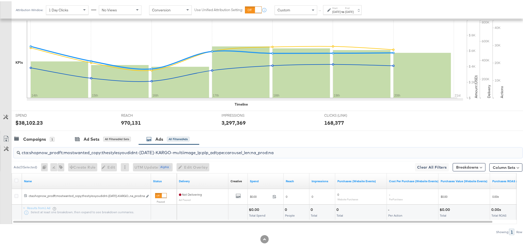
click at [167, 152] on input "cta:shopnow_prodft:mostwanted_copy:thestylesyoudidnt-[DATE]-KARGO-multiimage_lp…" at bounding box center [247, 149] width 455 height 10
paste input "2"
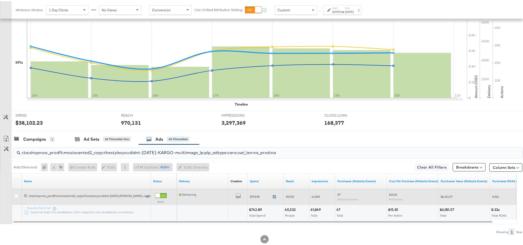
click at [274, 196] on icon at bounding box center [275, 195] width 4 height 4
click at [292, 197] on span "40,532" at bounding box center [290, 195] width 8 height 4
copy span "40,532"
click at [318, 197] on span "61,849" at bounding box center [316, 195] width 8 height 4
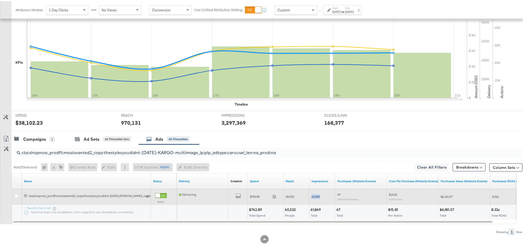
click at [318, 197] on span "61,849" at bounding box center [316, 195] width 8 height 4
copy span "61,849"
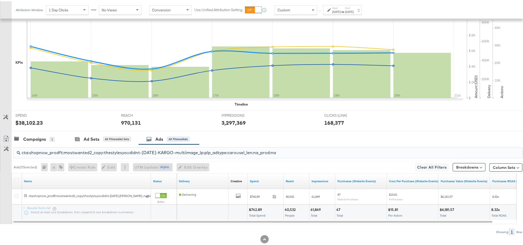
click at [138, 150] on input "cta:shopnow_prodft:mostwanted2_copy:thestylesyoudidnt-[DATE]-KARGO-multiimage_l…" at bounding box center [247, 149] width 455 height 10
paste input "newarrivals"
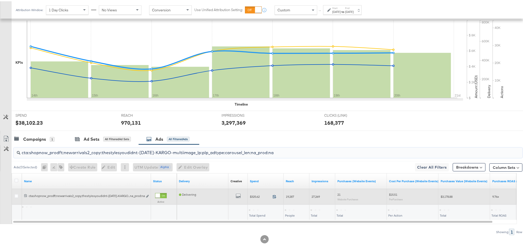
click at [274, 196] on icon at bounding box center [275, 195] width 4 height 4
click at [293, 197] on span "19,287" at bounding box center [290, 195] width 8 height 4
copy span "19,287"
click at [317, 197] on span "27,269" at bounding box center [316, 195] width 8 height 4
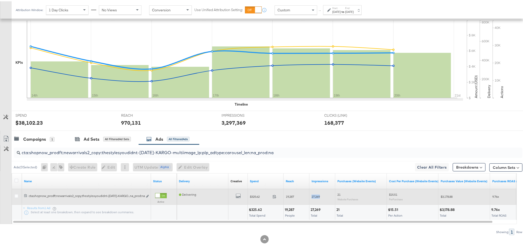
click at [317, 197] on span "27,269" at bounding box center [316, 195] width 8 height 4
copy span "27,269"
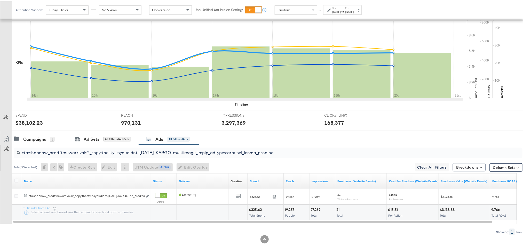
click at [168, 153] on input "cta:shopnow_prodft:newarrivals2_copy:thestylesyoudidnt-[DATE]-KARGO-multiimage_…" at bounding box center [247, 149] width 455 height 10
paste input "womensshoes_copy:cominginhot2-[DATE]-KARGO"
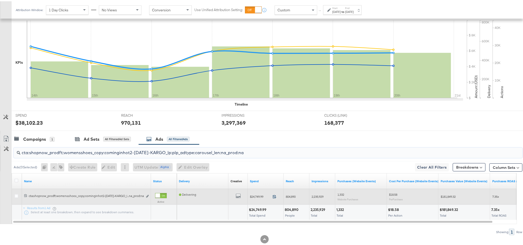
click at [274, 196] on icon at bounding box center [275, 195] width 4 height 4
click at [293, 197] on span "804,890" at bounding box center [291, 195] width 10 height 4
copy span "804,890"
click at [319, 197] on span "2,235,929" at bounding box center [318, 195] width 12 height 4
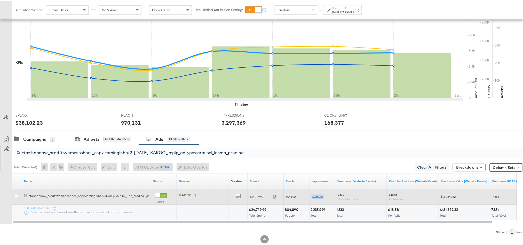
click at [319, 197] on span "2,235,929" at bounding box center [318, 195] width 12 height 4
copy span "2,235,929"
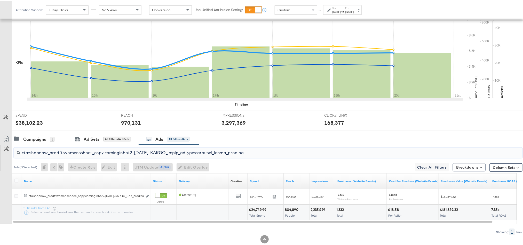
click at [143, 153] on input "cta:shopnow_prodft:womensshoes_copy:cominginhot2-[DATE]-KARGO_lp:plp_adtype:car…" at bounding box center [247, 149] width 455 height 10
paste input "starrating_copy:meetthestars-[DATE]-KARGO-singleimage"
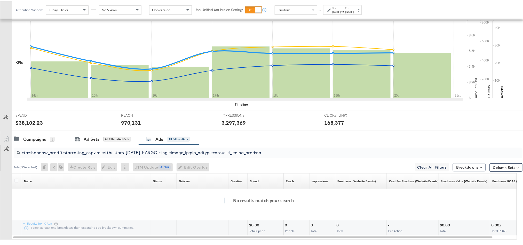
click at [191, 156] on div "cta:shopnow_prodft:starrating_copy:meetthestars-[DATE]-KARGO-singleimage_lp:plp…" at bounding box center [268, 151] width 509 height 10
click at [192, 154] on input "cta:shopnow_prodft:starrating_copy:meetthestars-[DATE]-KARGO-singleimage_lp:plp…" at bounding box center [247, 149] width 455 height 10
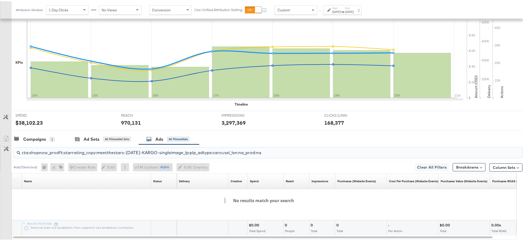
click at [192, 154] on input "cta:shopnow_prodft:starrating_copy:meetthestars-[DATE]-KARGO-singleimage_lp:plp…" at bounding box center [247, 149] width 455 height 10
paste input "multi"
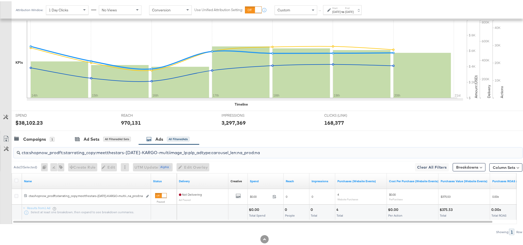
click at [158, 153] on input "cta:shopnow_prodft:starrating_copy:meetthestars-[DATE]-KARGO-multiimage_lp:plp_…" at bounding box center [247, 149] width 455 height 10
paste input "womensshoes_copy:shopthepairsPLV-[DATE]-KARGO"
click at [138, 154] on input "cta:shopnow_prodft:womensshoes_copy:shopthepairsPLV-[DATE]-KARGO_lp:plp_adtype:…" at bounding box center [247, 149] width 455 height 10
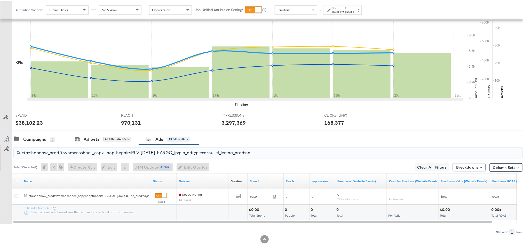
click at [138, 154] on input "cta:shopnow_prodft:womensshoes_copy:shopthepairsPLV-[DATE]-KARGO_lp:plp_adtype:…" at bounding box center [247, 149] width 455 height 10
paste input "mostwanted_copy:thestylesyoudidnt-[DATE]-KARGO-4:5singleimage"
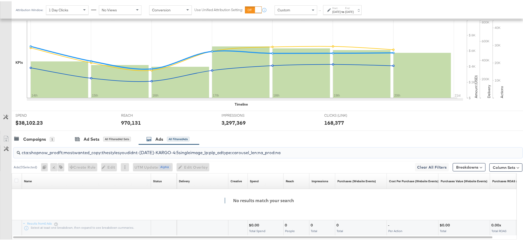
click at [174, 151] on input "cta:shopnow_prodft:mostwanted_copy:thestylesyoudidnt-[DATE]-KARGO-4:5singleimag…" at bounding box center [247, 149] width 455 height 10
paste input "newarrivals_copy:thestylesyoudidnt-[DATE]-KARGO-4:5multi"
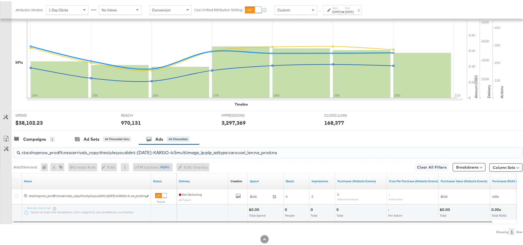
click at [189, 153] on input "cta:shopnow_prodft:newarrivals_copy:thestylesyoudidnt-[DATE]-KARGO-4:5multiimag…" at bounding box center [247, 149] width 455 height 10
paste input "2"
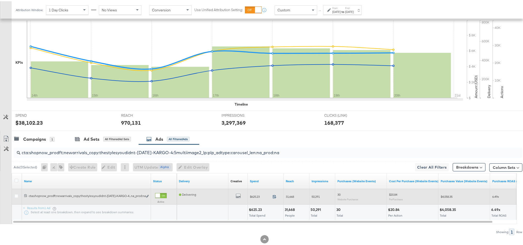
click at [276, 197] on icon at bounding box center [275, 195] width 4 height 4
click at [292, 197] on span "31,668" at bounding box center [290, 195] width 8 height 4
copy span "31,668"
click at [315, 196] on span "50,291" at bounding box center [316, 195] width 8 height 4
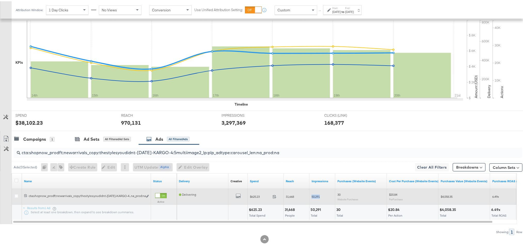
click at [315, 196] on span "50,291" at bounding box center [316, 195] width 8 height 4
copy span "50,291"
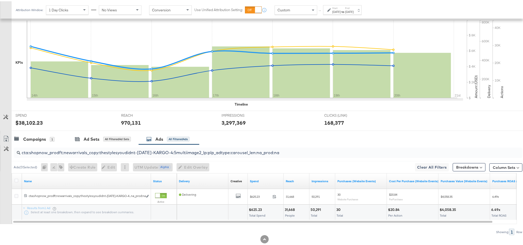
click at [116, 150] on input "cta:shopnow_prodft:newarrivals_copy:thestylesyoudidnt-[DATE]-KARGO-4:5multiimag…" at bounding box center [247, 149] width 455 height 10
paste input "womensshoes_copy:cominginhot-[DATE]-KARGO"
click at [168, 154] on input "cta:shopnow_prodft:womensshoes_copy:cominginhot-[DATE]-KARGO_lp:plp_adtype:caro…" at bounding box center [247, 149] width 455 height 10
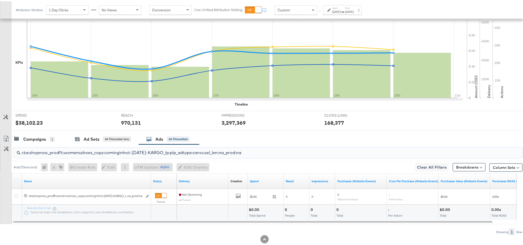
click at [168, 154] on input "cta:shopnow_prodft:womensshoes_copy:cominginhot-[DATE]-KARGO_lp:plp_adtype:caro…" at bounding box center [247, 149] width 455 height 10
paste input "smpass_copy:wesawyou-[DATE]"
click at [145, 154] on input "cta:shopnow_prodft:smpass_copy:wesawyou-[DATE]-KARGO_lp:plp_adtype:carousel_len…" at bounding box center [247, 149] width 455 height 10
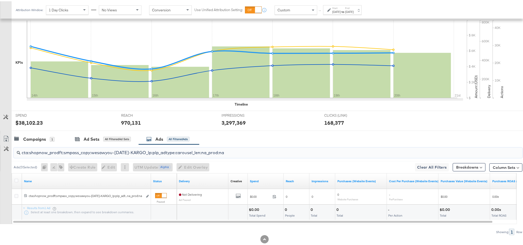
click at [145, 154] on input "cta:shopnow_prodft:smpass_copy:wesawyou-[DATE]-KARGO_lp:plp_adtype:carousel_len…" at bounding box center [247, 149] width 455 height 10
paste input "2"
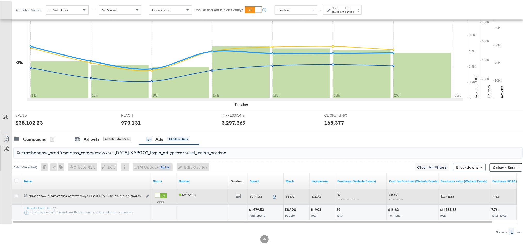
click at [274, 196] on icon at bounding box center [275, 195] width 4 height 4
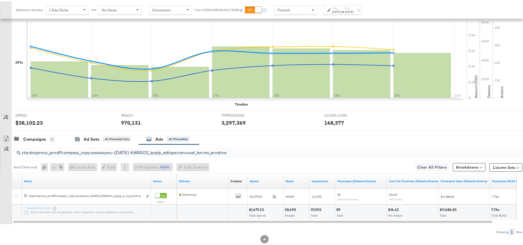
click at [290, 210] on div "58,490" at bounding box center [291, 208] width 13 height 5
click at [318, 211] on div "111,903" at bounding box center [317, 208] width 12 height 5
click at [77, 153] on input "cta:shopnow_prodft:smpass_copy:wesawyou-[DATE]-KARGO2_lp:plp_adtype:carousel_le…" at bounding box center [247, 149] width 455 height 10
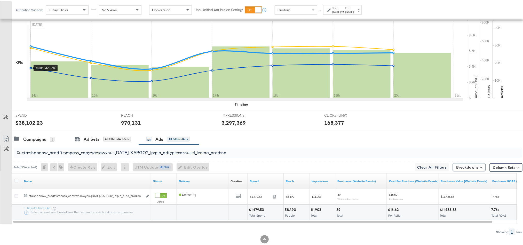
click at [77, 153] on input "cta:shopnow_prodft:smpass_copy:wesawyou-[DATE]-KARGO2_lp:plp_adtype:carousel_le…" at bounding box center [247, 149] width 455 height 10
paste input "ummersale2025_somuchsale—[DATE]-KARGO"
click at [155, 154] on input "cta:shopnow_prodft:summersale2025_somuchsale—[DATE]-KARGO_lp:plp_adtype:carouse…" at bounding box center [247, 149] width 455 height 10
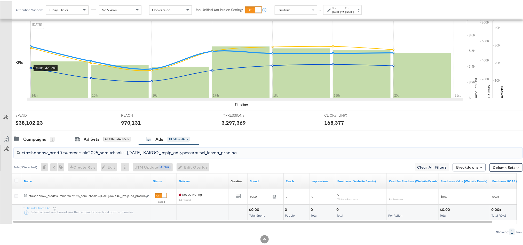
click at [155, 154] on input "cta:shopnow_prodft:summersale2025_somuchsale—[DATE]-KARGO_lp:plp_adtype:carouse…" at bounding box center [247, 149] width 455 height 10
paste input "extra30poff2025_thisdeal—[DATE]"
click at [180, 152] on input "cta:shopnow_prodft:extra30poff2025_thisdeal—[DATE]-KARGO_lp:plp_adtype:carousel…" at bounding box center [247, 149] width 455 height 10
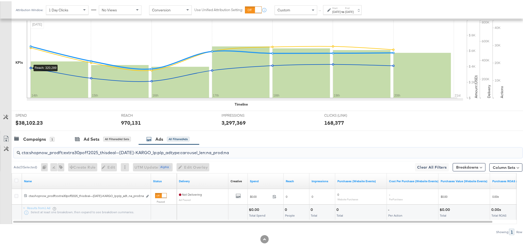
paste input "dynamic-"
type input "cta:shopnow_prodft:extra30poff2025_thisdeal—[DATE]-dynamic-KARGO_lp:plp_adtype:…"
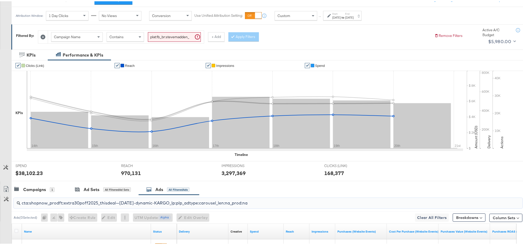
scroll to position [0, 0]
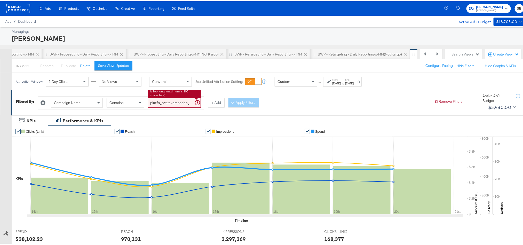
click at [175, 103] on input "plat:fb_br:stevemadden_subchan:paidsocial-asc_temp:evergreen-retargetingDPAs-2_…" at bounding box center [174, 102] width 53 height 10
paste input "prospecting"
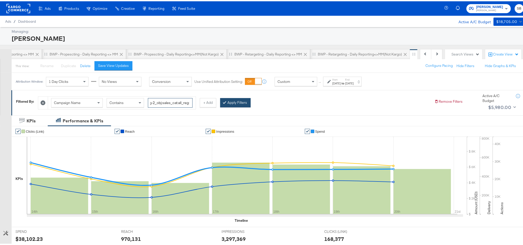
type input "plat:fb_br:stevemadden_subchan:paidsocial-asc_temp:evergreen-prospecting-2_obj:…"
click at [235, 104] on button "Apply Filters" at bounding box center [235, 101] width 30 height 9
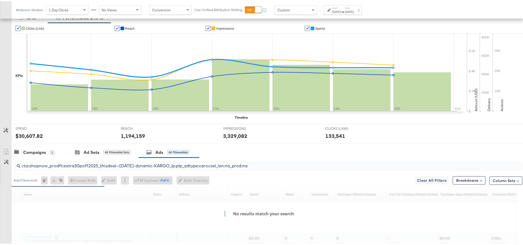
scroll to position [116, 0]
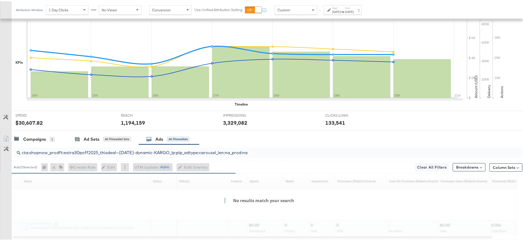
click at [181, 151] on input "cta:shopnow_prodft:extra30poff2025_thisdeal—[DATE]-dynamic-KARGO_lp:plp_adtype:…" at bounding box center [247, 149] width 455 height 10
paste input "mostwanted_copy:thestylesyoudidnt-[DATE]-KARGO-singleimage"
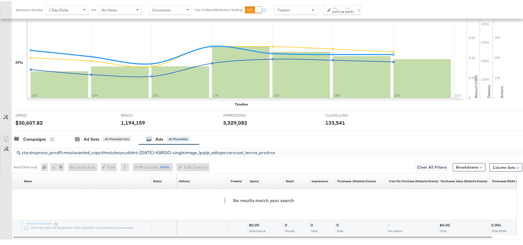
click at [275, 153] on input "cta:shopnow_prodft:mostwanted_copy:thestylesyoudidnt-[DATE]-KARGO-singleimage_l…" at bounding box center [247, 149] width 455 height 10
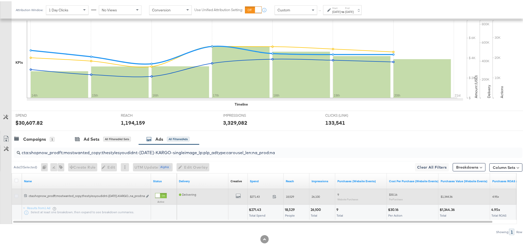
click at [17, 195] on icon at bounding box center [16, 195] width 4 height 4
click at [0, 0] on input "checkbox" at bounding box center [0, 0] width 0 height 0
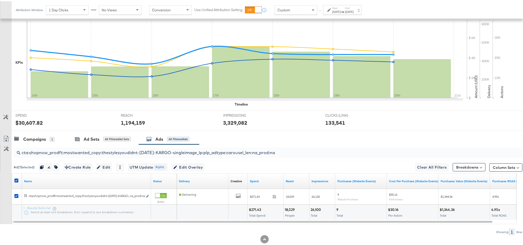
click at [251, 153] on input "cta:shopnow_prodft:mostwanted_copy:thestylesyoudidnt-[DATE]-KARGO-singleimage_l…" at bounding box center [247, 149] width 455 height 10
paste input "[DATE]"
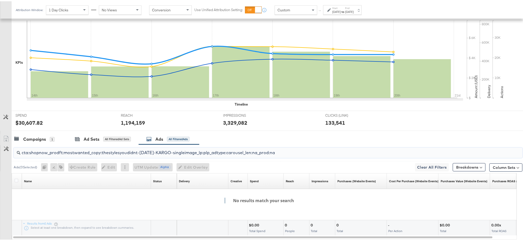
click at [164, 151] on input "cta:shopnow_prodft:mostwanted_copy:thestylesyoudidnt-[DATE]-KARGO-singleimage_l…" at bounding box center [247, 149] width 455 height 10
paste input "[DATE]"
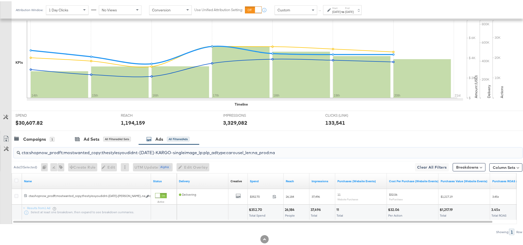
click at [165, 153] on input "cta:shopnow_prodft:mostwanted_copy:thestylesyoudidnt-[DATE]-KARGO-singleimage_l…" at bounding box center [247, 149] width 455 height 10
paste input "[DATE]"
click at [105, 151] on input "cta:shopnow_prodft:mostwanted_copy:thestylesyoudidnt-[DATE]-KARGO-singleimage_l…" at bounding box center [247, 149] width 455 height 10
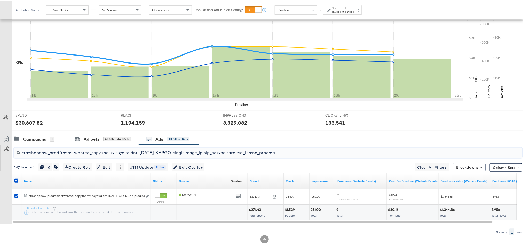
drag, startPoint x: 105, startPoint y: 151, endPoint x: 105, endPoint y: 154, distance: 3.1
click at [105, 153] on input "cta:shopnow_prodft:mostwanted_copy:thestylesyoudidnt-[DATE]-KARGO-singleimage_l…" at bounding box center [247, 149] width 455 height 10
click at [105, 154] on input "cta:shopnow_prodft:mostwanted_copy:thestylesyoudidnt-[DATE]-KARGO-singleimage_l…" at bounding box center [247, 149] width 455 height 10
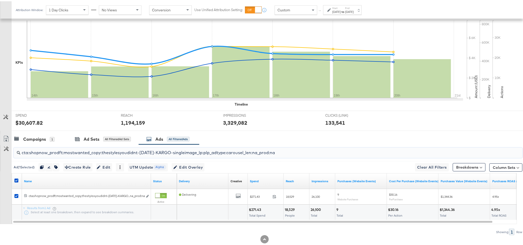
click at [105, 154] on input "cta:shopnow_prodft:mostwanted_copy:thestylesyoudidnt-[DATE]-KARGO-singleimage_l…" at bounding box center [247, 149] width 455 height 10
paste input "[DATE]"
click at [140, 153] on input "cta:shopnow_prodft:mostwanted_copy:thestylesyoudidnt-[DATE]-KARGO-singleimage_l…" at bounding box center [247, 149] width 455 height 10
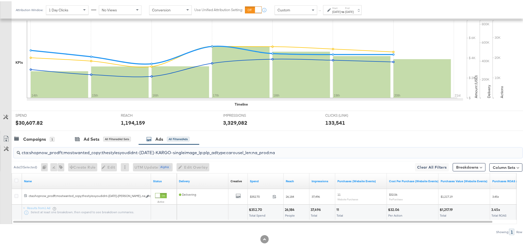
paste input "womensshoes_copy:cominginhot-[DATE]-KARGO"
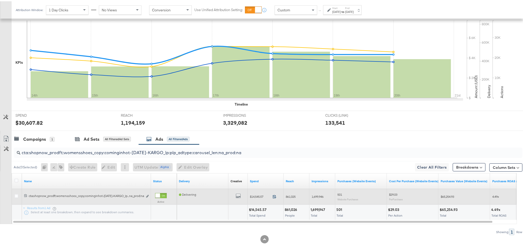
click at [274, 196] on icon at bounding box center [275, 195] width 4 height 4
click at [294, 197] on span "861,025" at bounding box center [291, 195] width 10 height 4
click at [319, 197] on span "1,699,946" at bounding box center [318, 195] width 12 height 4
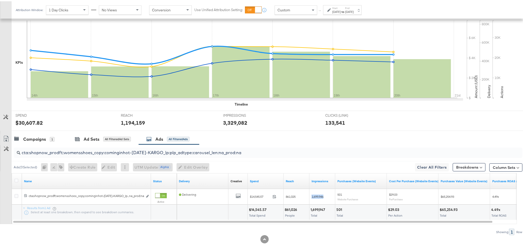
click at [140, 153] on input "cta:shopnow_prodft:womensshoes_copy:cominginhot-[DATE]-KARGO_lp:plp_adtype:caro…" at bounding box center [247, 149] width 455 height 10
paste input "[DATE]"
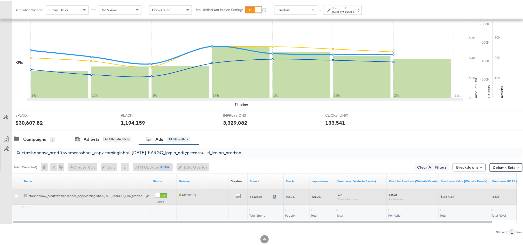
click at [276, 197] on icon at bounding box center [275, 195] width 4 height 4
click at [292, 196] on span "308,117" at bounding box center [291, 195] width 10 height 4
click at [315, 196] on span "521,260" at bounding box center [317, 195] width 10 height 4
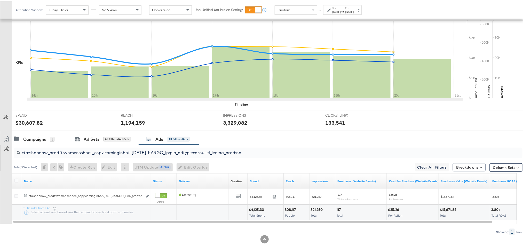
click at [109, 154] on input "cta:shopnow_prodft:womensshoes_copy:cominginhot-[DATE]-KARGO_lp:plp_adtype:caro…" at bounding box center [247, 149] width 455 height 10
click at [137, 151] on input "cta:shopnow_prodft:womensshoes_copy:cominginhot-[DATE]-KARGO_lp:plp_adtype:caro…" at bounding box center [247, 149] width 455 height 10
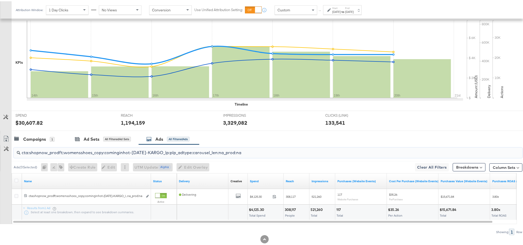
paste input "newarrivals_copy:thestylesyoudidnt-[DATE]-KARGO-4:5multiimage"
click at [257, 154] on input "cta:shopnow_prodft:newarrivals_copy:thestylesyoudidnt-[DATE]-KARGO-4:5multiimag…" at bounding box center [247, 149] width 455 height 10
paste input "ug11"
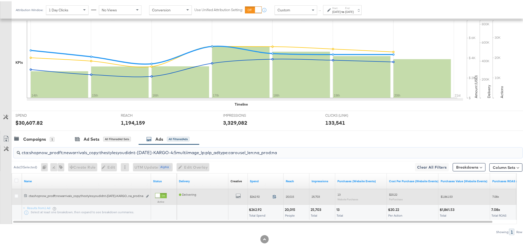
click at [275, 197] on icon at bounding box center [275, 195] width 4 height 4
click at [288, 197] on span "20,015" at bounding box center [290, 195] width 8 height 4
click at [318, 195] on span "25,703" at bounding box center [316, 195] width 8 height 4
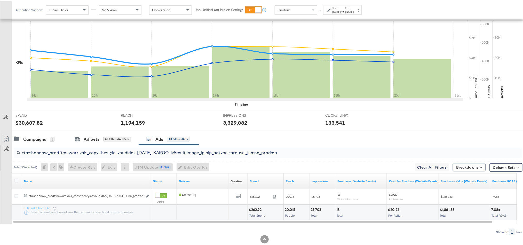
click at [161, 153] on input "cta:shopnow_prodft:newarrivals_copy:thestylesyoudidnt-[DATE]-KARGO-4:5multiimag…" at bounding box center [247, 149] width 455 height 10
click at [208, 153] on input "cta:shopnow_prodft:newarrivals_copy:thestylesyoudidnt-[DATE]-KARGO-4:5multiimag…" at bounding box center [247, 149] width 455 height 10
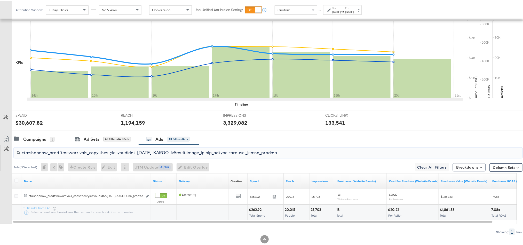
click at [208, 153] on input "cta:shopnow_prodft:newarrivals_copy:thestylesyoudidnt-[DATE]-KARGO-4:5multiimag…" at bounding box center [247, 149] width 455 height 10
paste input "pr8"
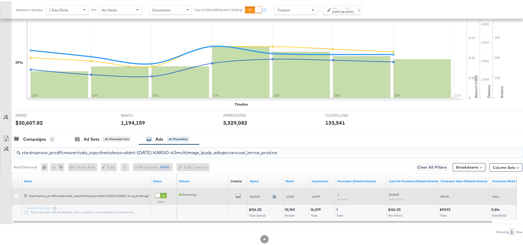
click at [275, 197] on icon at bounding box center [275, 195] width 4 height 4
click at [290, 196] on span "10,769" at bounding box center [290, 195] width 8 height 4
click at [319, 197] on span "14,079" at bounding box center [316, 195] width 8 height 4
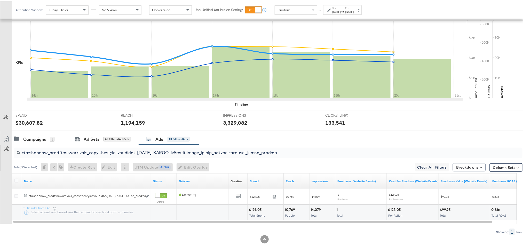
click at [172, 151] on input "cta:shopnow_prodft:newarrivals_copy:thestylesyoudidnt-[DATE]-KARGO-4:5multiimag…" at bounding box center [247, 149] width 455 height 10
paste input "smpass_copy:findsomethingnew-[DATE]-KARGO"
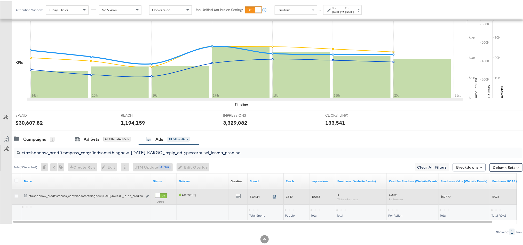
click at [273, 197] on icon at bounding box center [275, 195] width 4 height 4
click at [289, 194] on div "7,840" at bounding box center [297, 195] width 26 height 8
click at [316, 197] on span "10,253" at bounding box center [316, 195] width 8 height 4
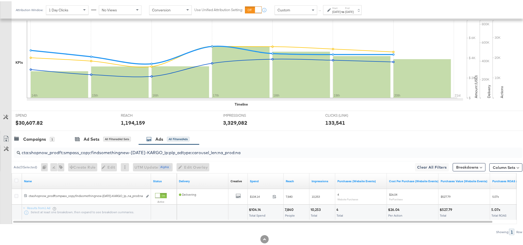
click at [92, 152] on input "cta:shopnow_prodft:smpass_copy:findsomethingnew-[DATE]-KARGO_lp:plp_adtype:caro…" at bounding box center [247, 149] width 455 height 10
paste input "[DATE]"
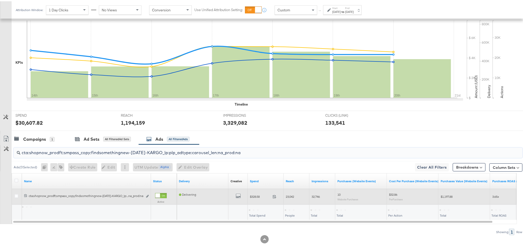
type input "cta:shopnow_prodft:smpass_copy:findsomethingnew-[DATE]-KARGO_lp:plp_adtype:caro…"
click at [272, 196] on span at bounding box center [276, 196] width 11 height 4
click at [290, 196] on span "23,042" at bounding box center [290, 195] width 8 height 4
click at [319, 197] on span "32,746" at bounding box center [316, 195] width 8 height 4
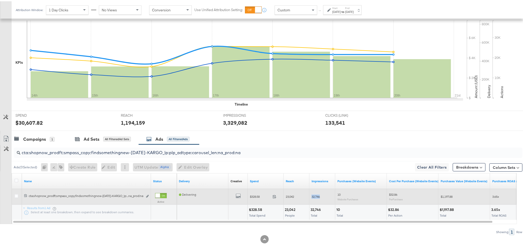
click at [319, 197] on span "32,746" at bounding box center [316, 195] width 8 height 4
